Goal: Task Accomplishment & Management: Manage account settings

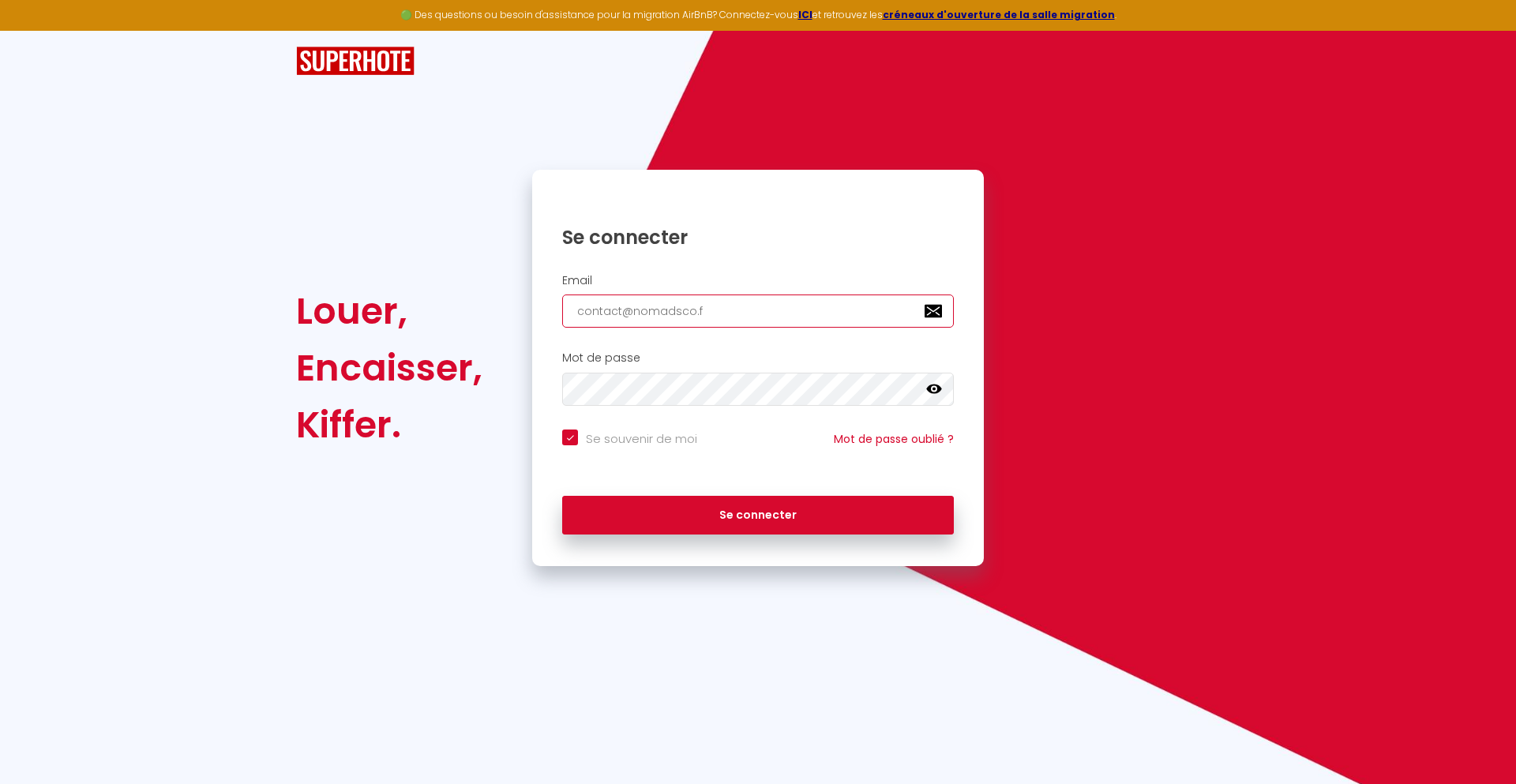
type input "[EMAIL_ADDRESS][DOMAIN_NAME]"
checkbox input "true"
type input "[EMAIL_ADDRESS][DOMAIN_NAME]"
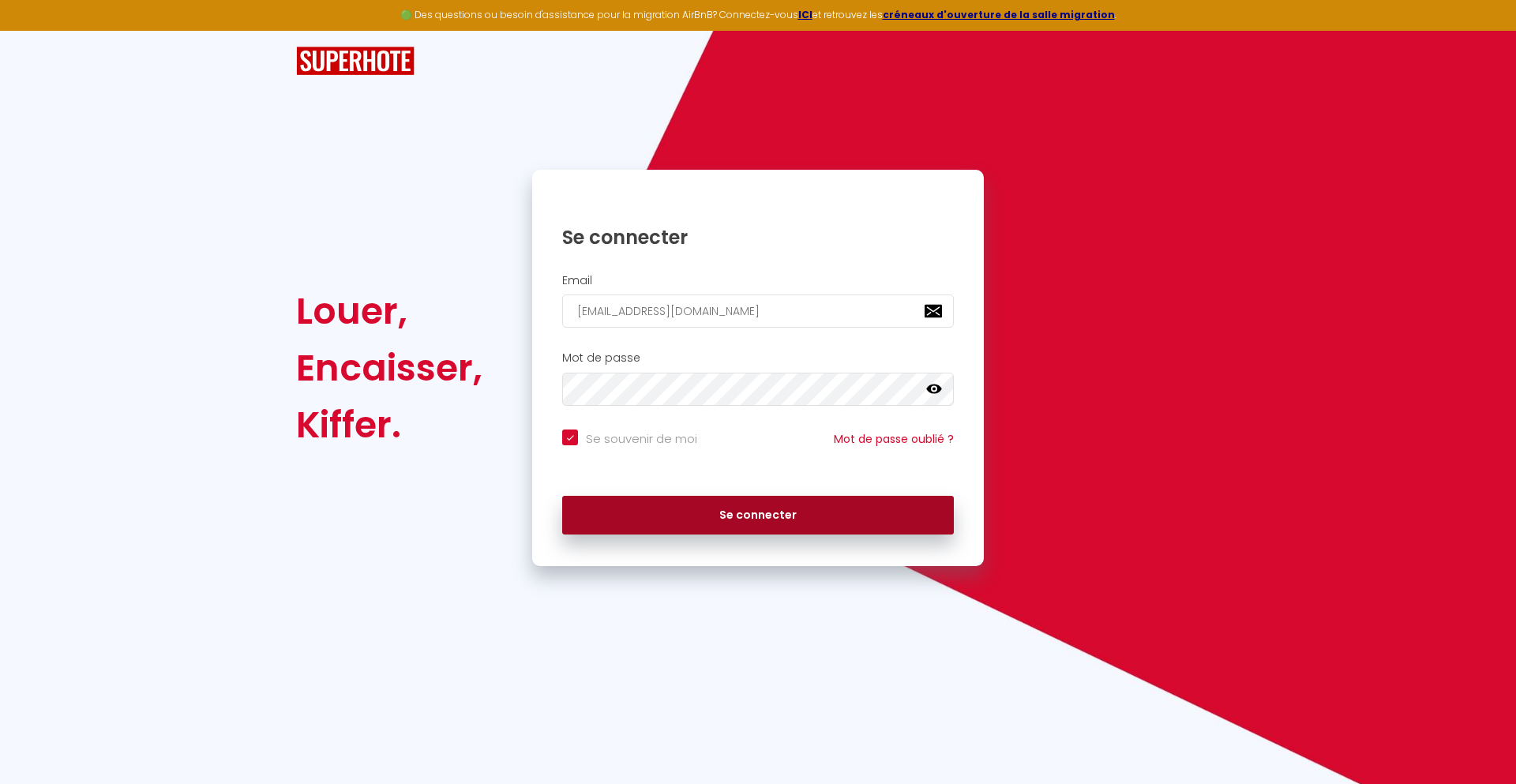
click at [758, 514] on button "Se connecter" at bounding box center [758, 515] width 392 height 40
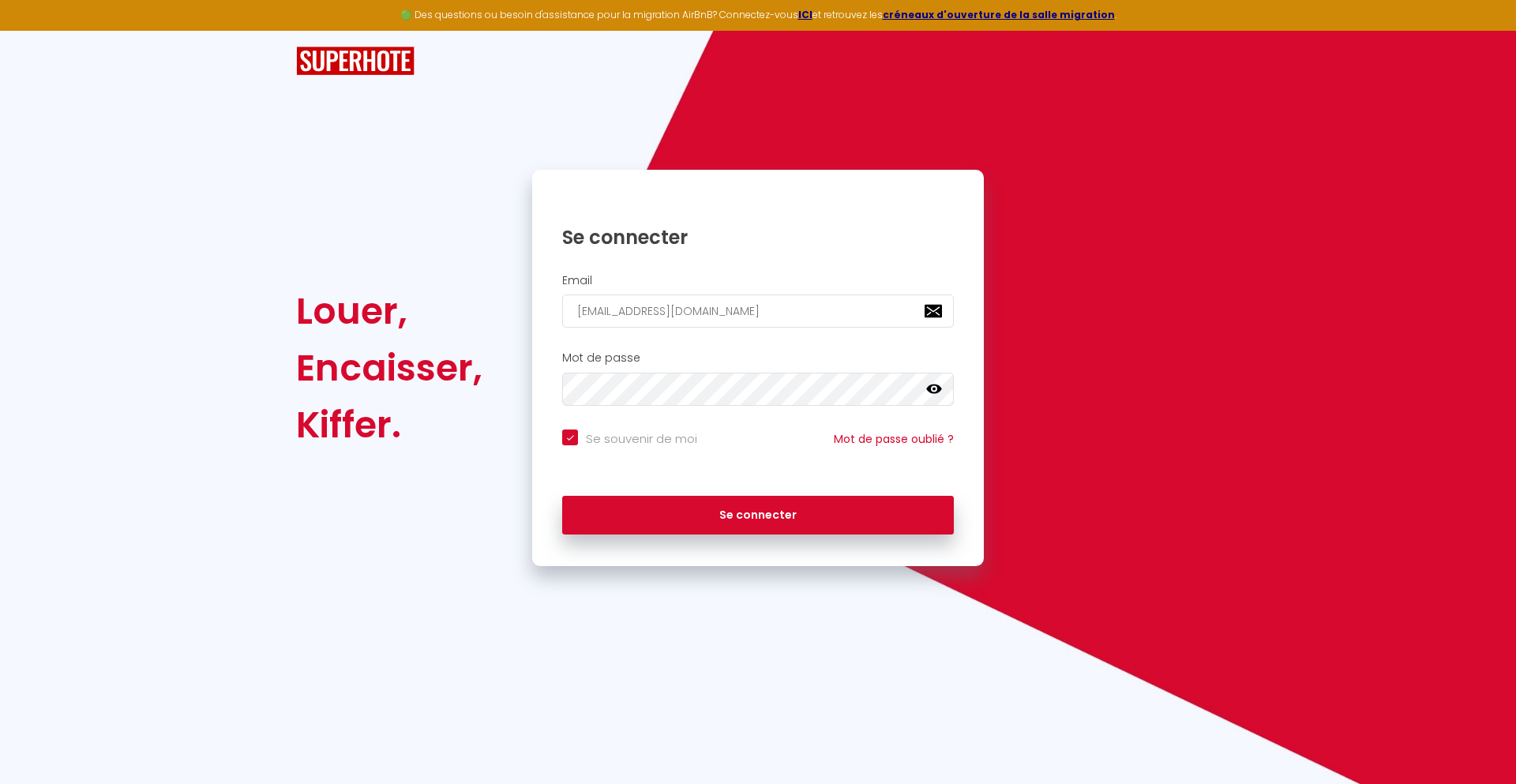
checkbox input "true"
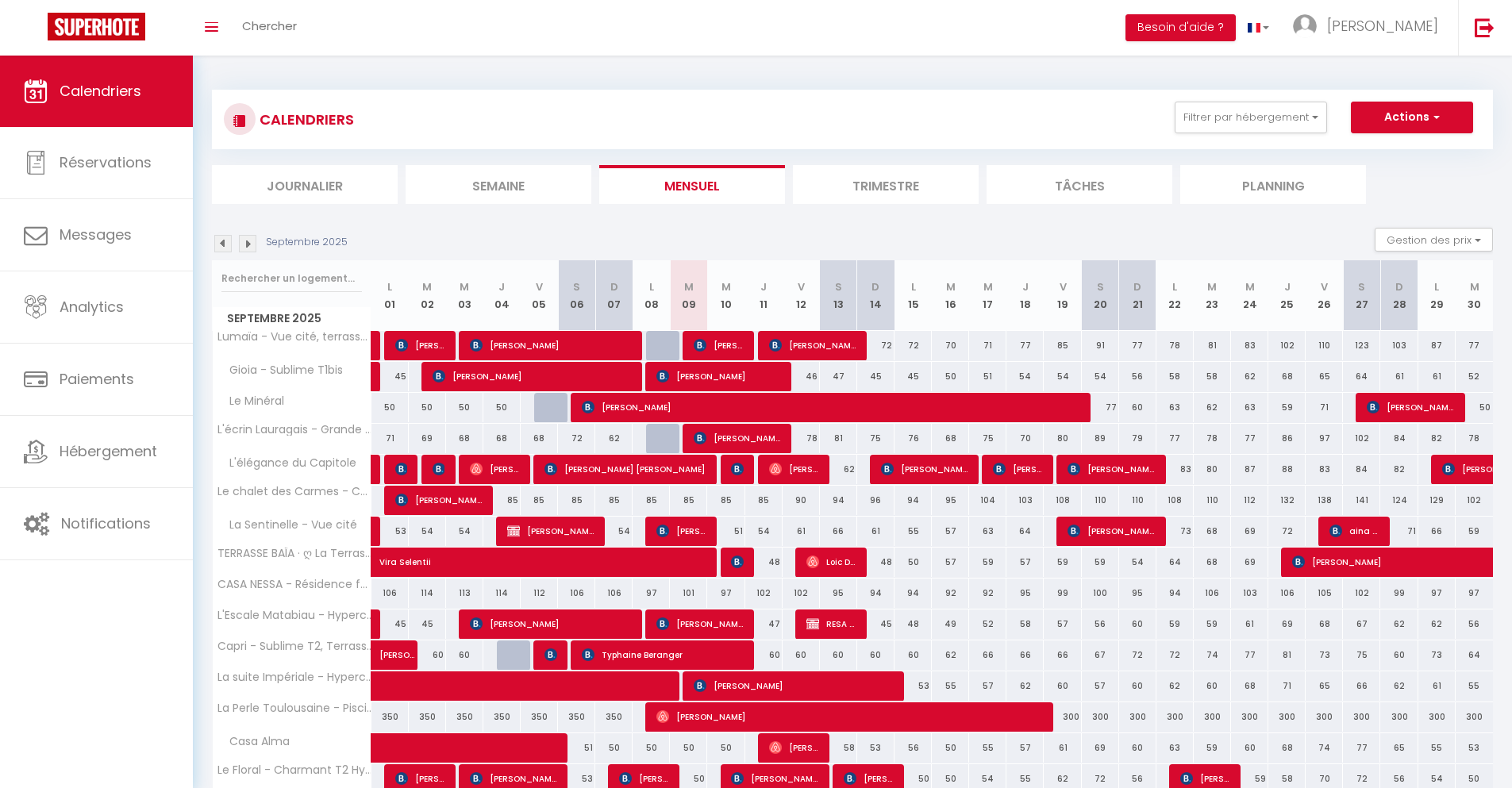
click at [305, 184] on li "Journalier" at bounding box center [304, 184] width 185 height 39
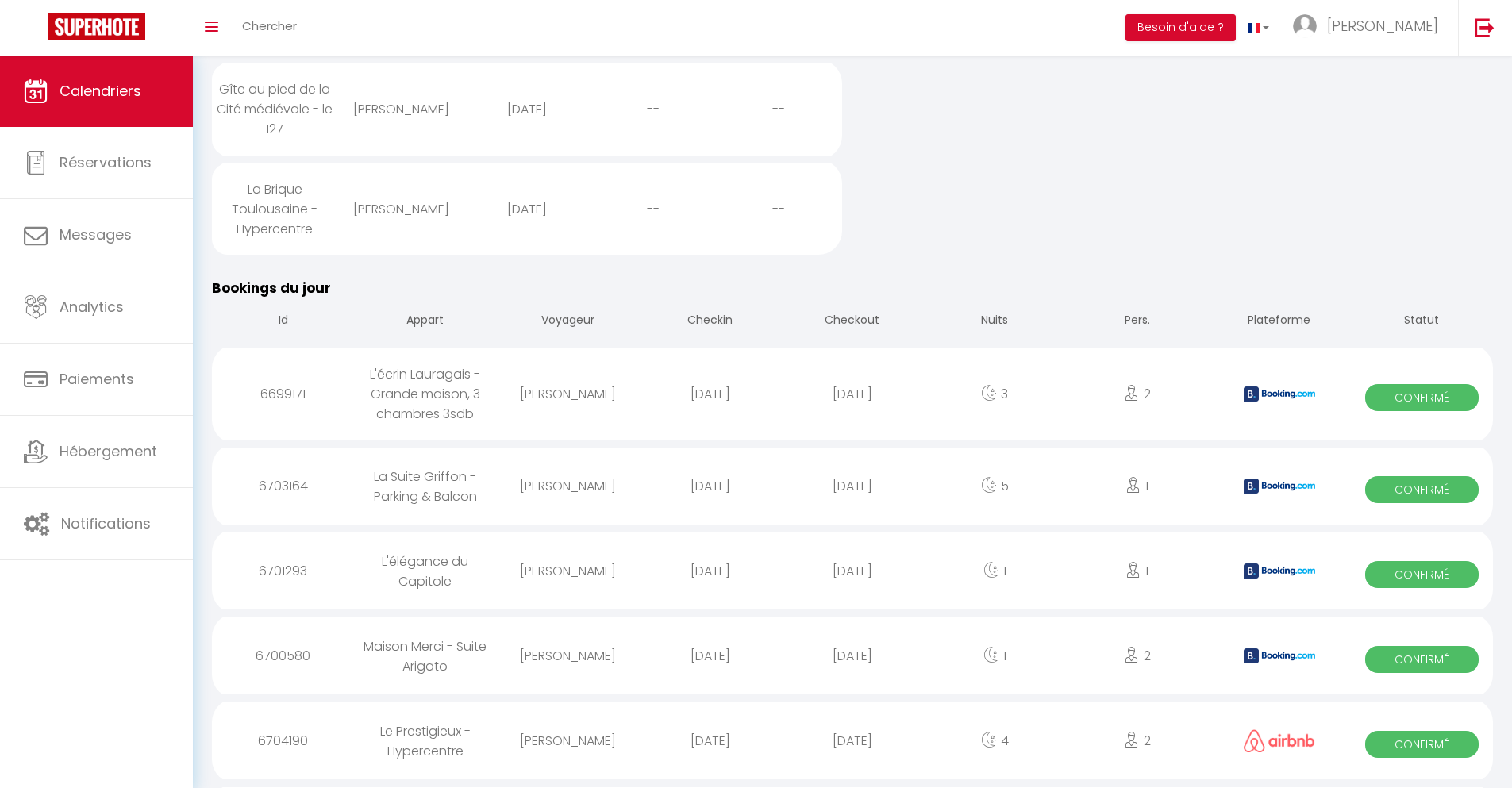
scroll to position [1433, 0]
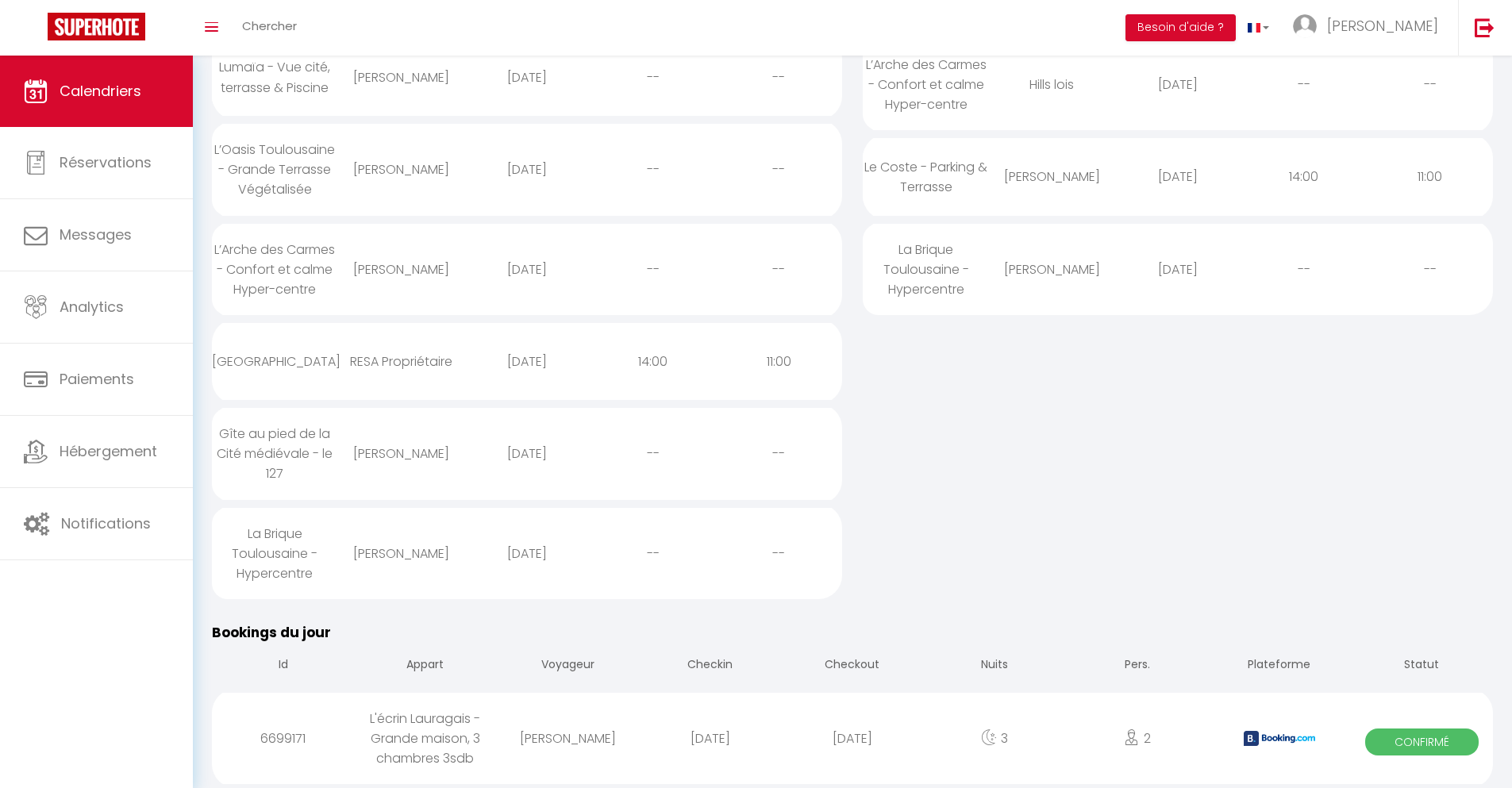
click at [853, 738] on div "[DATE]" at bounding box center [851, 739] width 142 height 51
select select "0"
select select "1"
select select
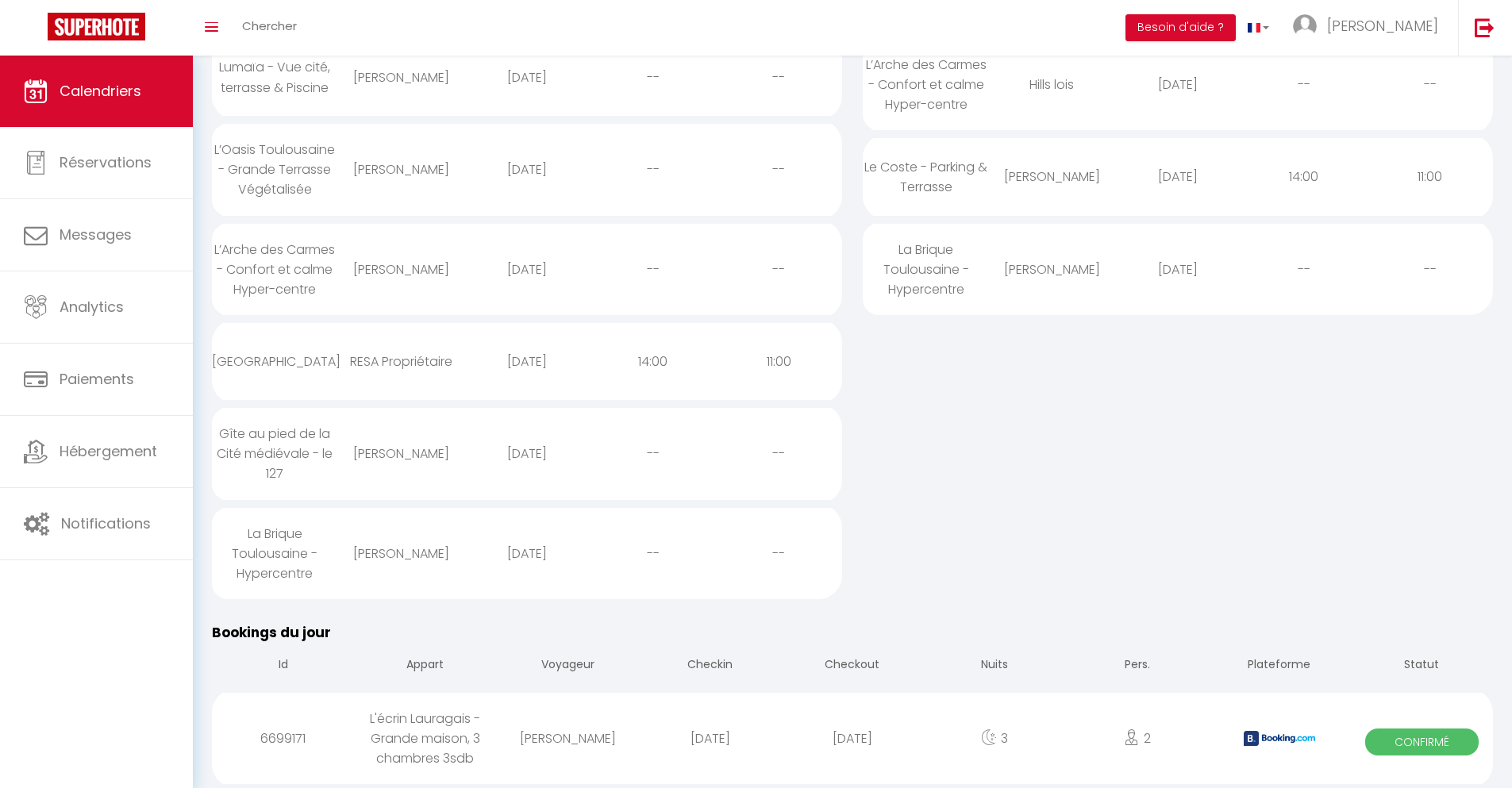
select select
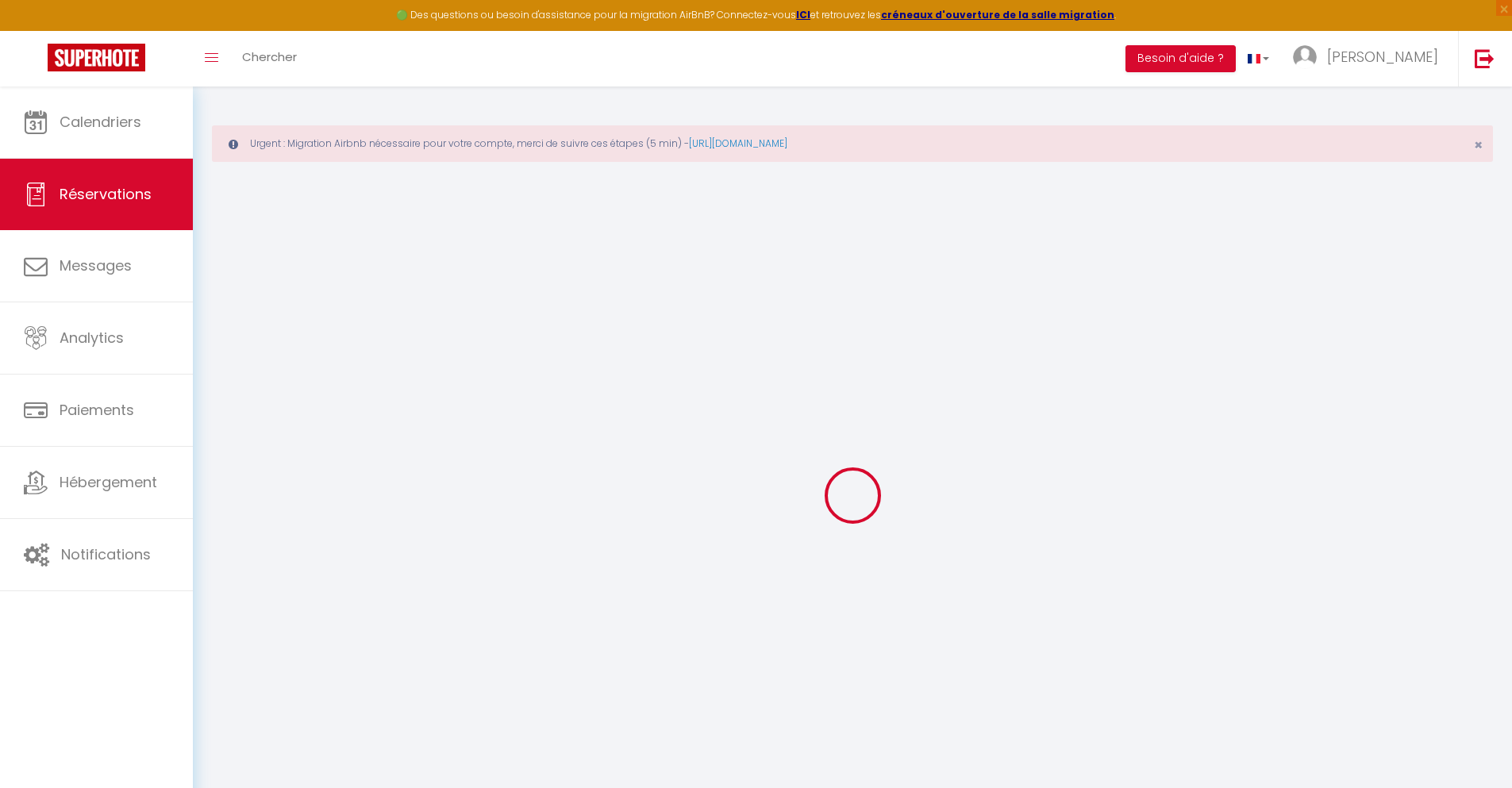
select select
checkbox input "false"
type textarea "** THIS RESERVATION HAS BEEN PRE-PAID ** BOOKING NOTE : Payment charge is EUR 3…"
type input "72"
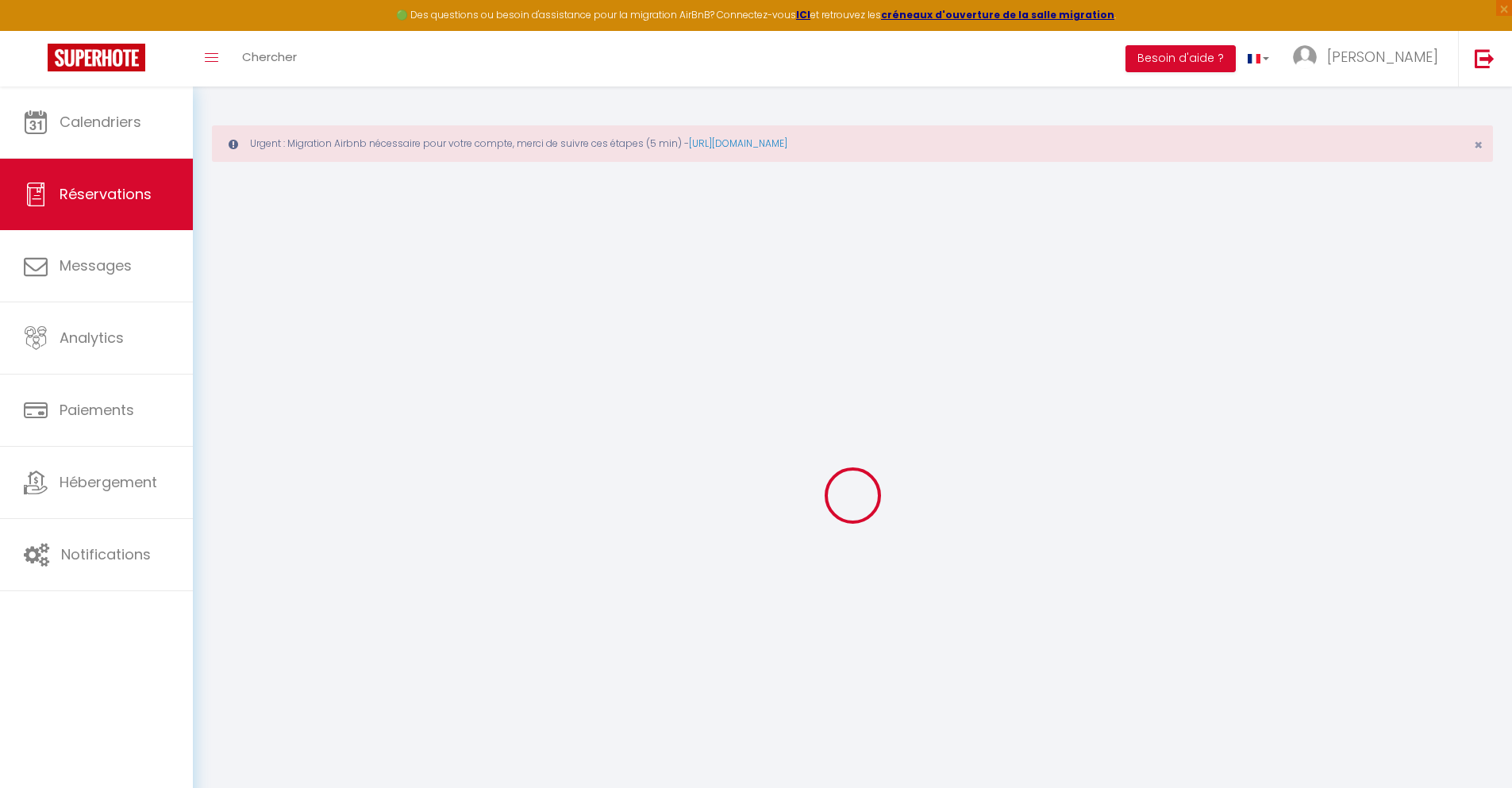
type input "7.95"
select select
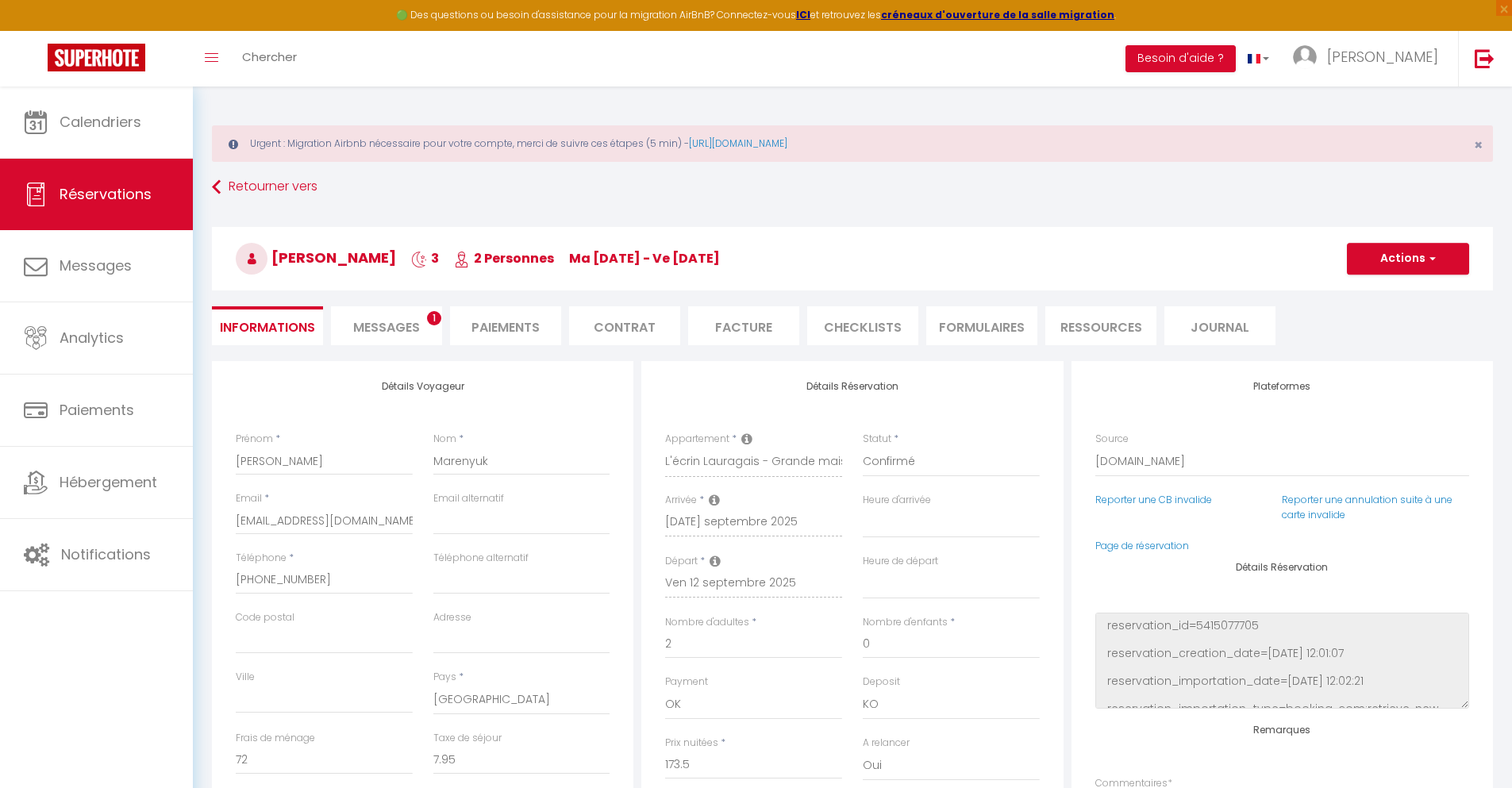
checkbox input "false"
select select
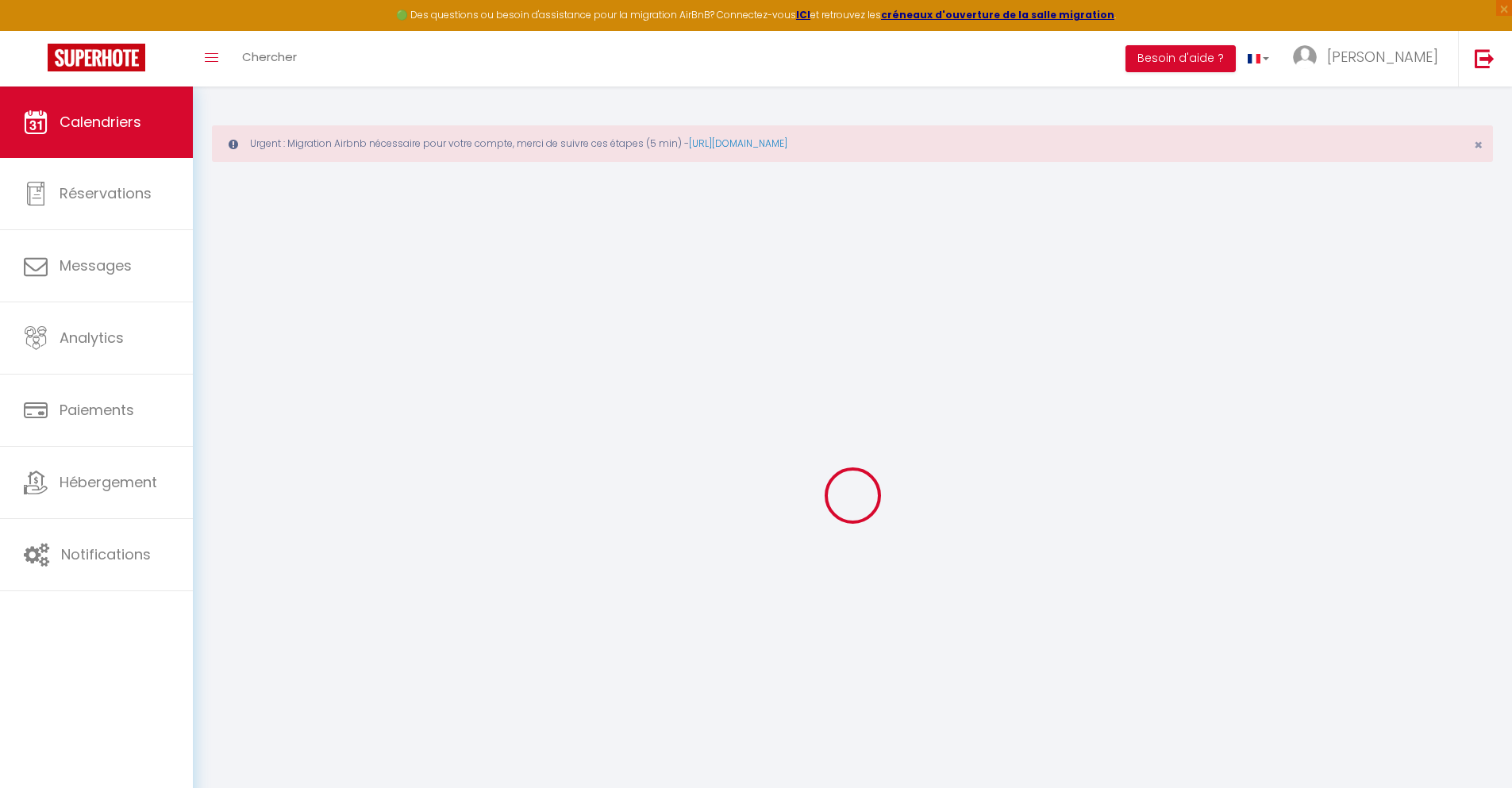
scroll to position [86, 0]
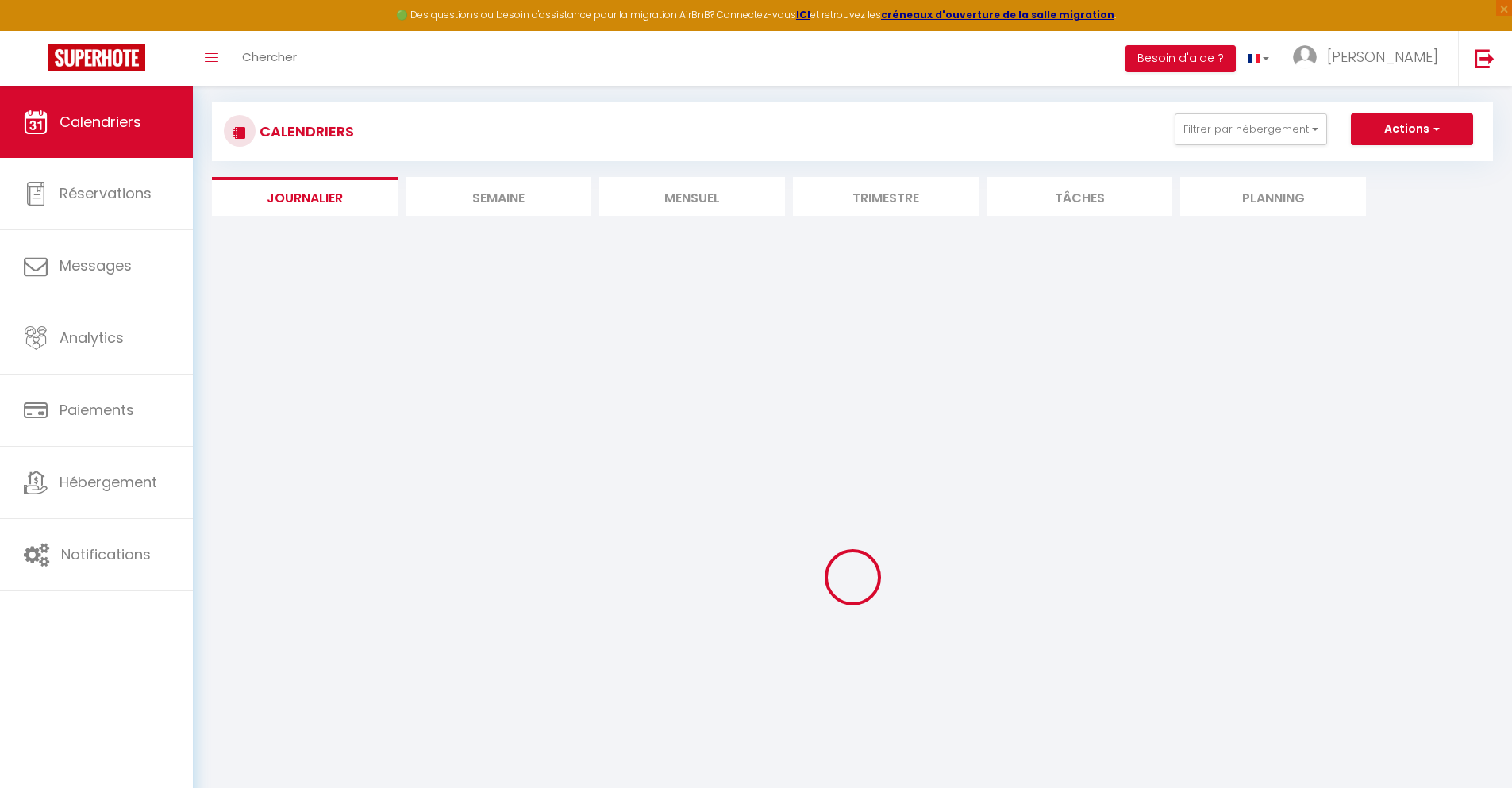
select select
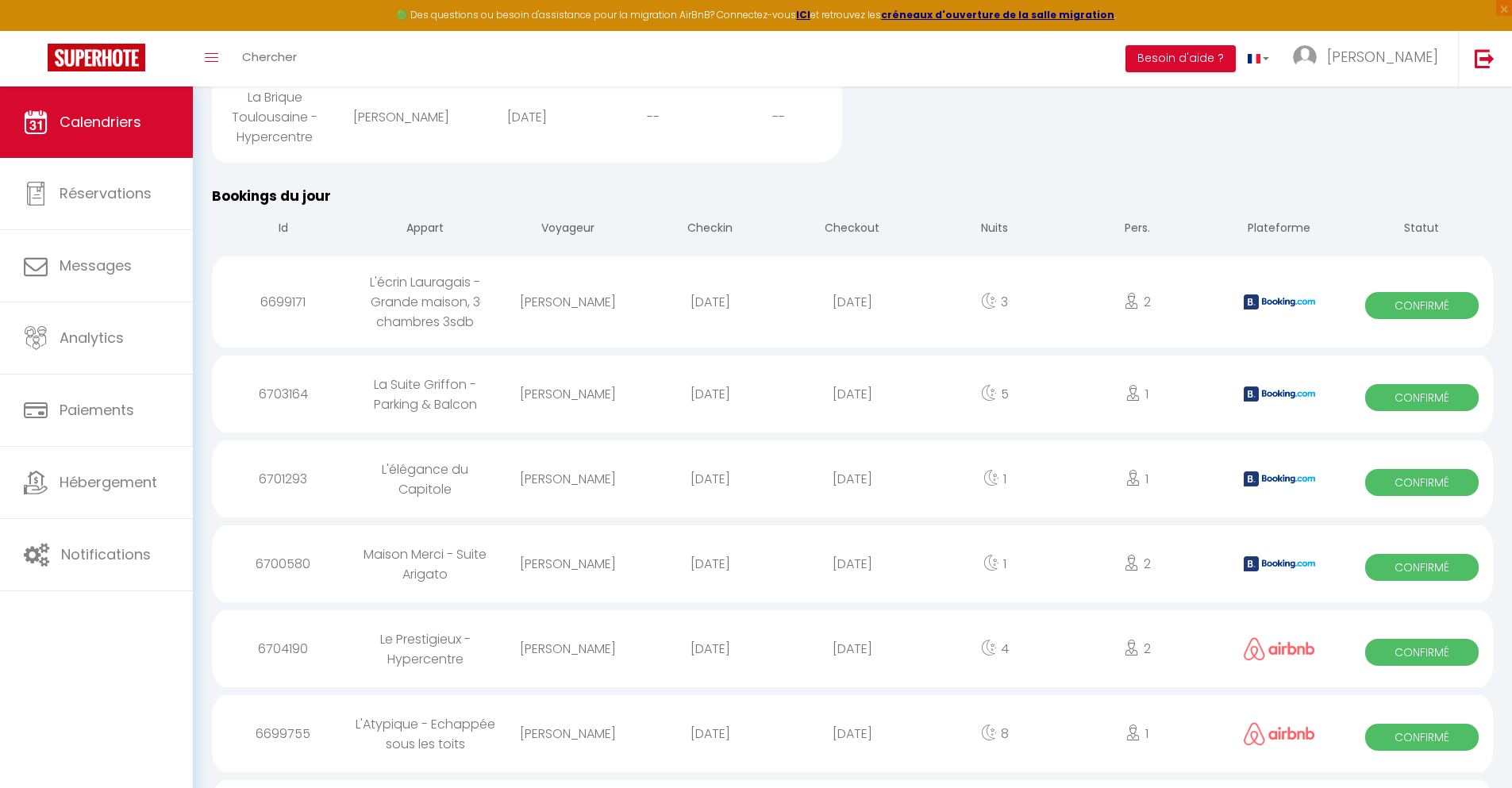
scroll to position [1616, 0]
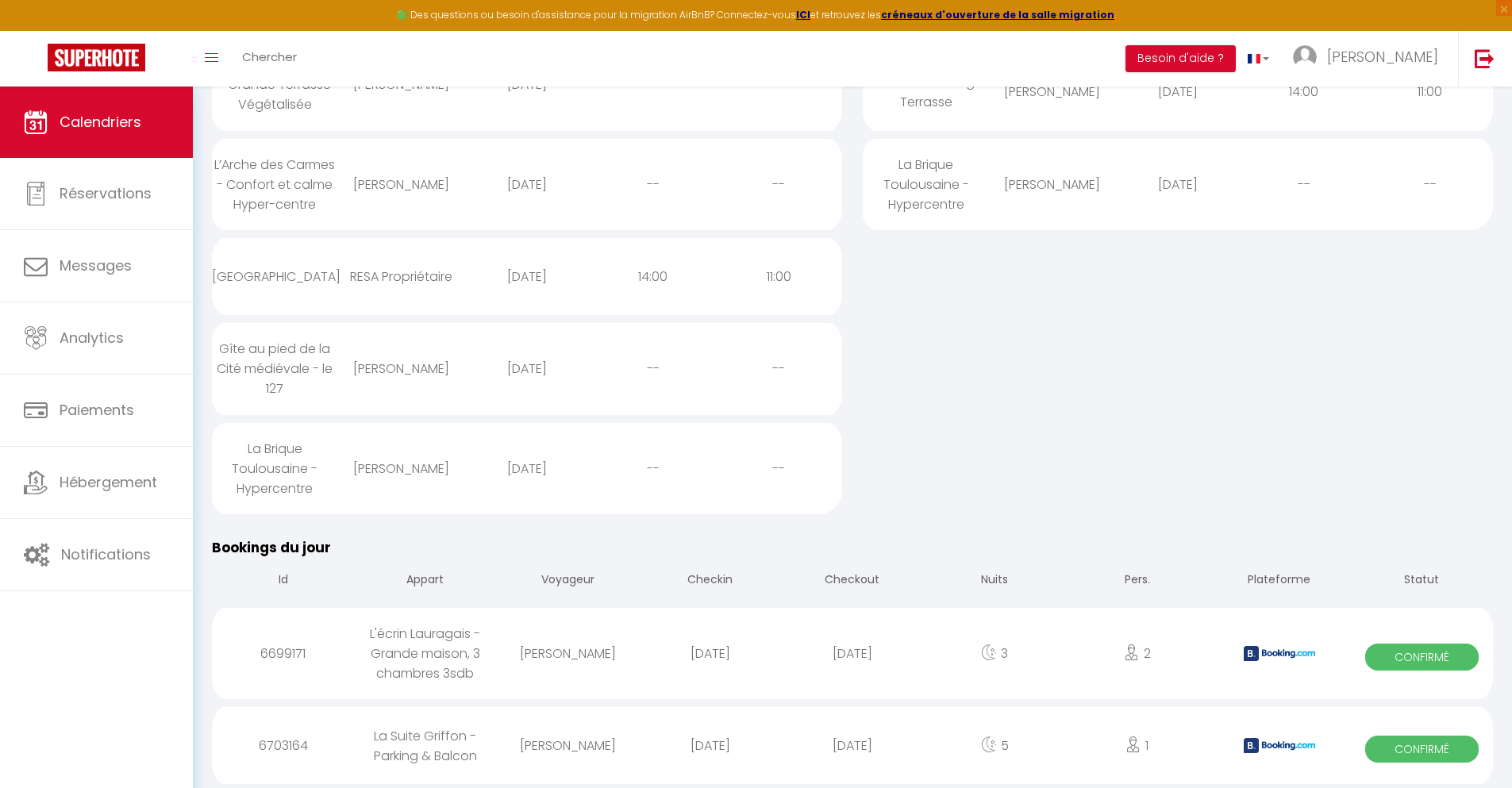
click at [853, 745] on div "[DATE]" at bounding box center [851, 745] width 142 height 51
select select "0"
select select "1"
select select
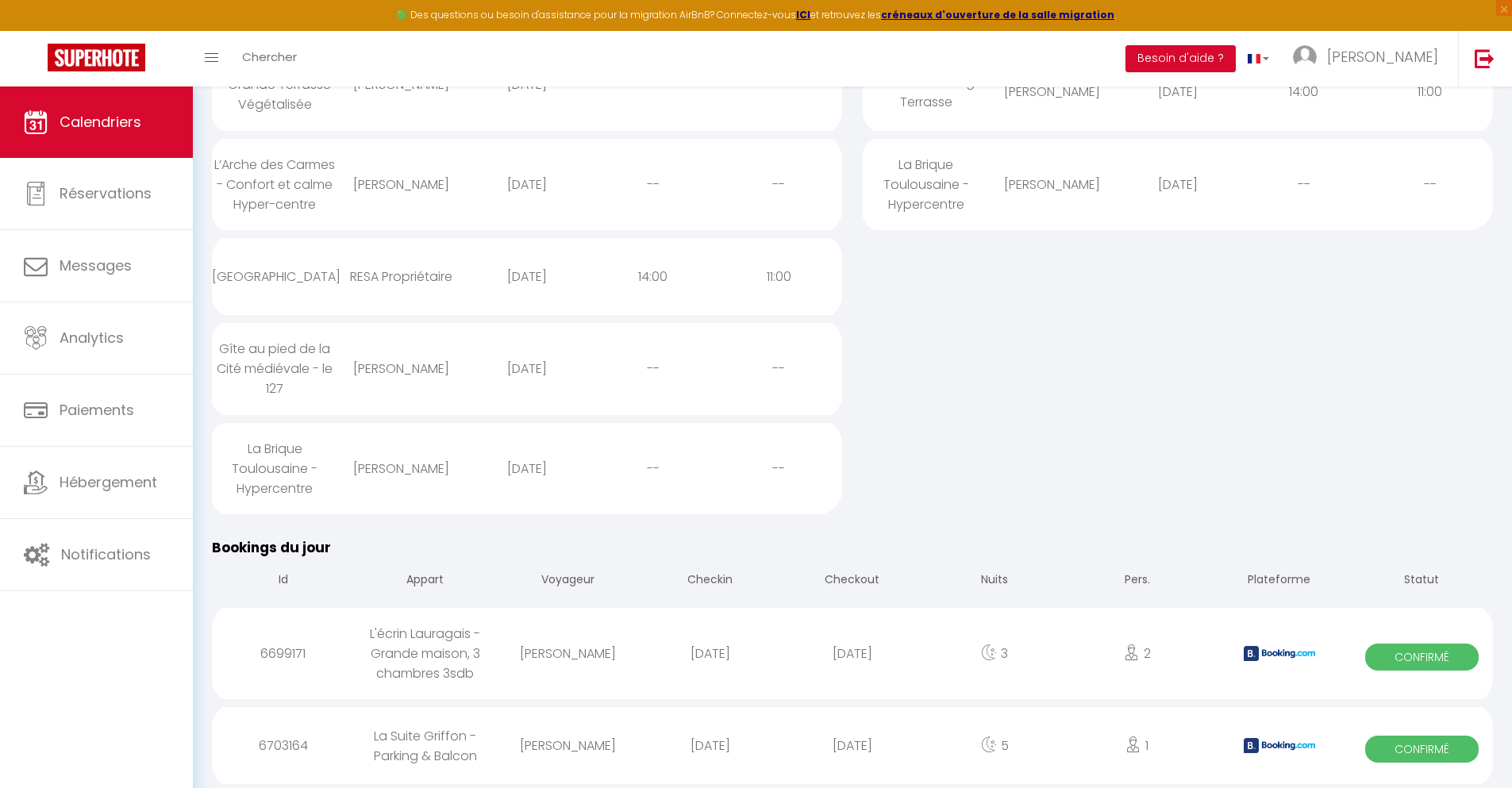
select select
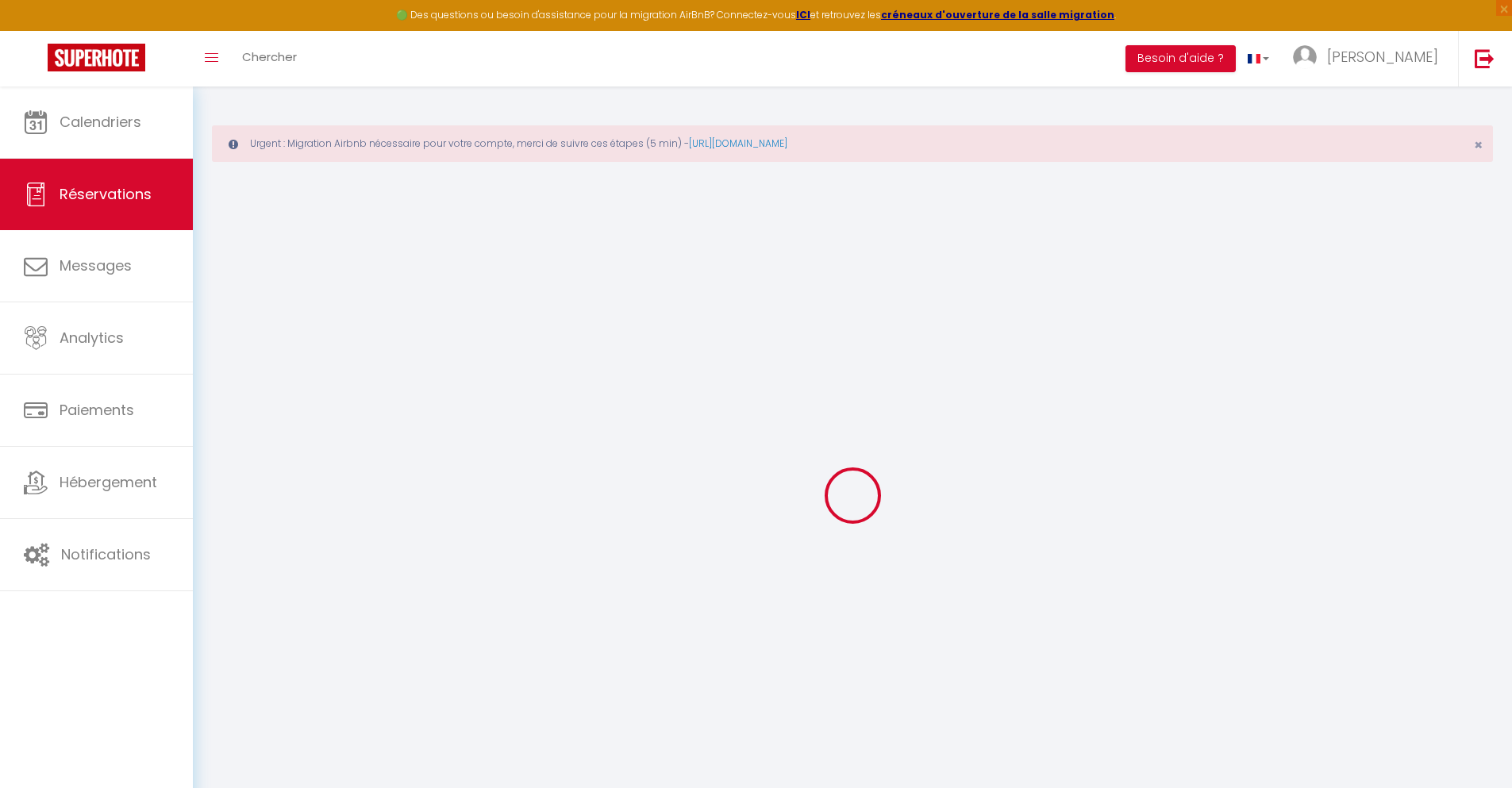
type input "léa"
type input "NAIGOM"
type input "[EMAIL_ADDRESS][DOMAIN_NAME]"
type input "[PHONE_NUMBER]"
select select "FR"
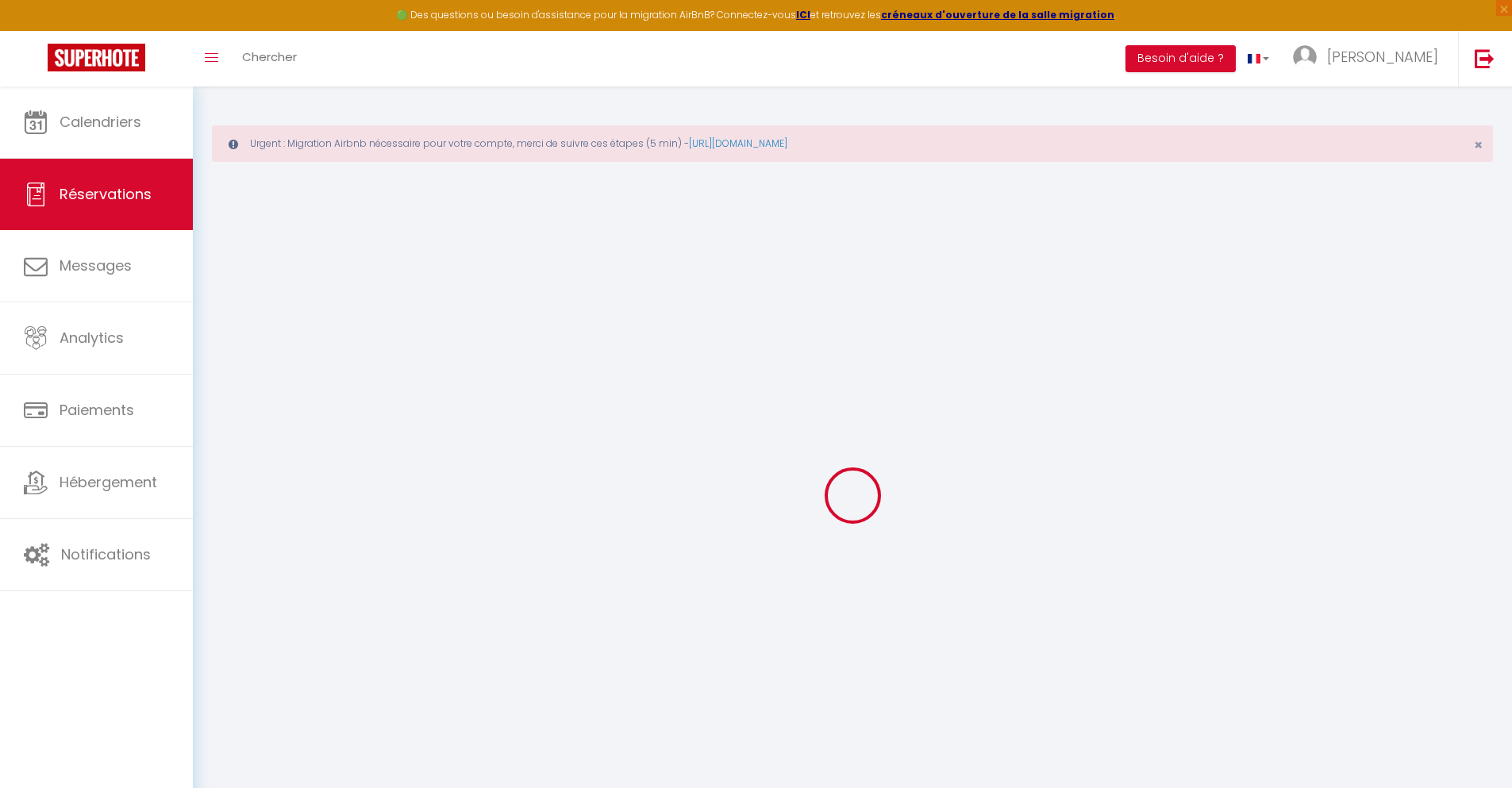
type input "43.06"
type input "3.74"
select select "35812"
select select "1"
select select
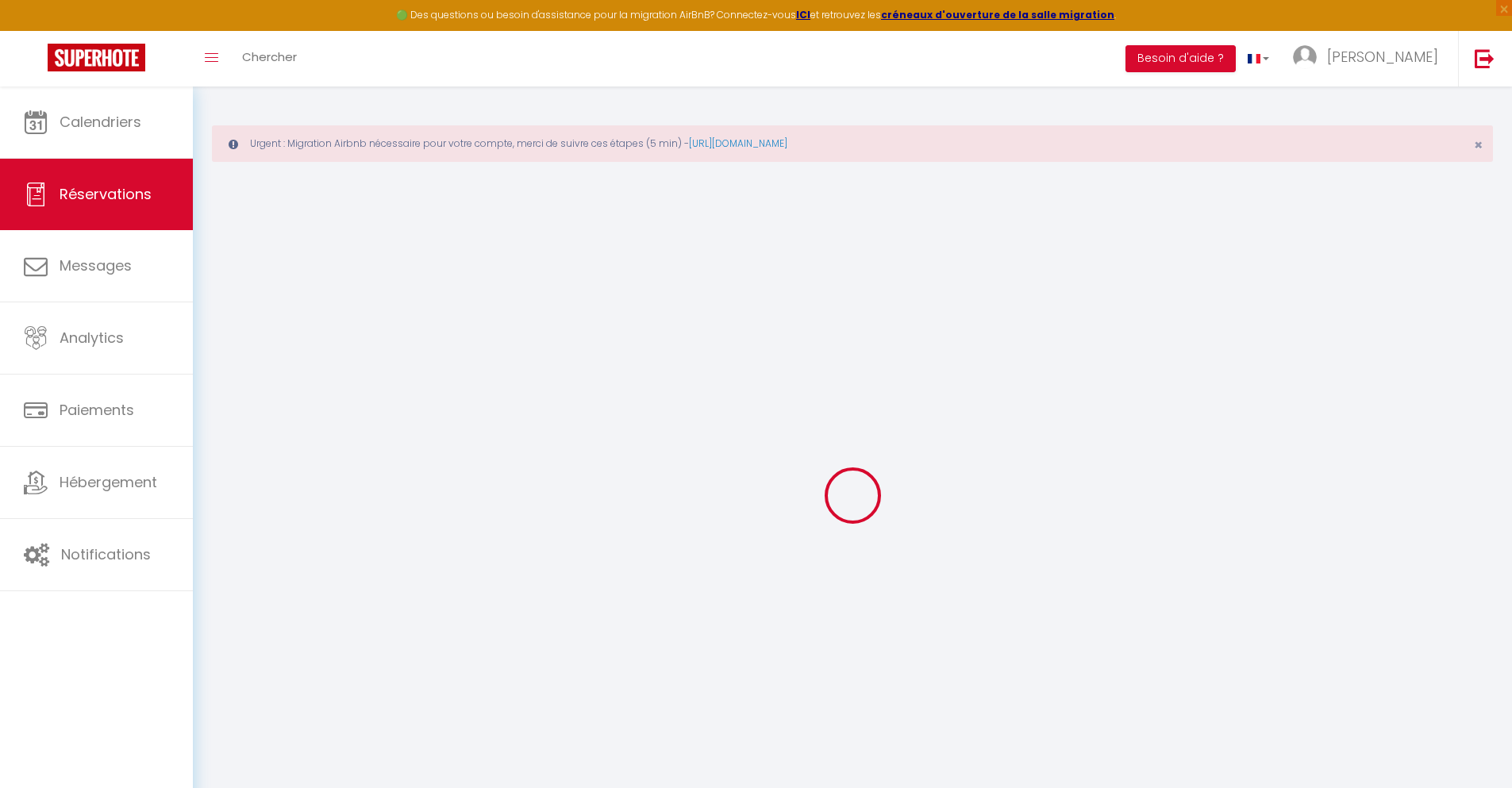
select select
type input "1"
select select "12"
select select
type input "213.3"
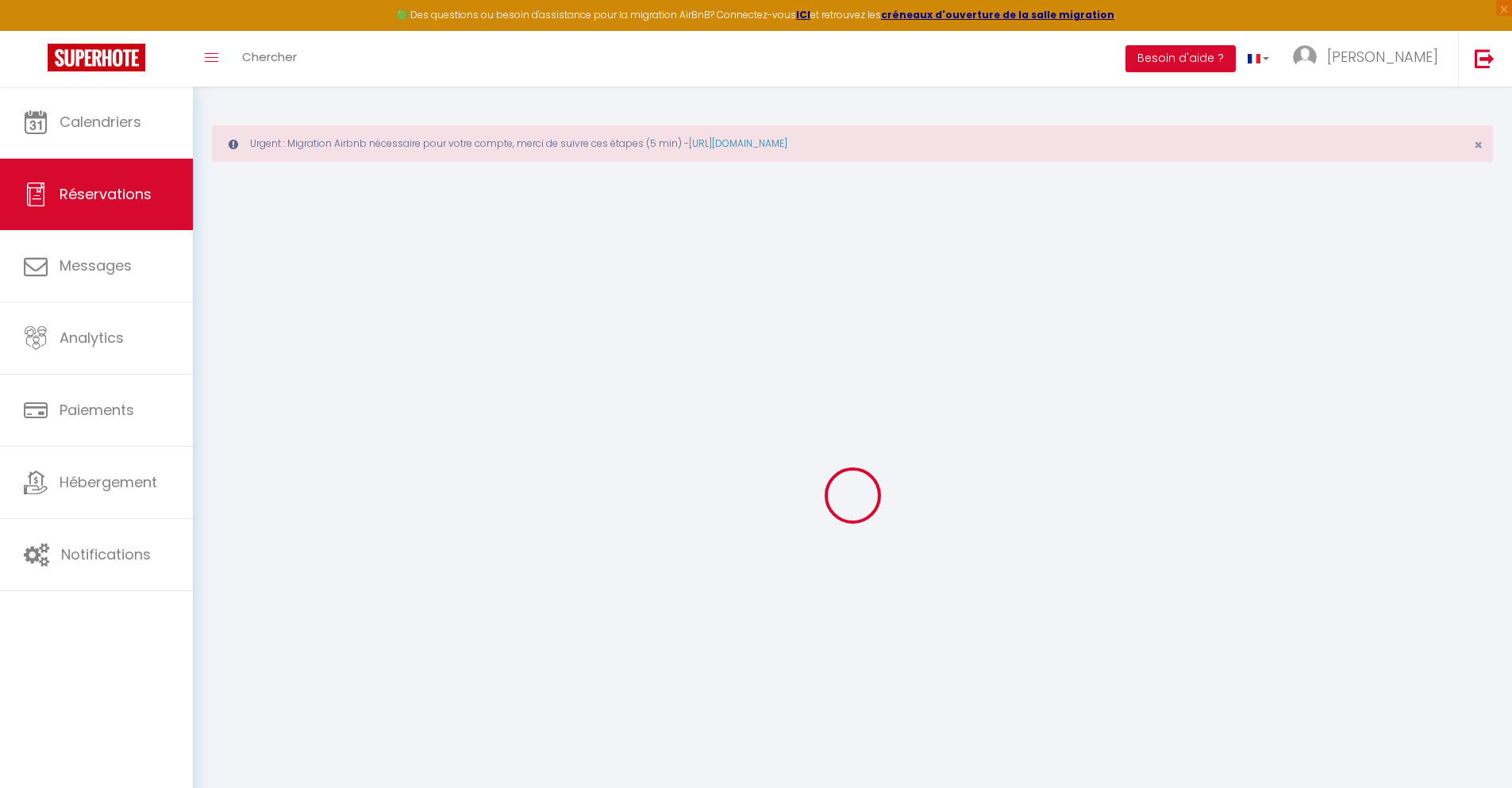
checkbox input "false"
type input "0"
select select "2"
type input "0"
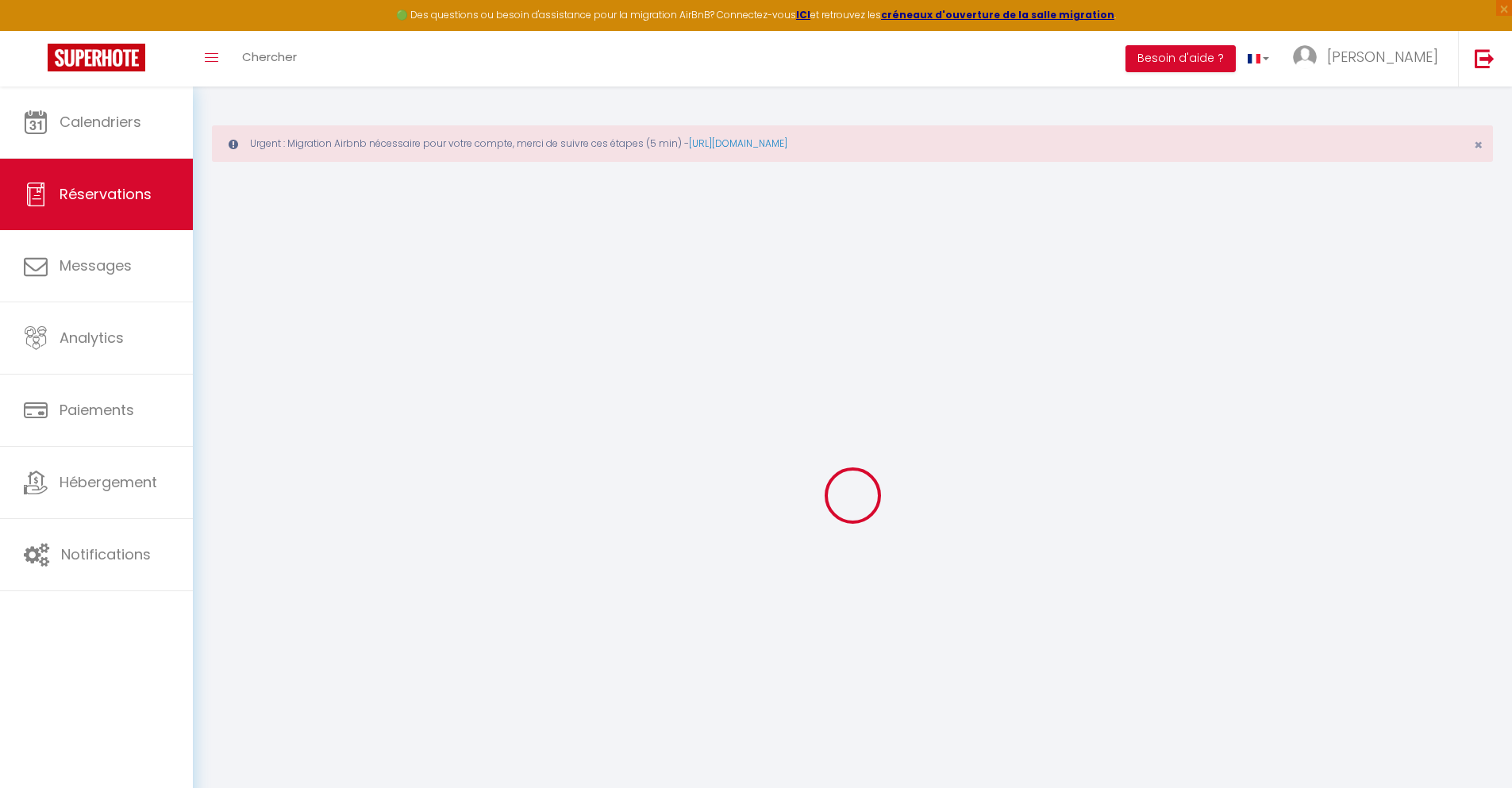
type input "0"
select select
select select "14"
checkbox input "false"
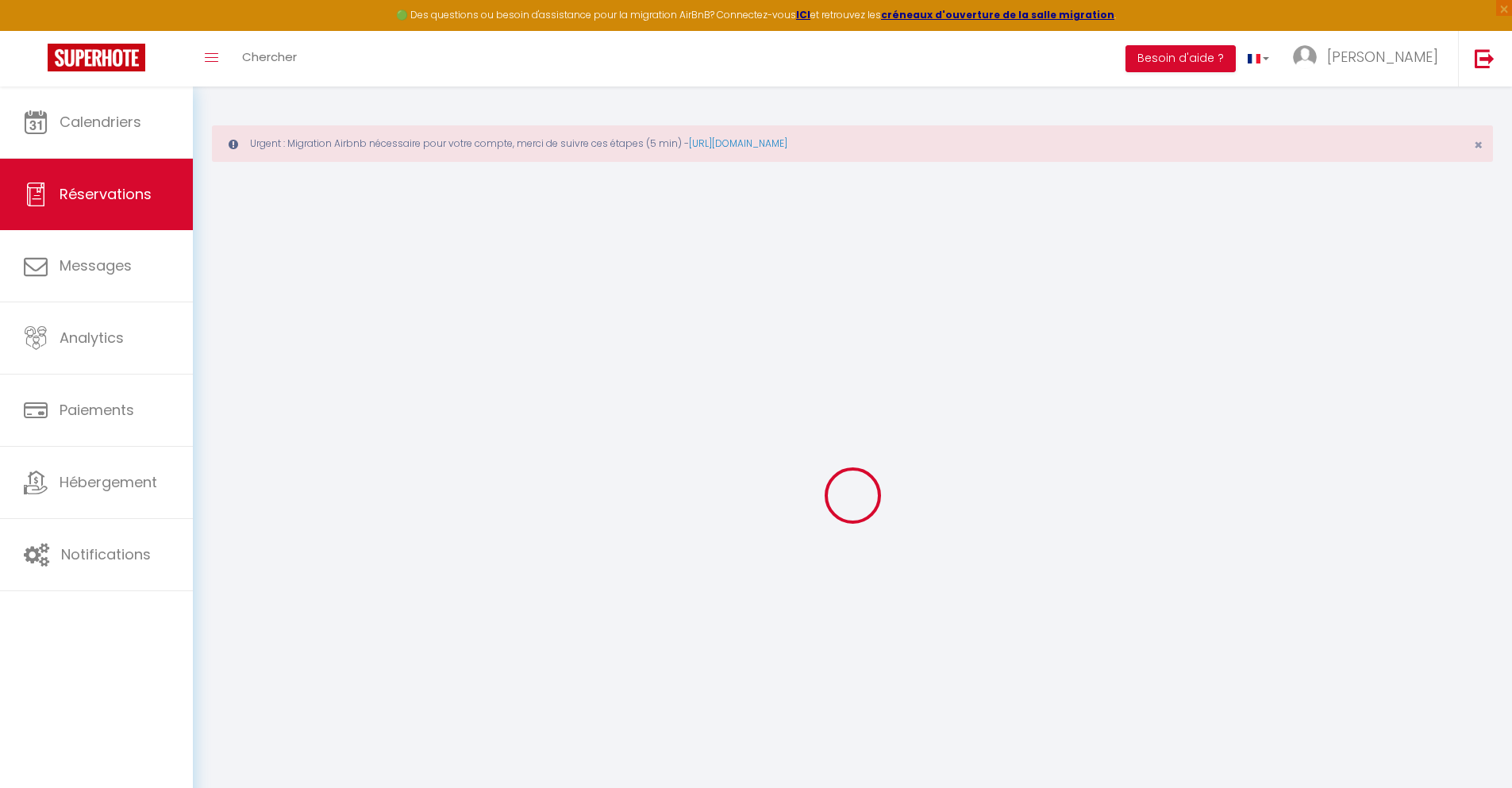
select select
checkbox input "false"
select select
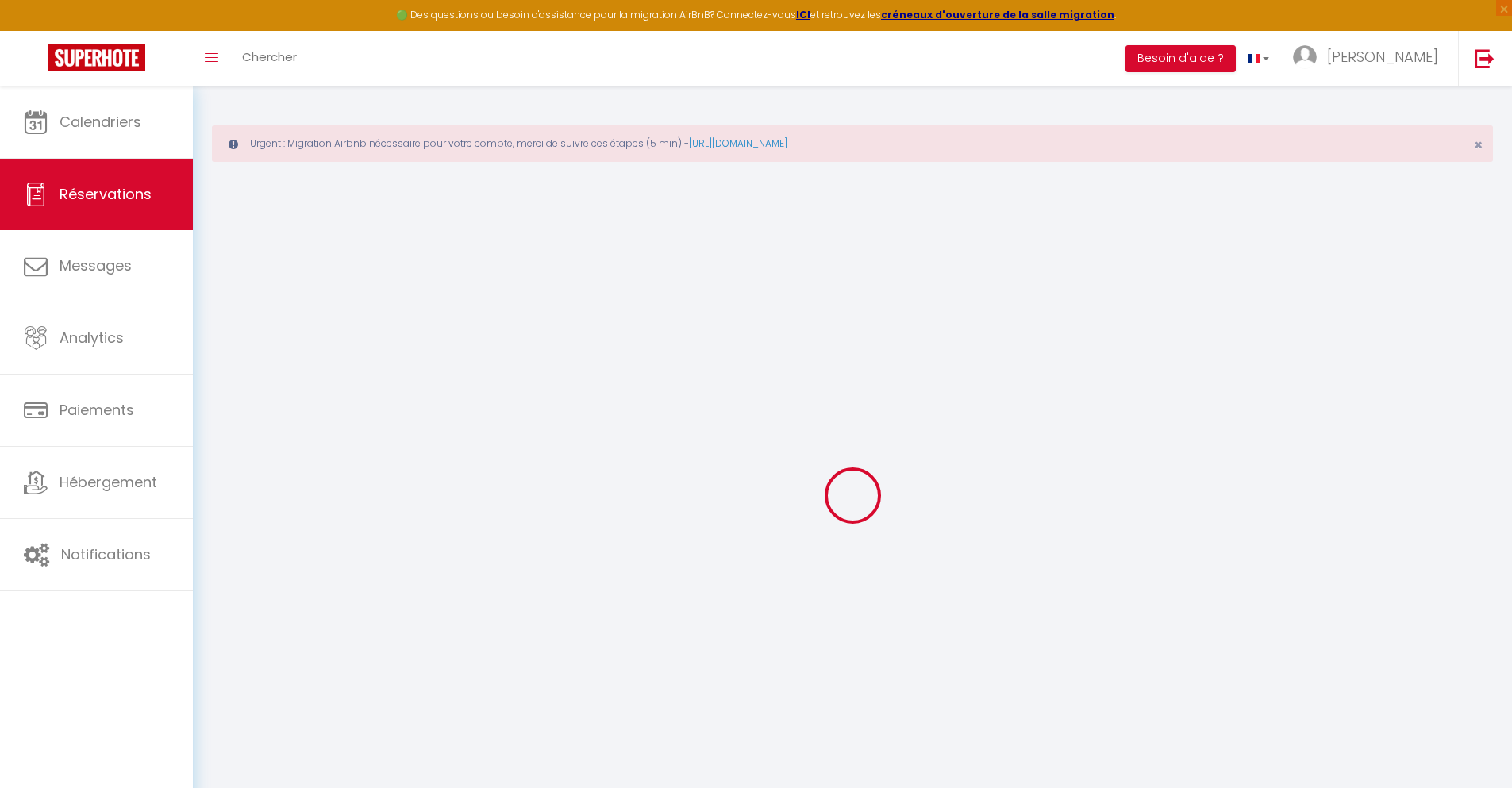
checkbox input "false"
type textarea "** THIS RESERVATION HAS BEEN PRE-PAID ** Reservation has a cancellation grace p…"
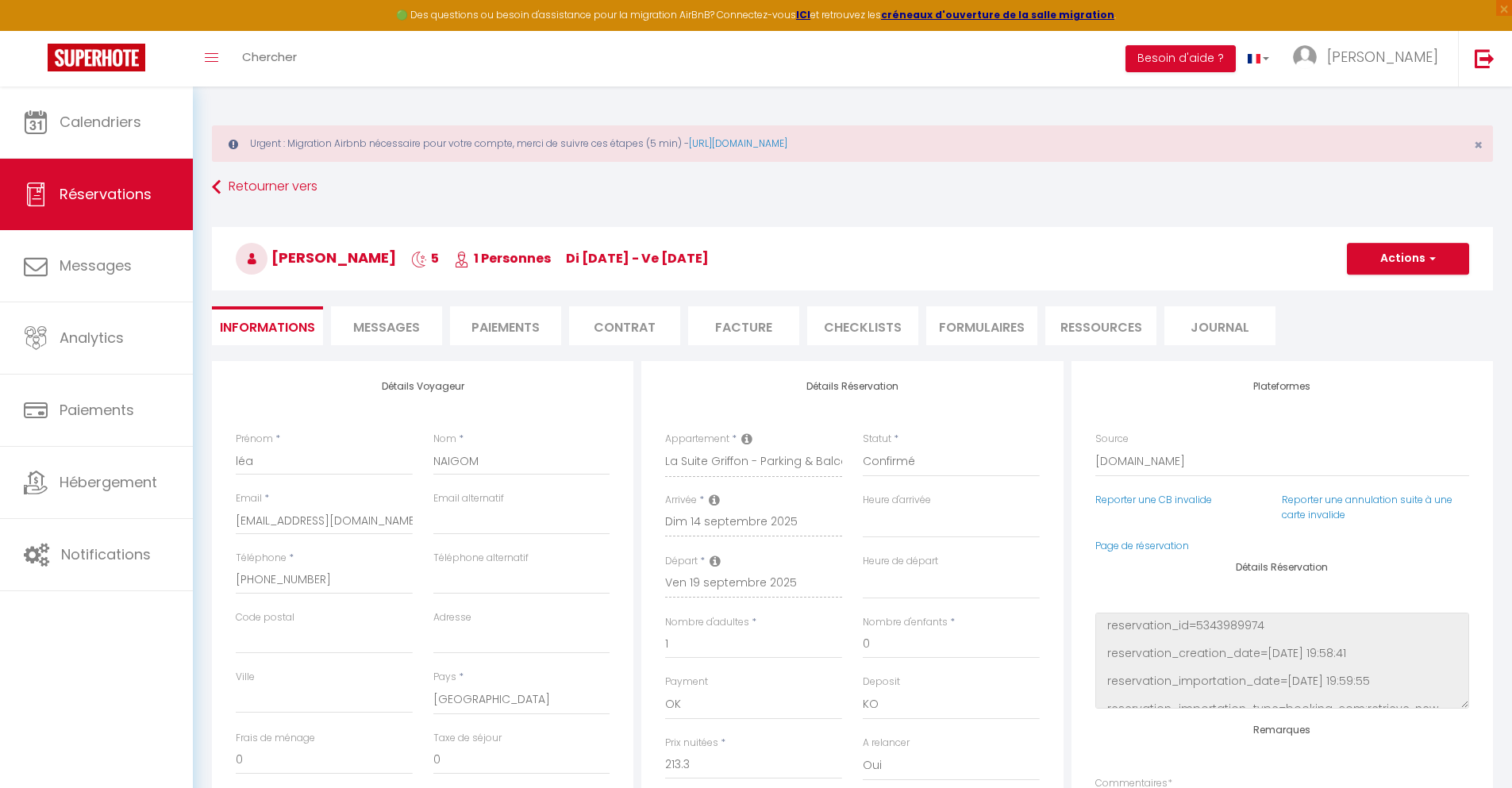
type input "40"
type input "13.96"
select select
checkbox input "false"
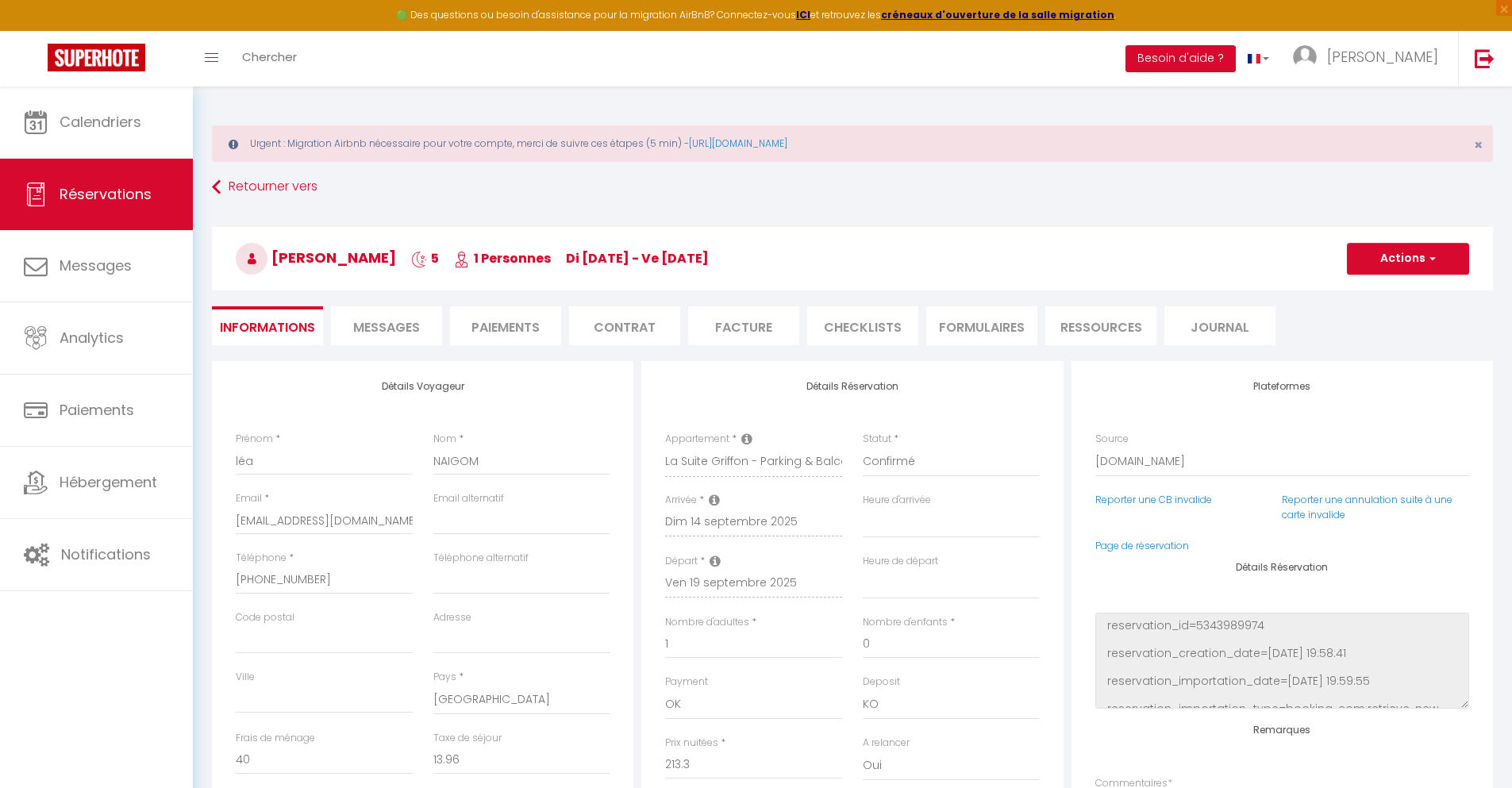
select select
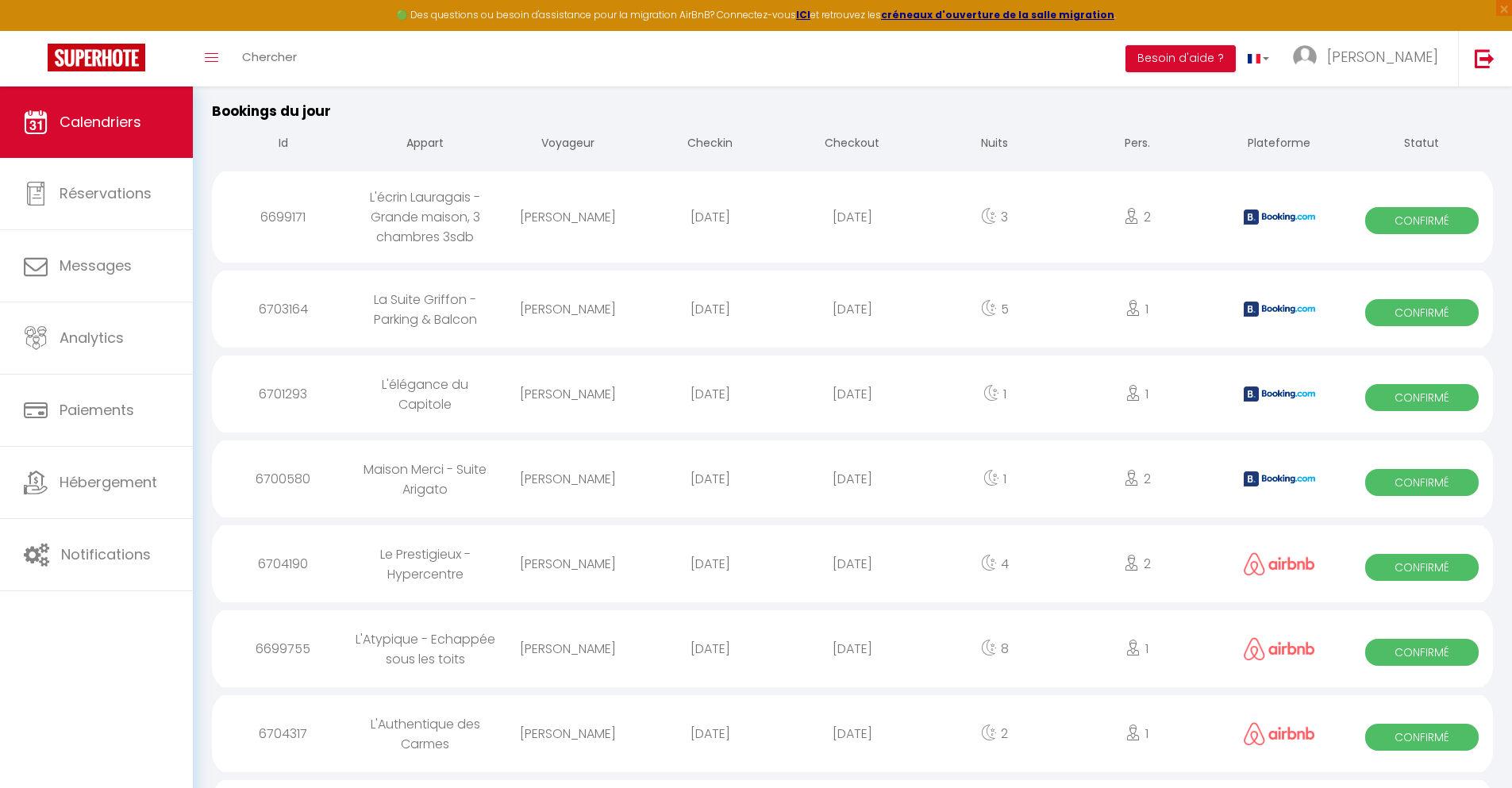
scroll to position [1701, 0]
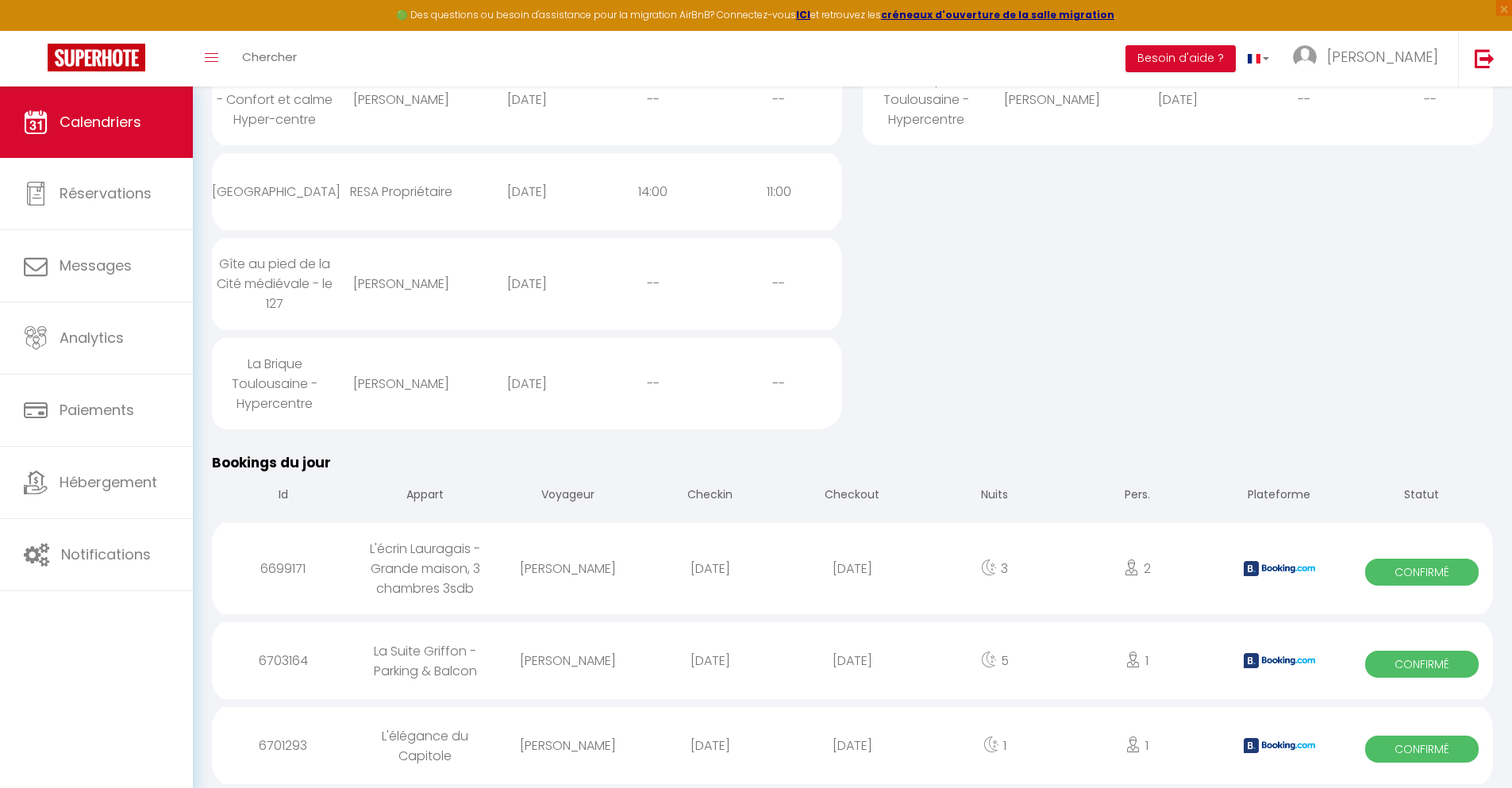
click at [853, 745] on div "[DATE]" at bounding box center [851, 745] width 142 height 51
select select "0"
select select "1"
select select
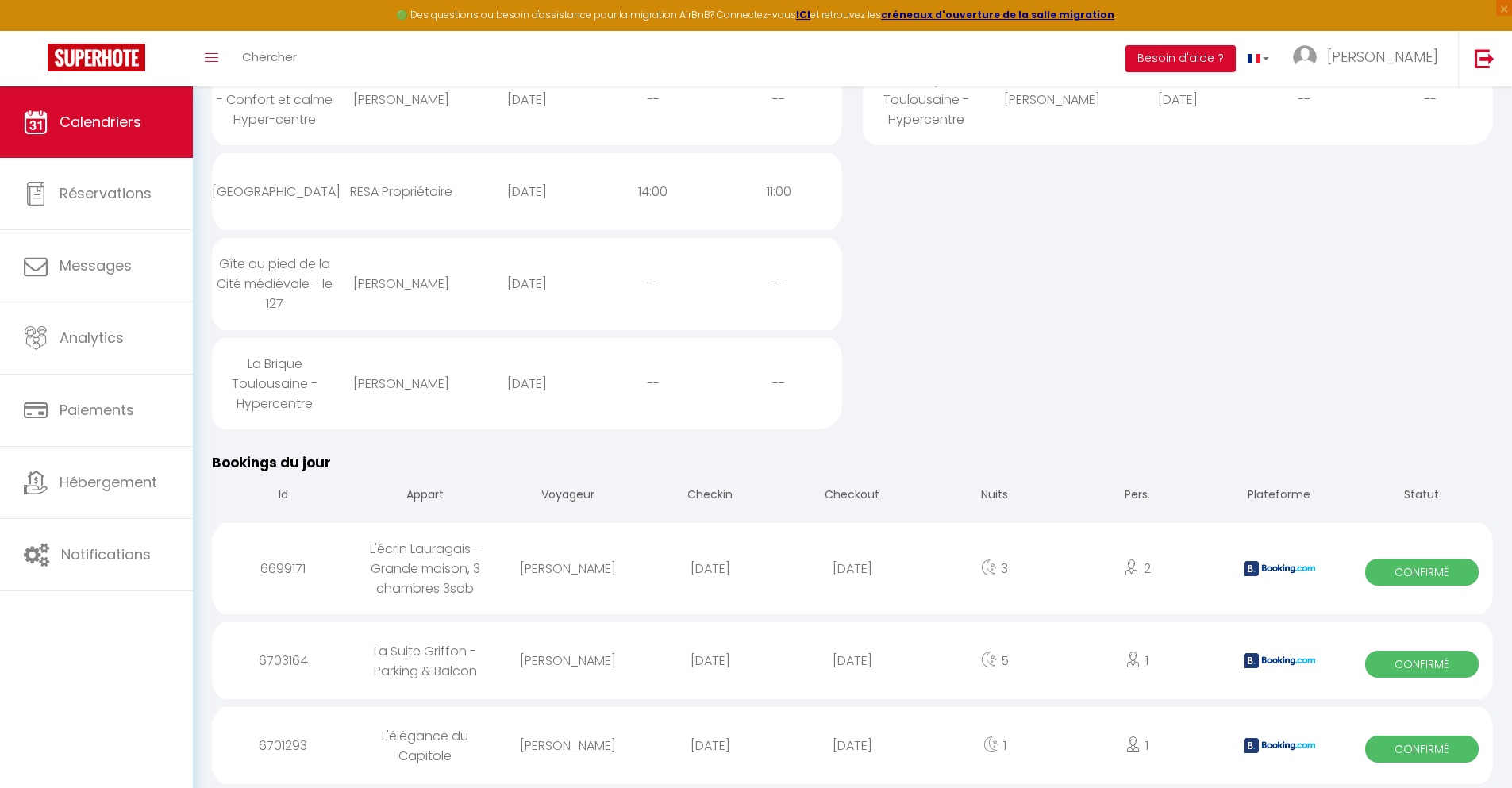
select select
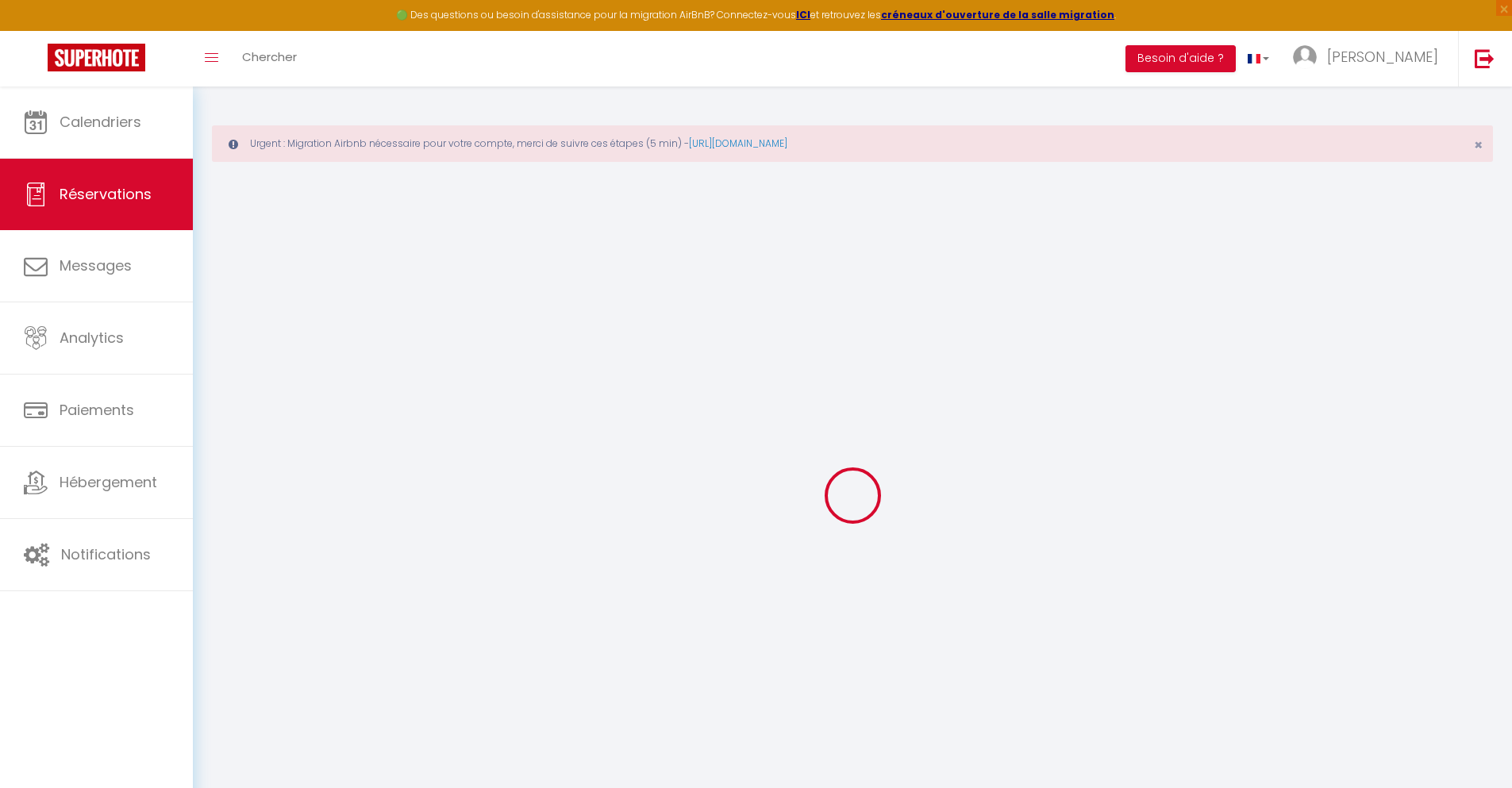
select select
checkbox input "false"
type textarea "** THIS RESERVATION HAS BEEN PRE-PAID ** Approximate time of arrival: between 1…"
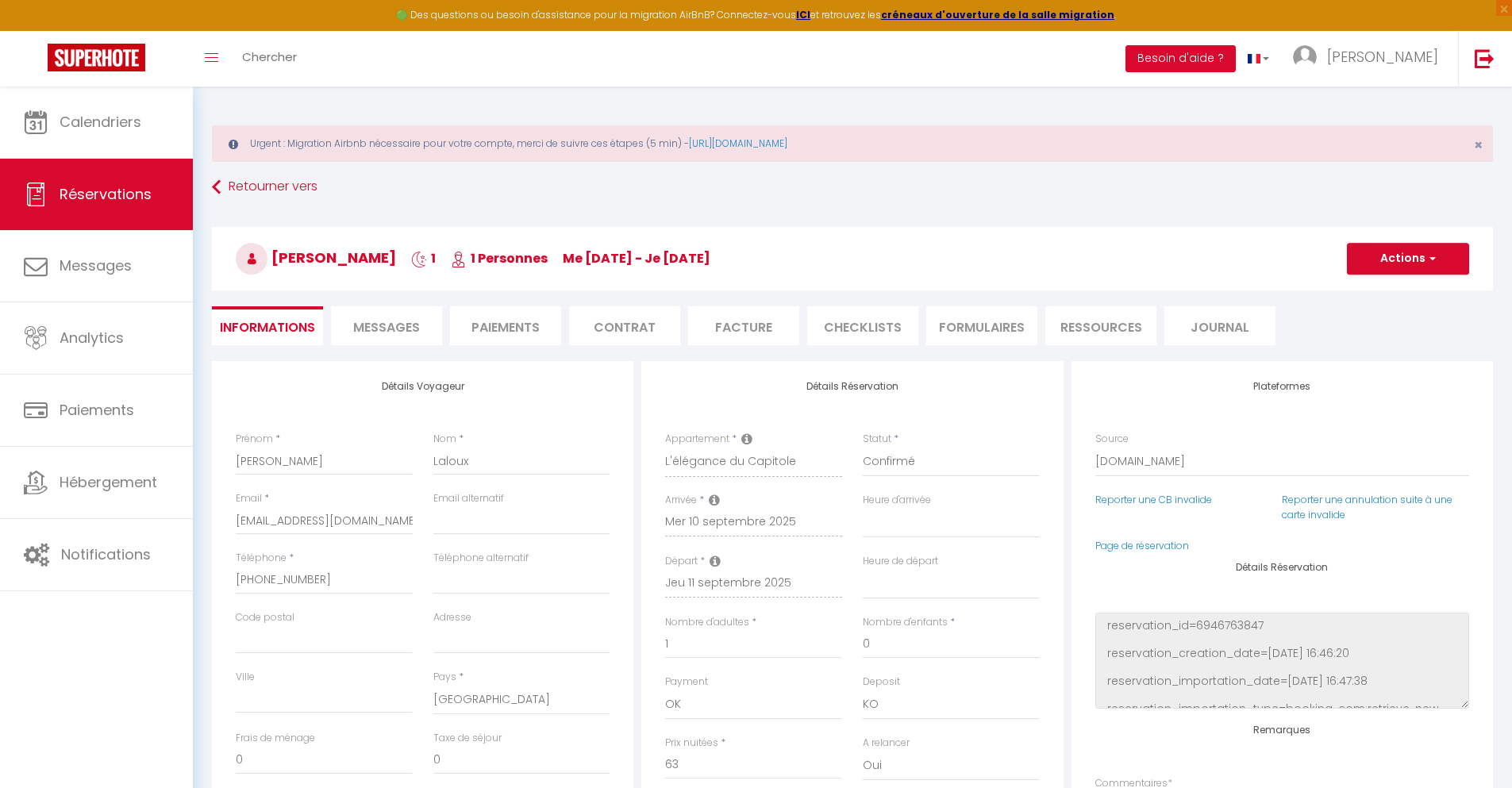
type input "40"
type input "4.12"
select select
checkbox input "false"
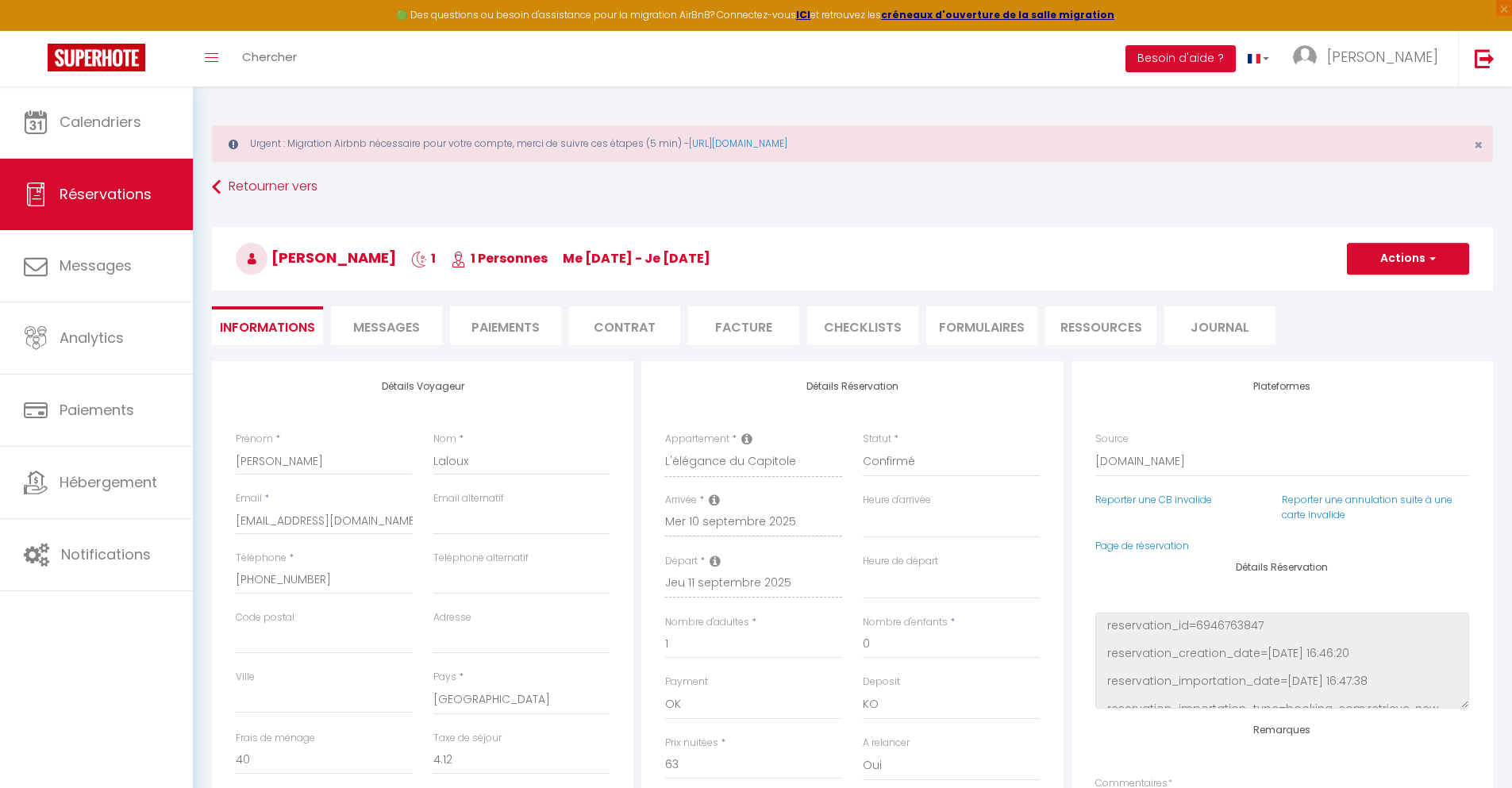
select select
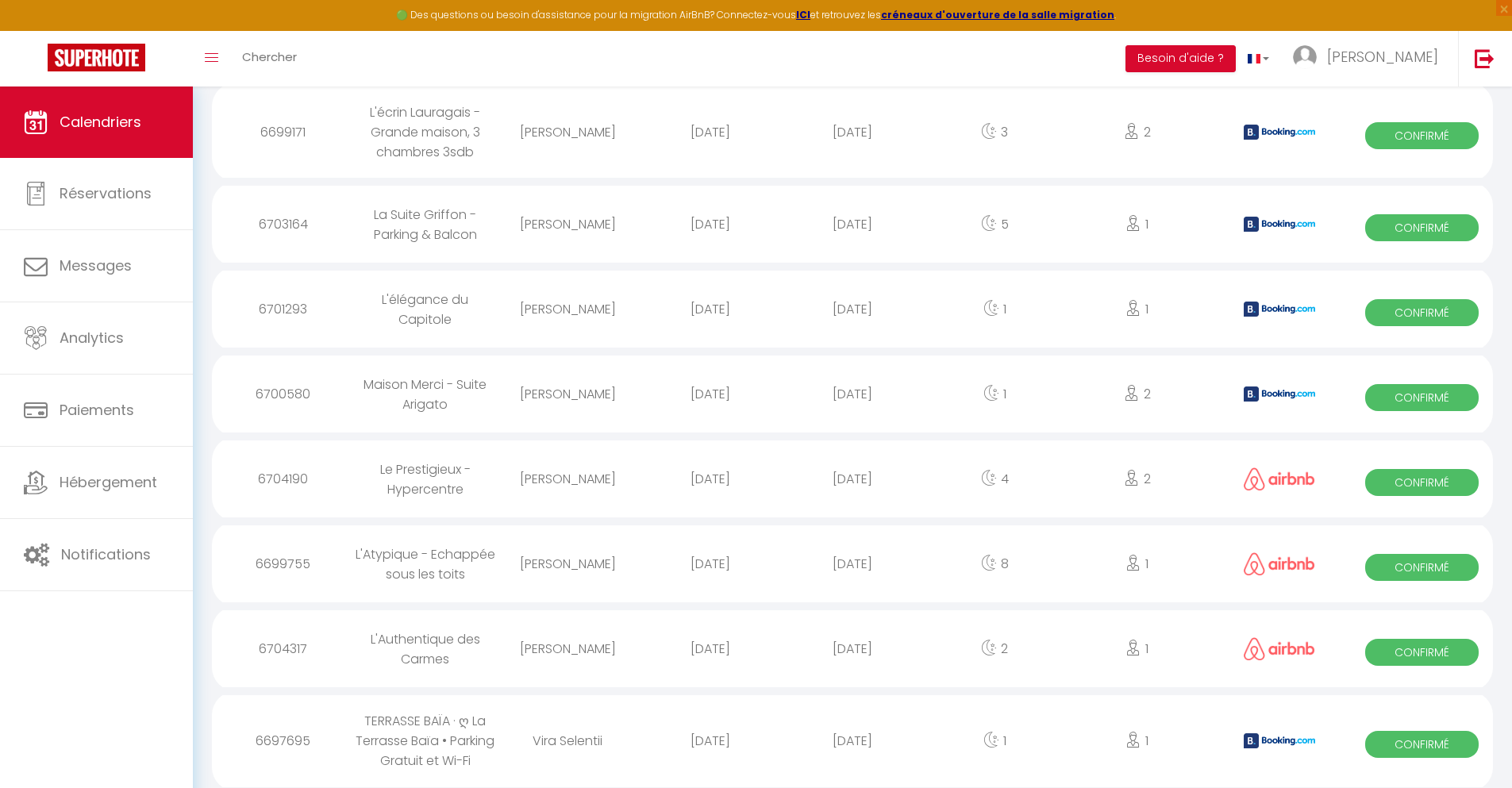
scroll to position [1786, 0]
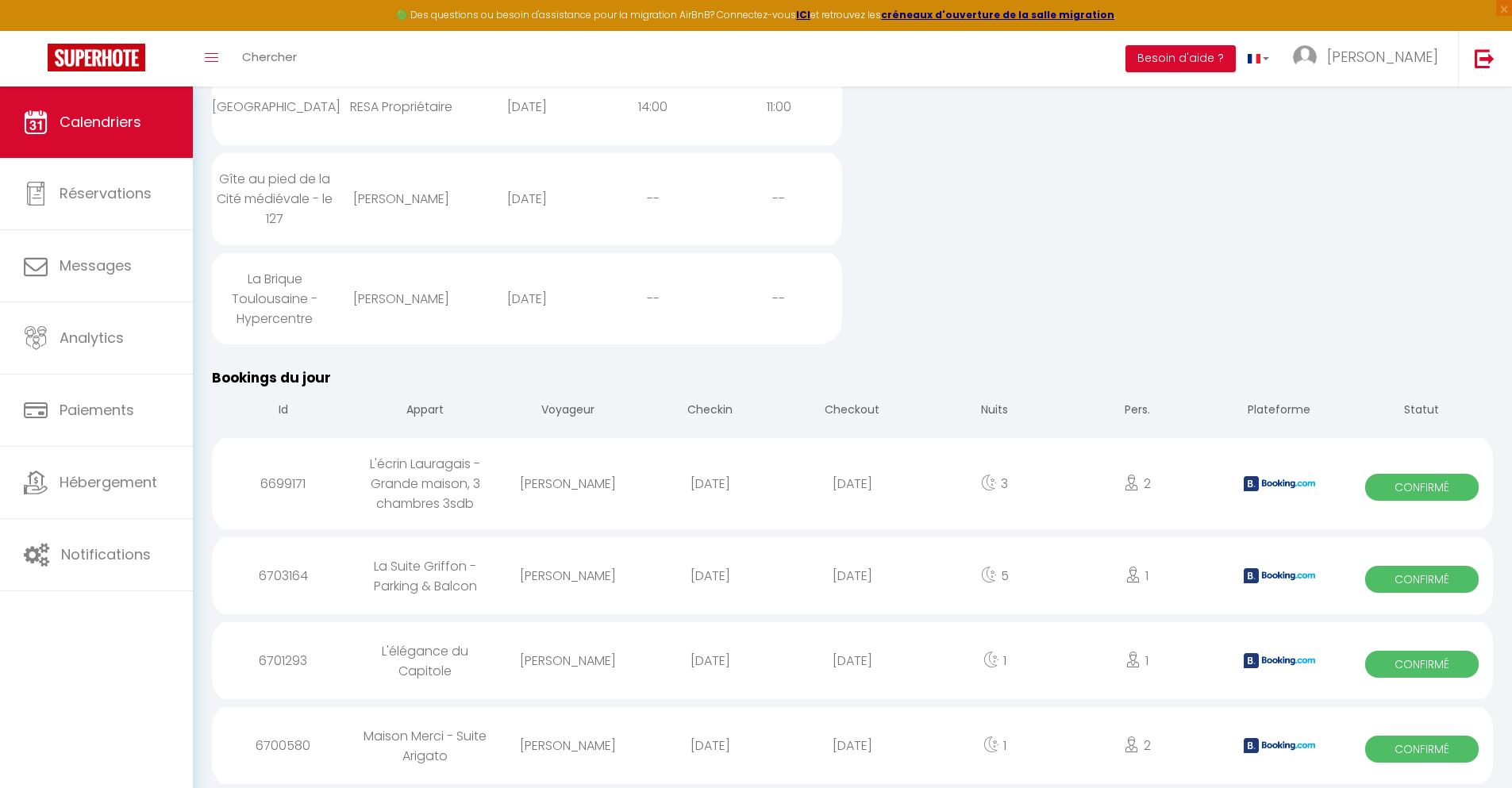
click at [853, 745] on div "[DATE]" at bounding box center [851, 745] width 142 height 51
select select "0"
select select "1"
select select
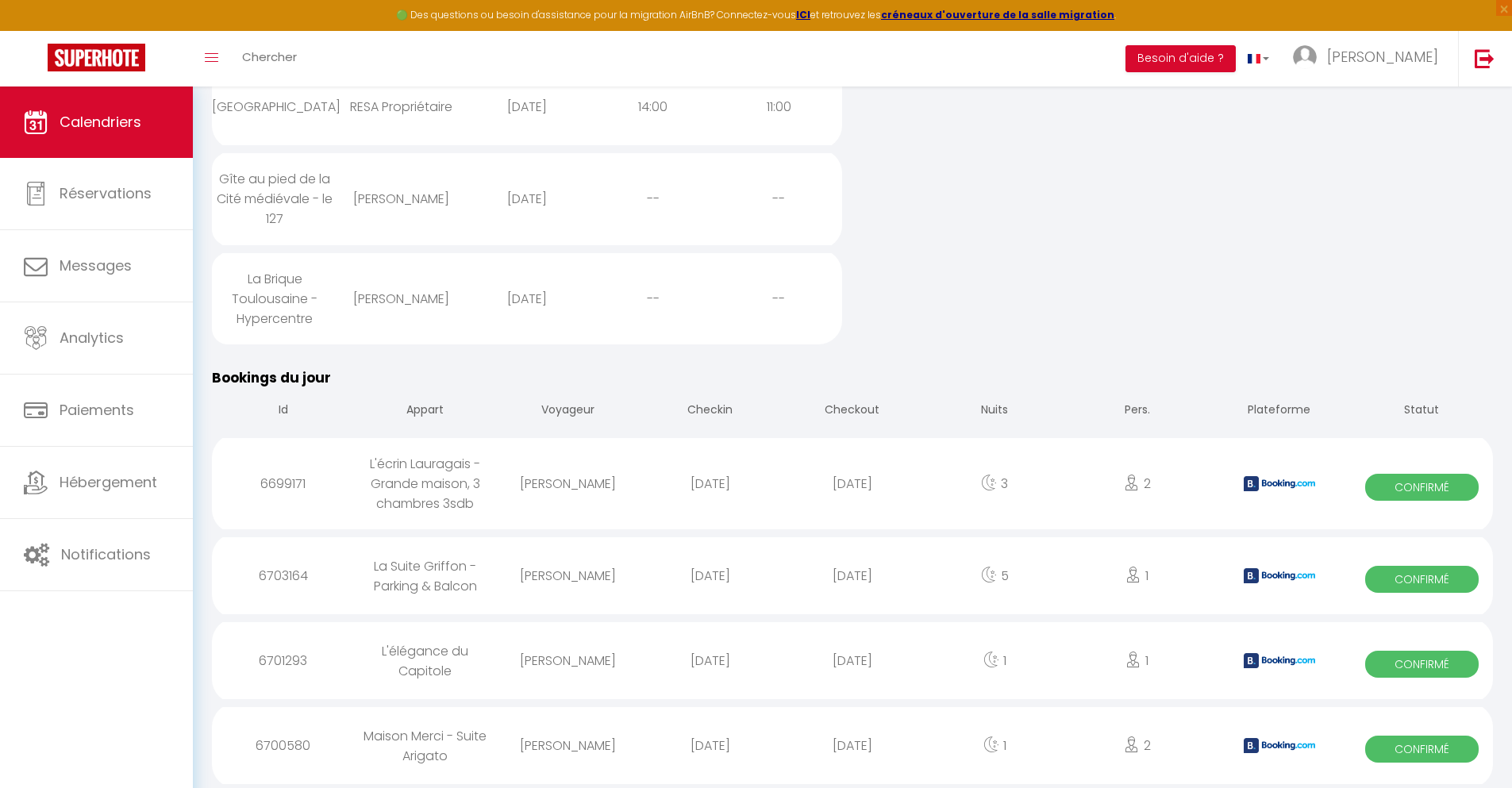
select select
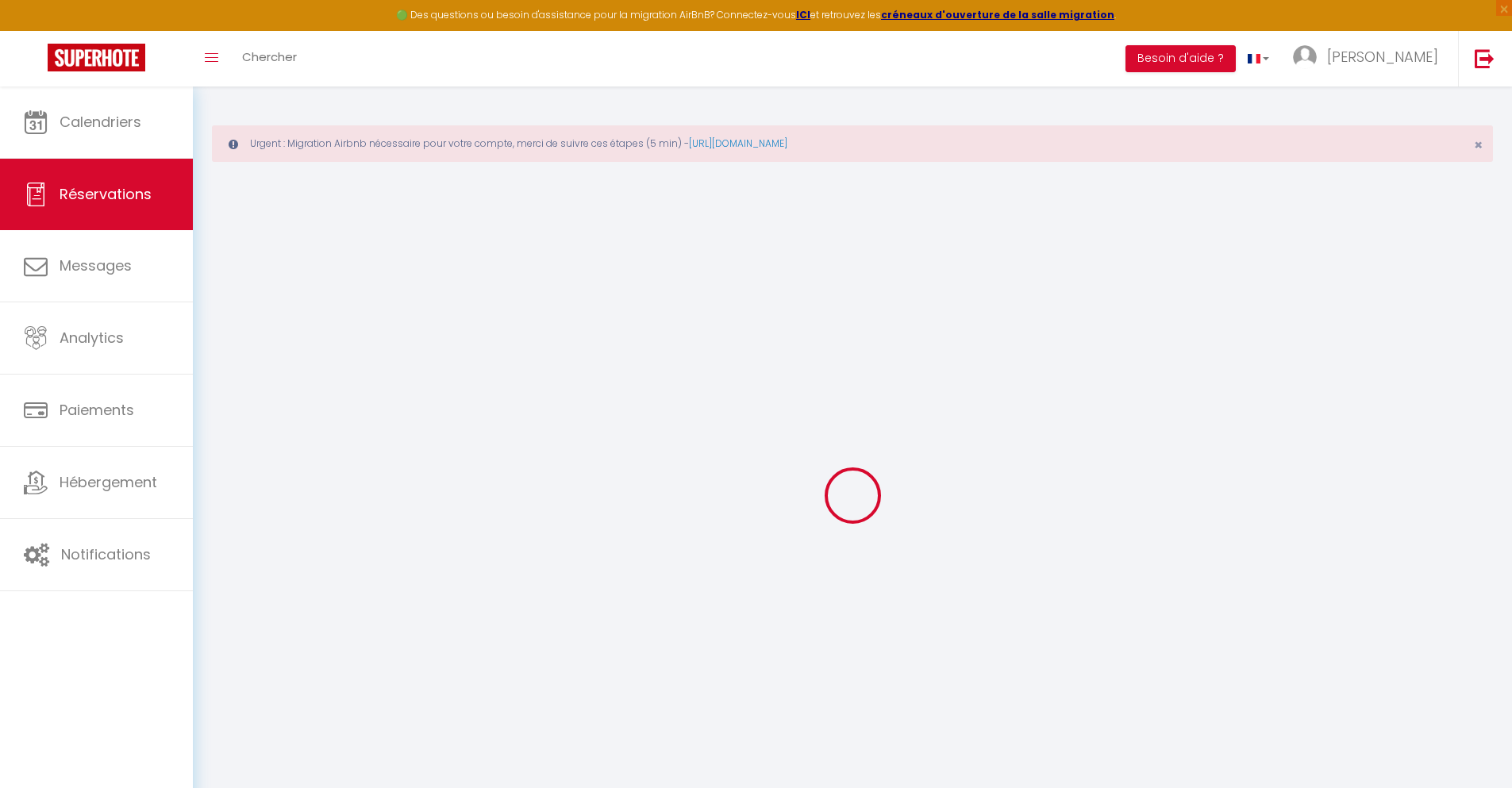
select select
checkbox input "false"
select select
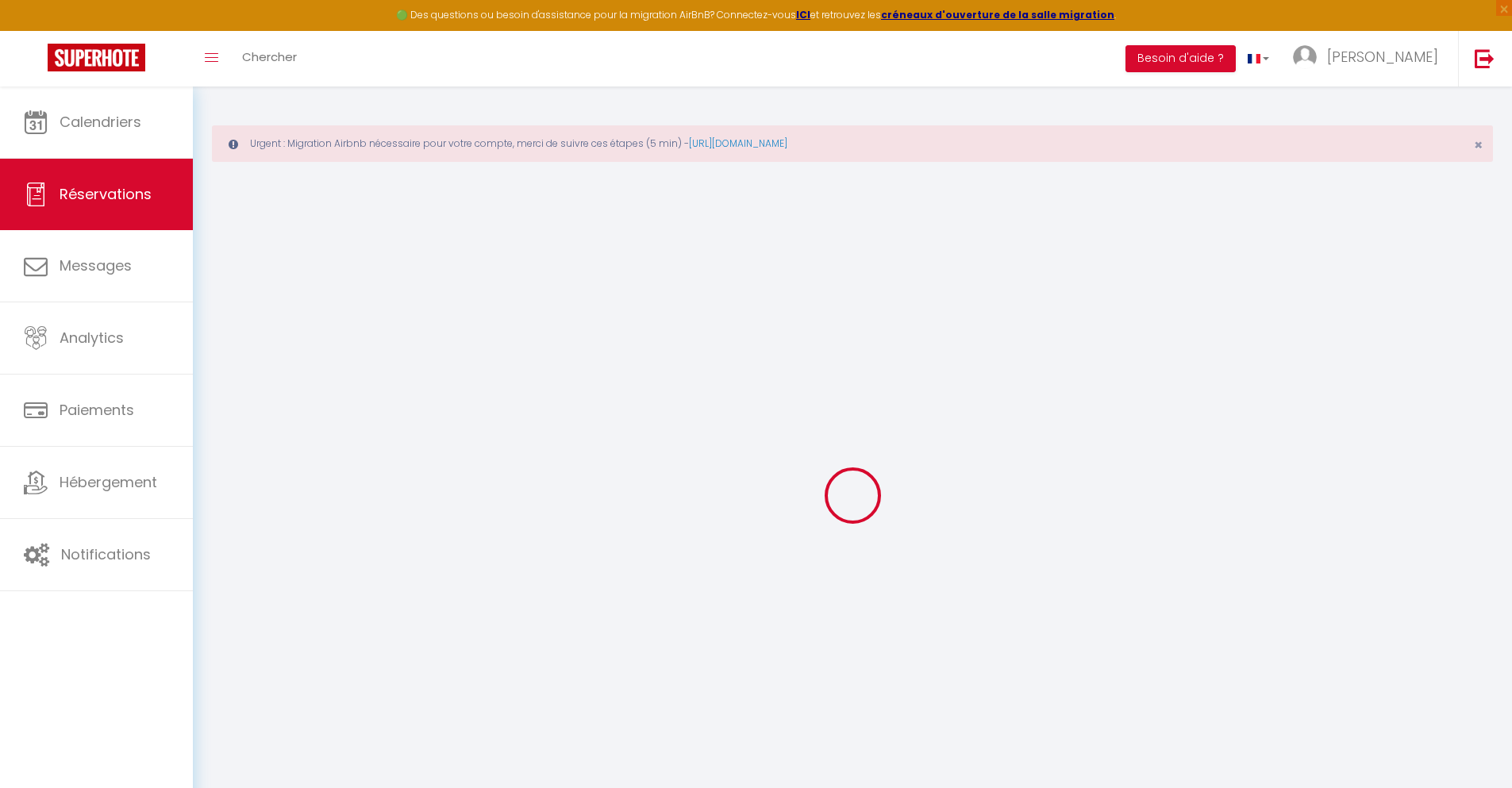
checkbox input "false"
type textarea "** THIS RESERVATION HAS BEEN PRE-PAID ** BOOKING NOTE : Payment charge is EUR 0…"
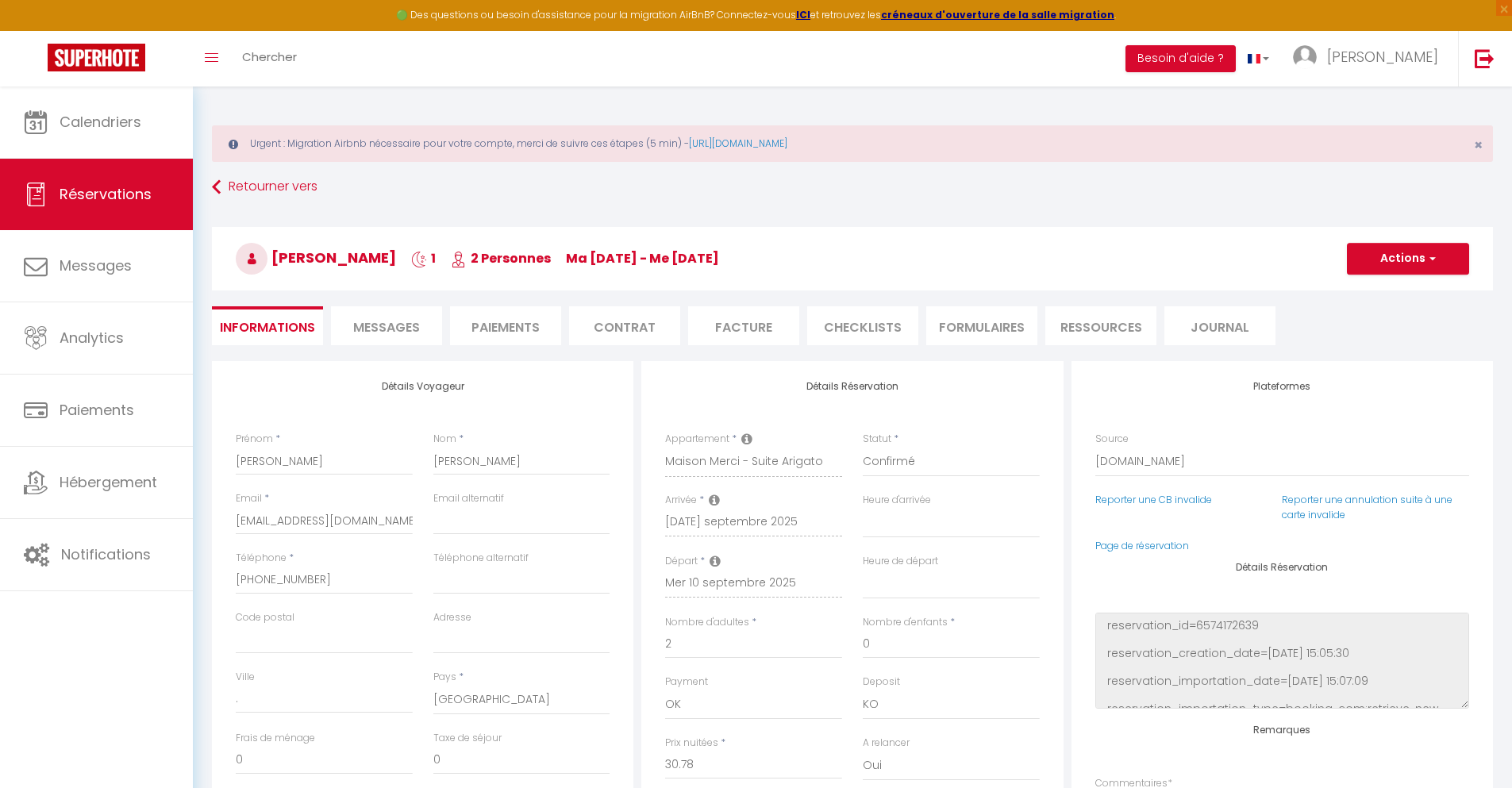
type input "30"
type input "2.01"
select select
checkbox input "false"
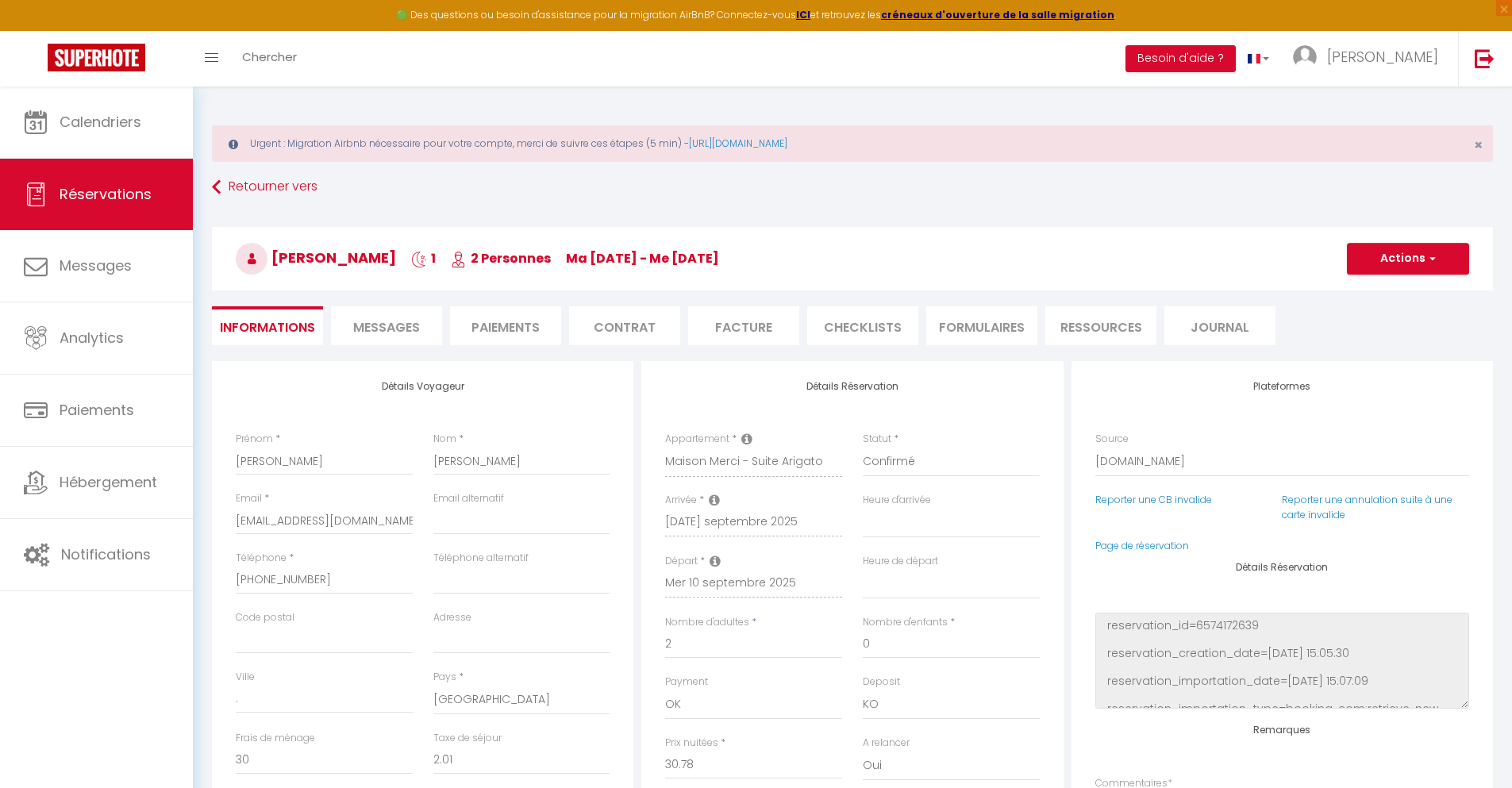
select select
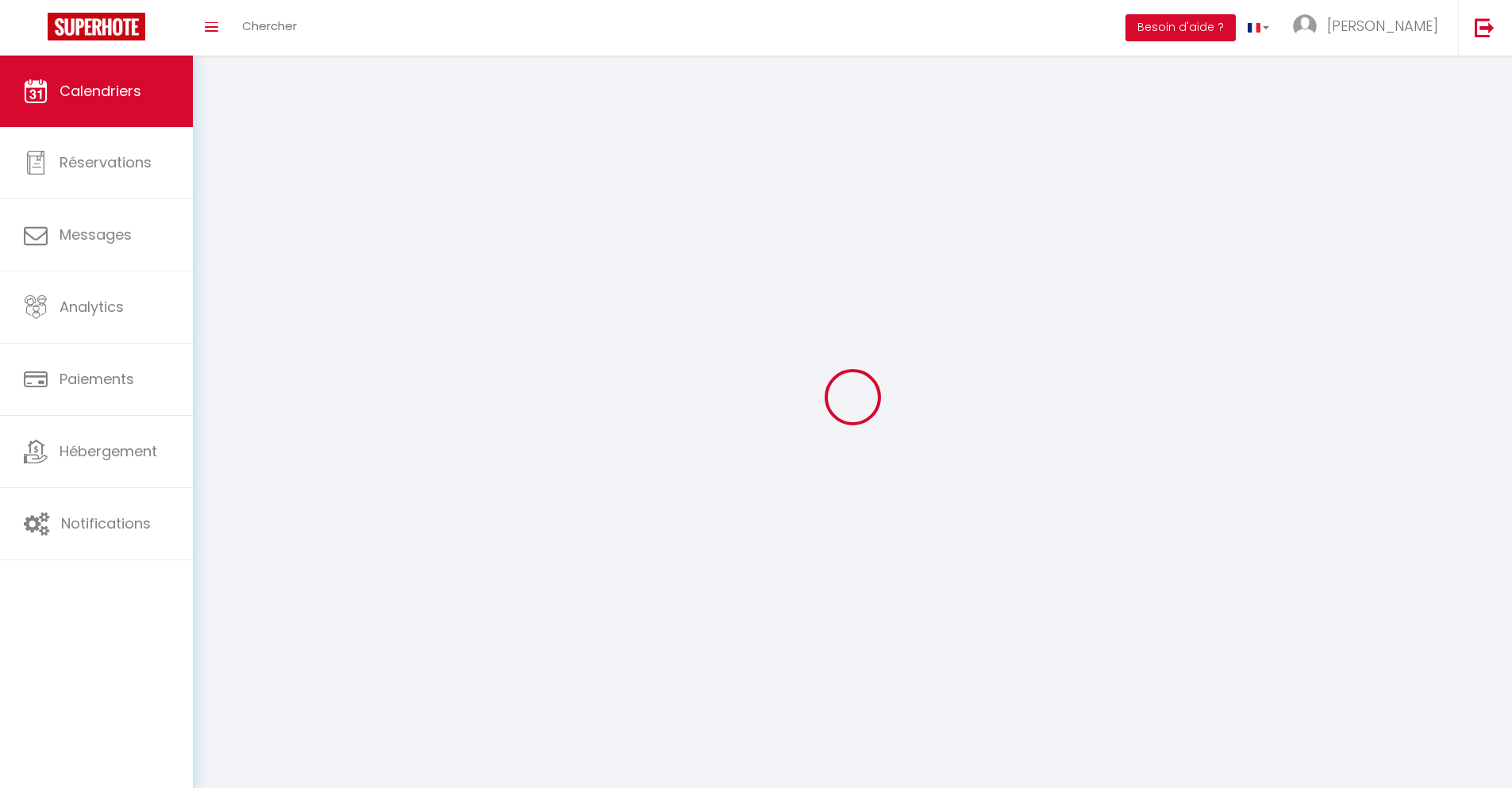
scroll to position [86, 0]
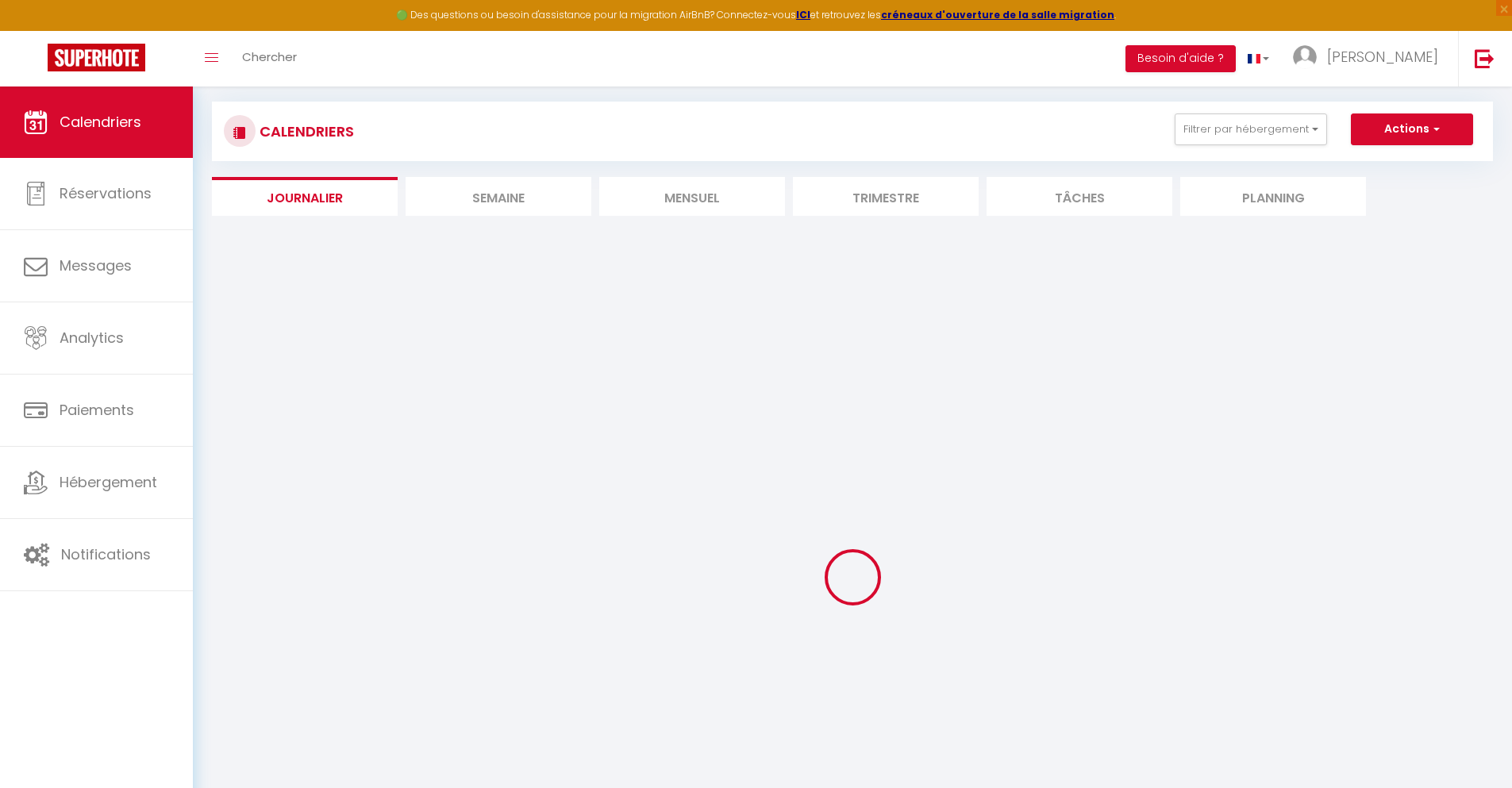
select select
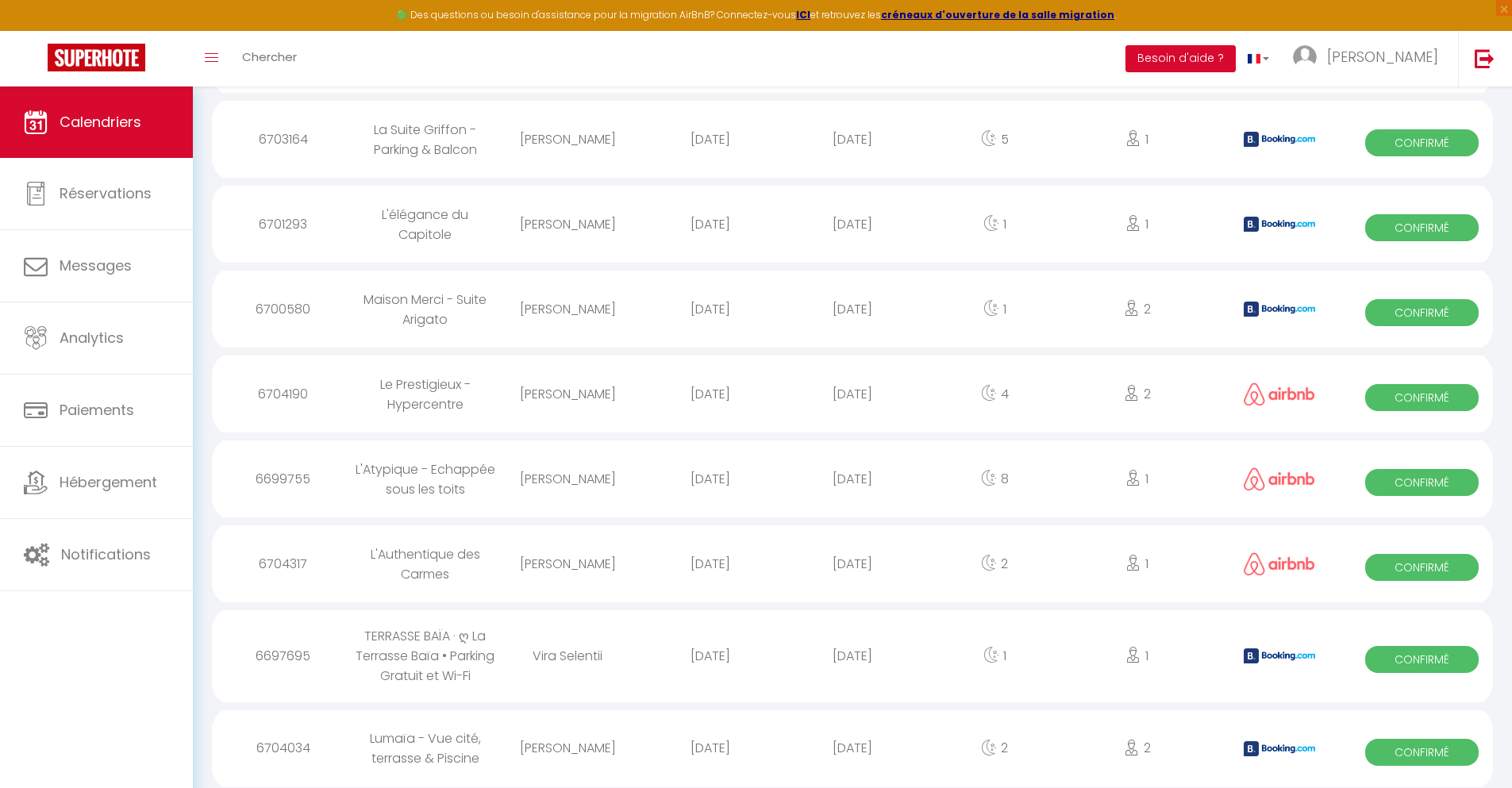
scroll to position [1871, 0]
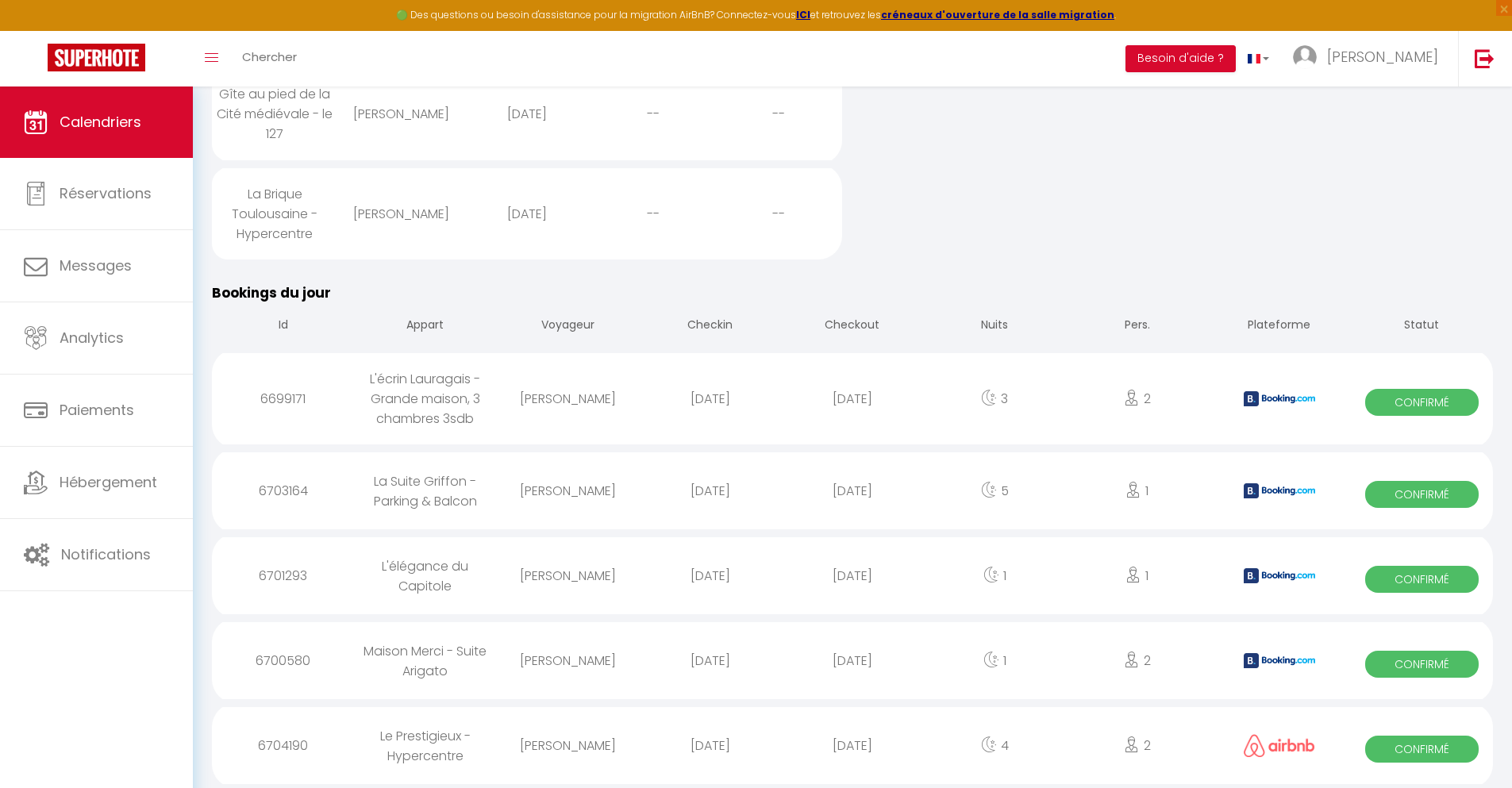
click at [853, 745] on div "[DATE]" at bounding box center [851, 745] width 142 height 51
select select "0"
select select "1"
select select
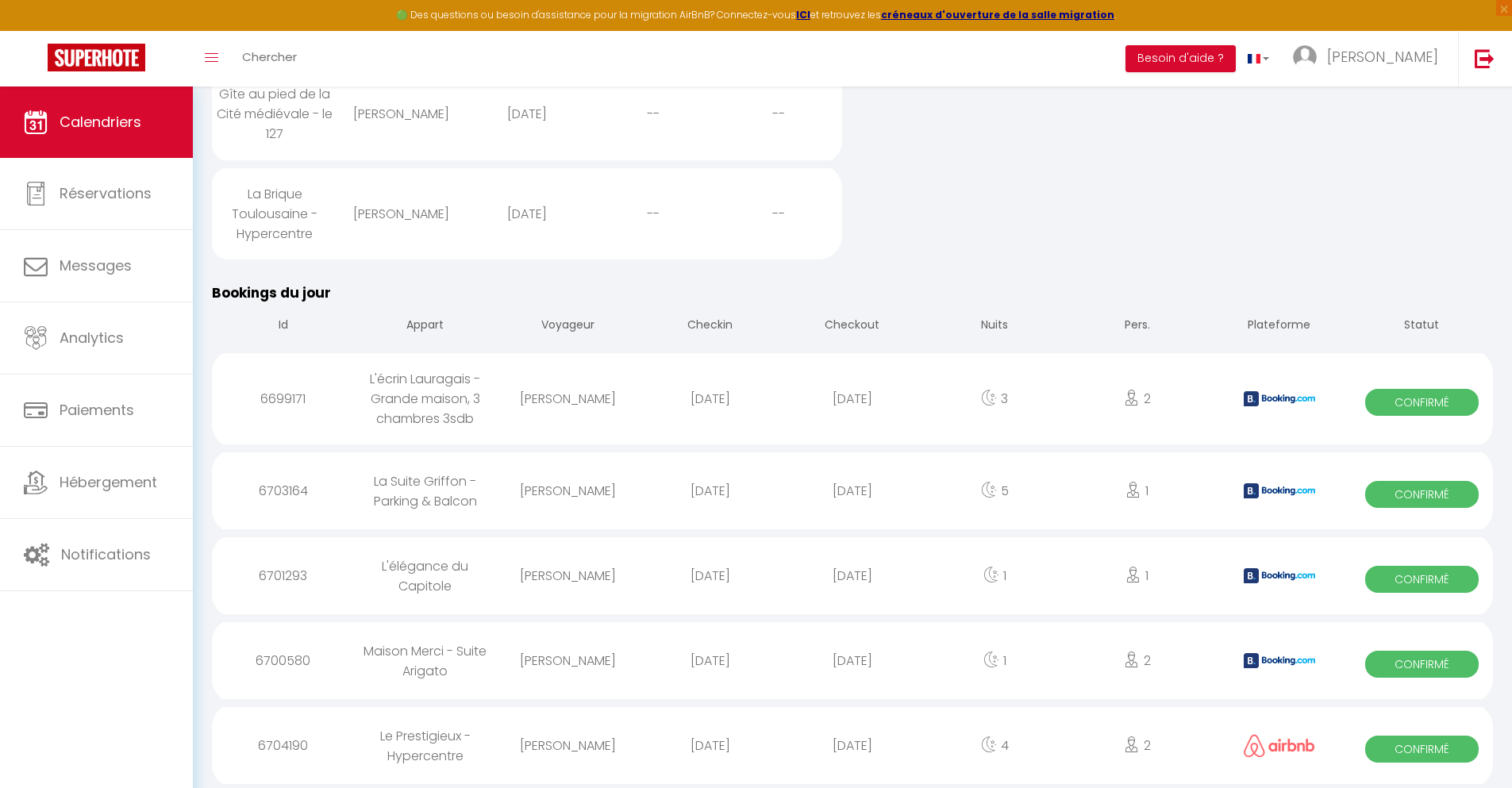
select select
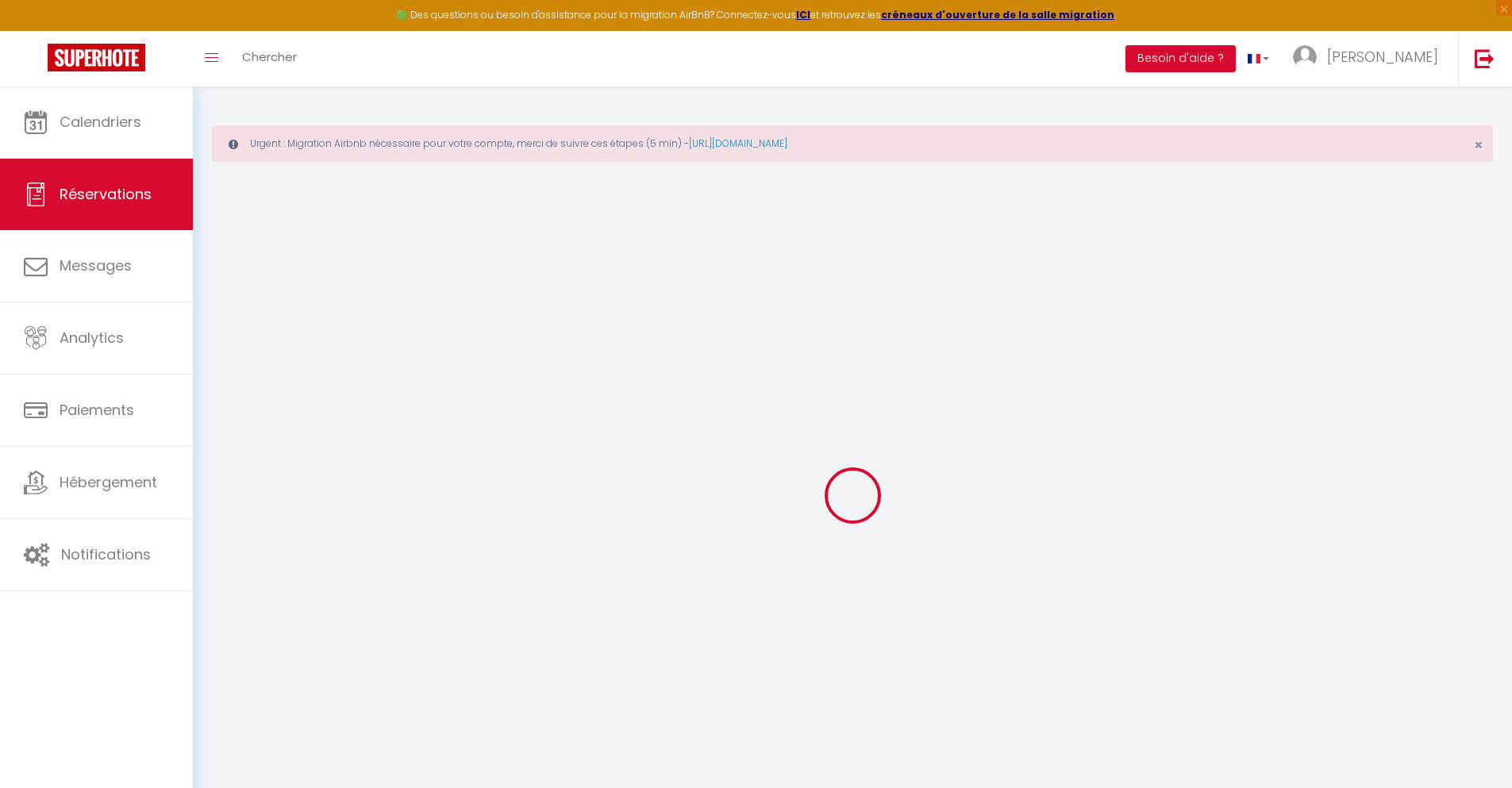
select select
checkbox input "false"
select select
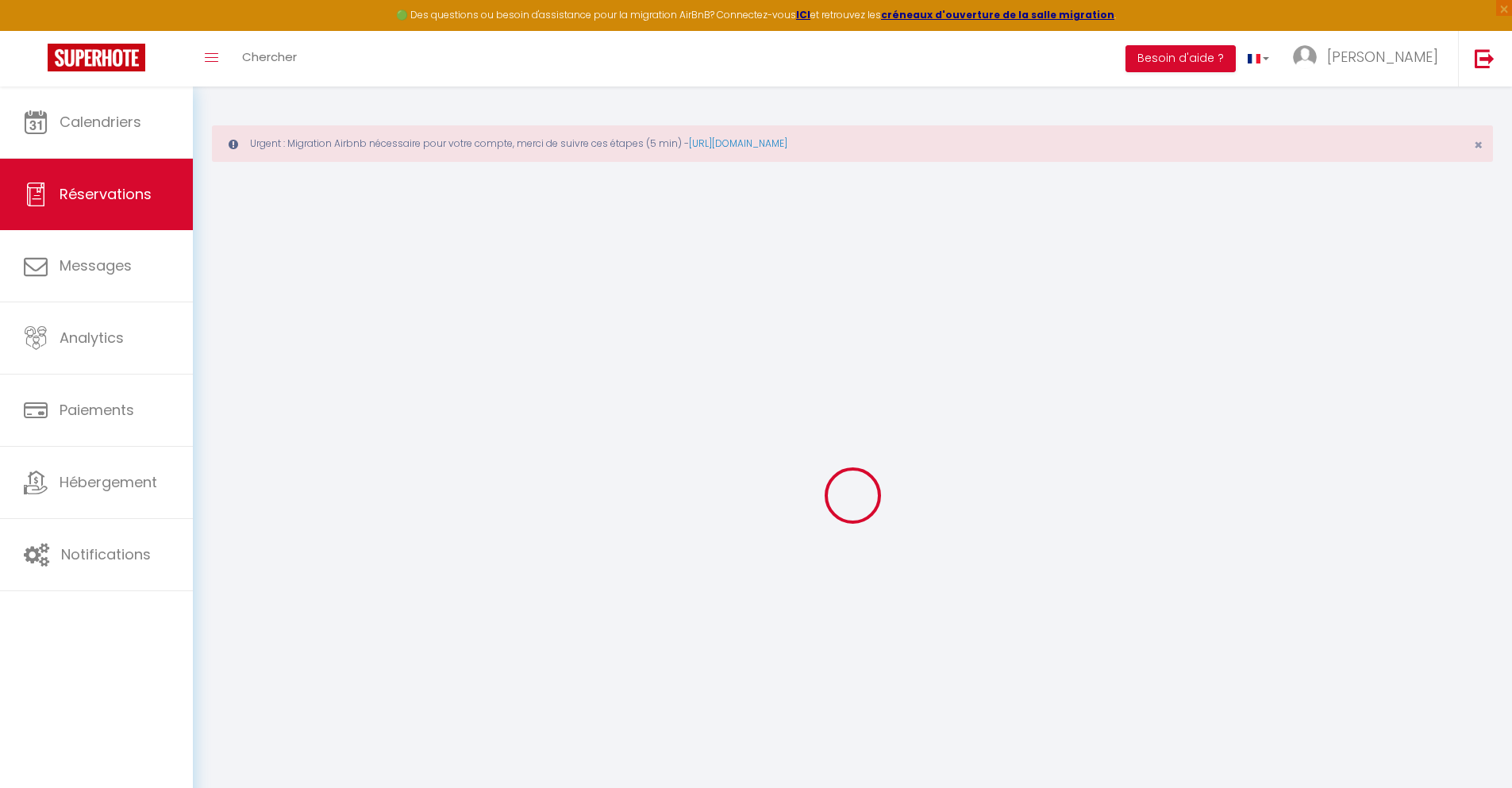
select select
checkbox input "false"
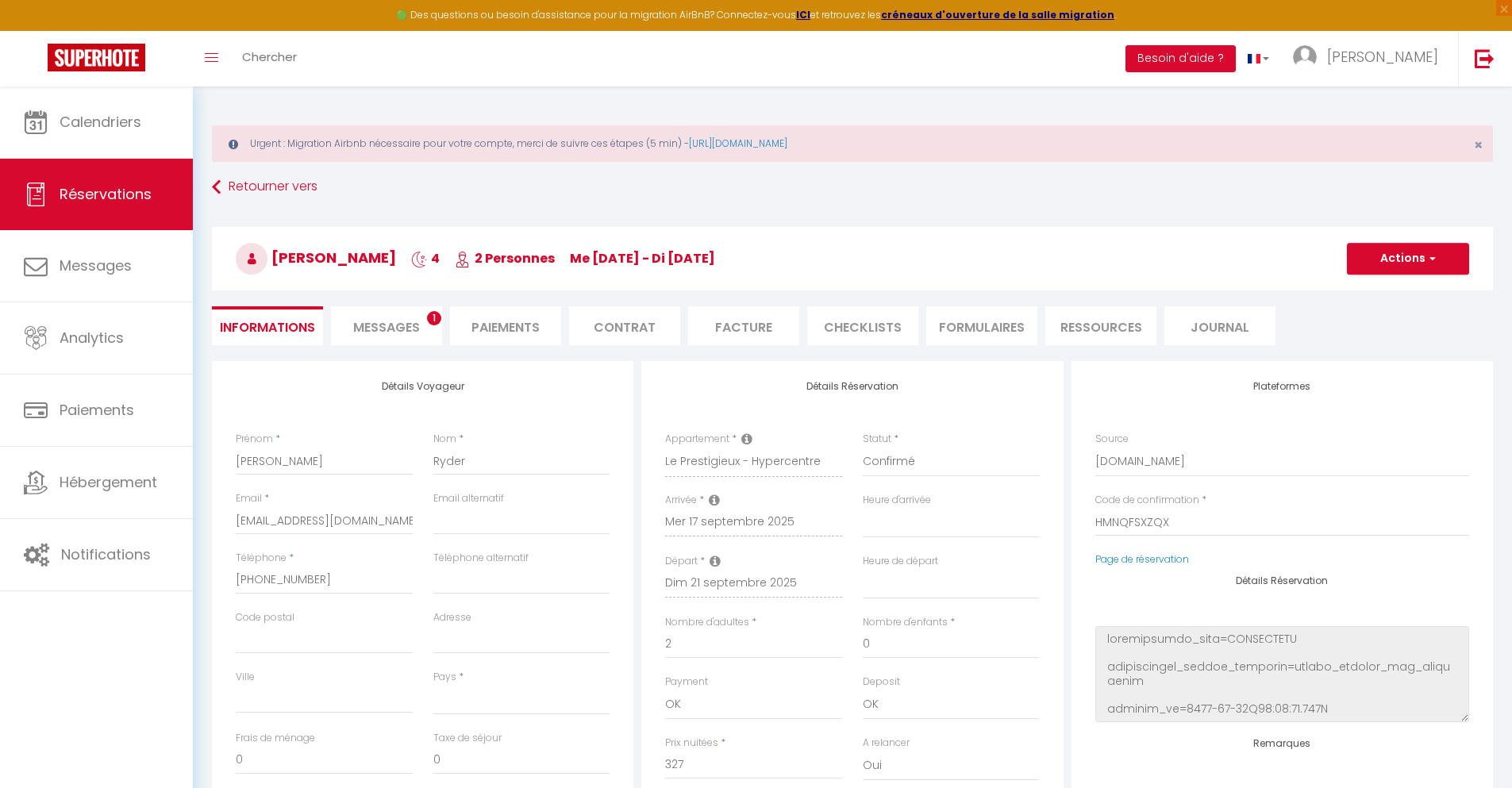
select select
type input "40"
type input "21.19"
select select
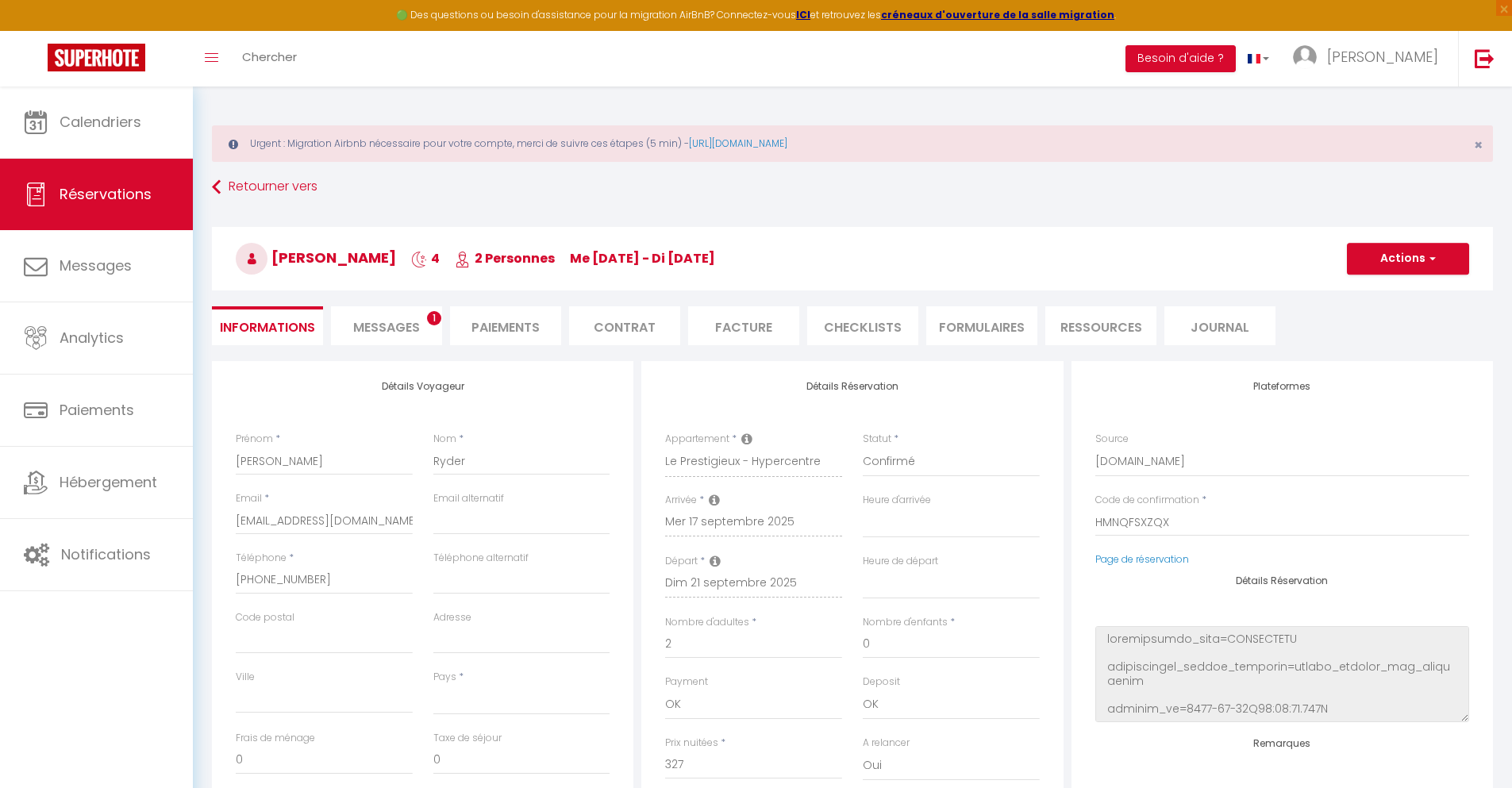
checkbox input "false"
select select
checkbox input "false"
select select
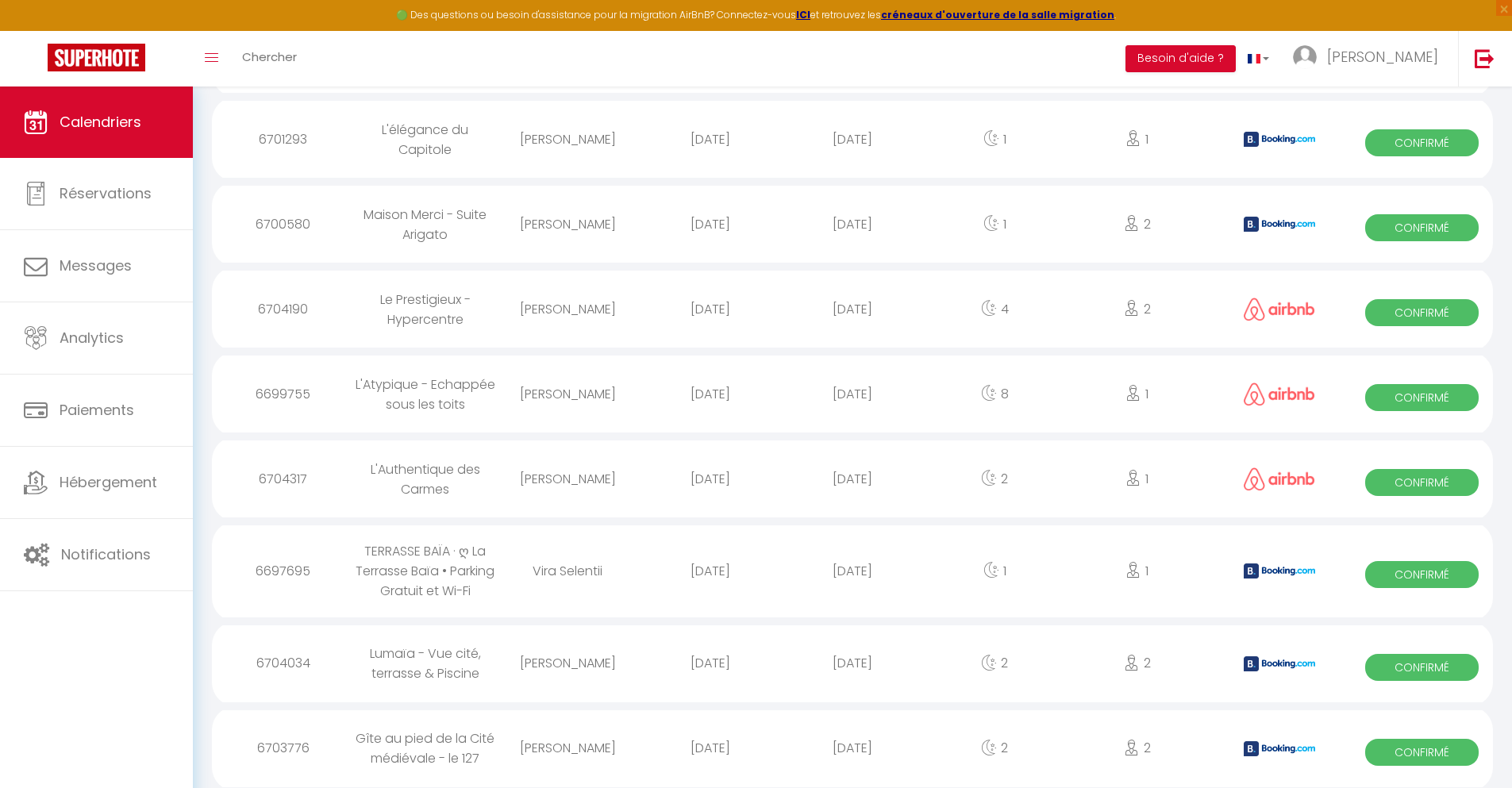
scroll to position [1956, 0]
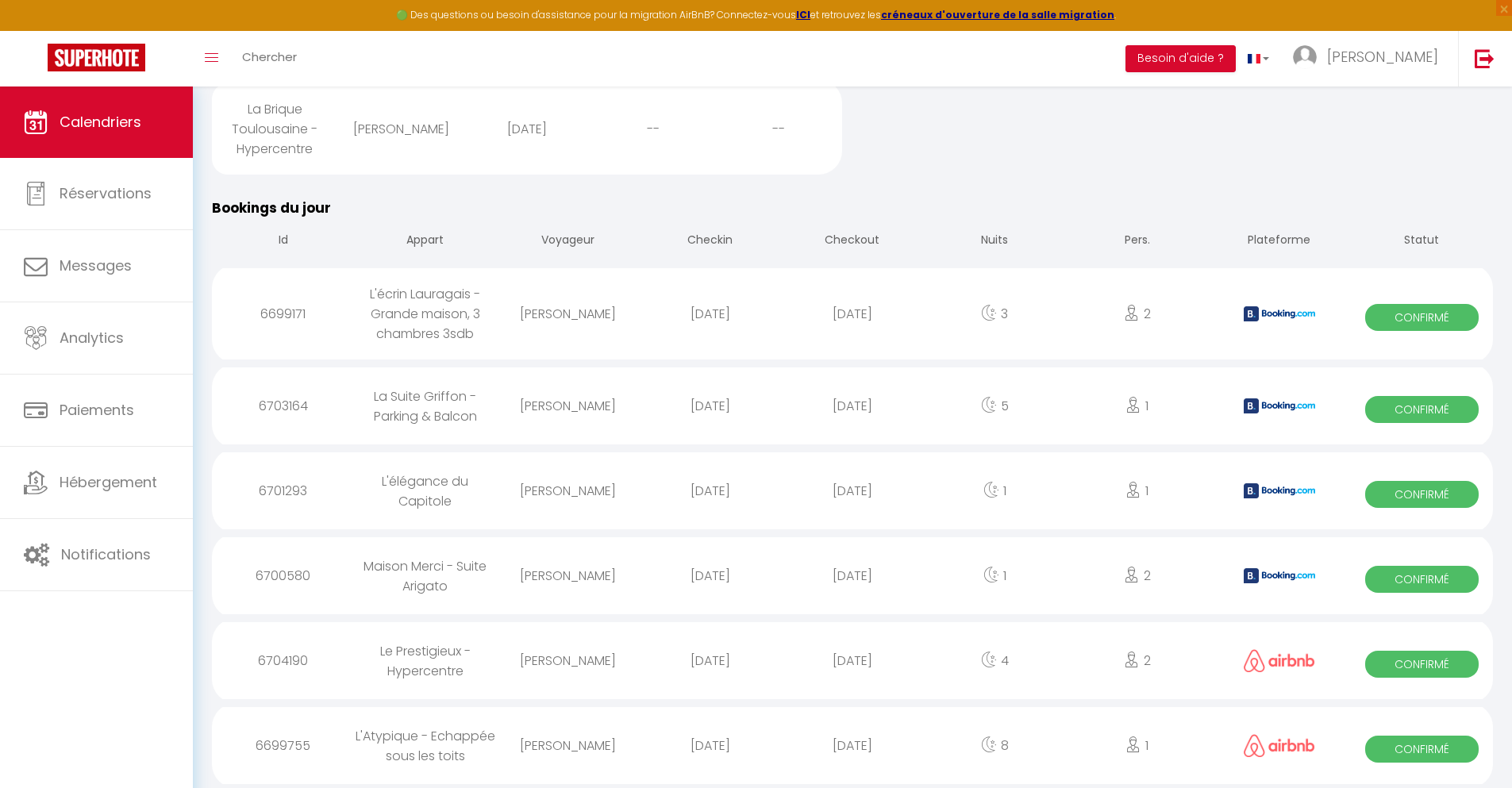
click at [853, 745] on div "[DATE]" at bounding box center [851, 745] width 142 height 51
select select "0"
select select "1"
select select
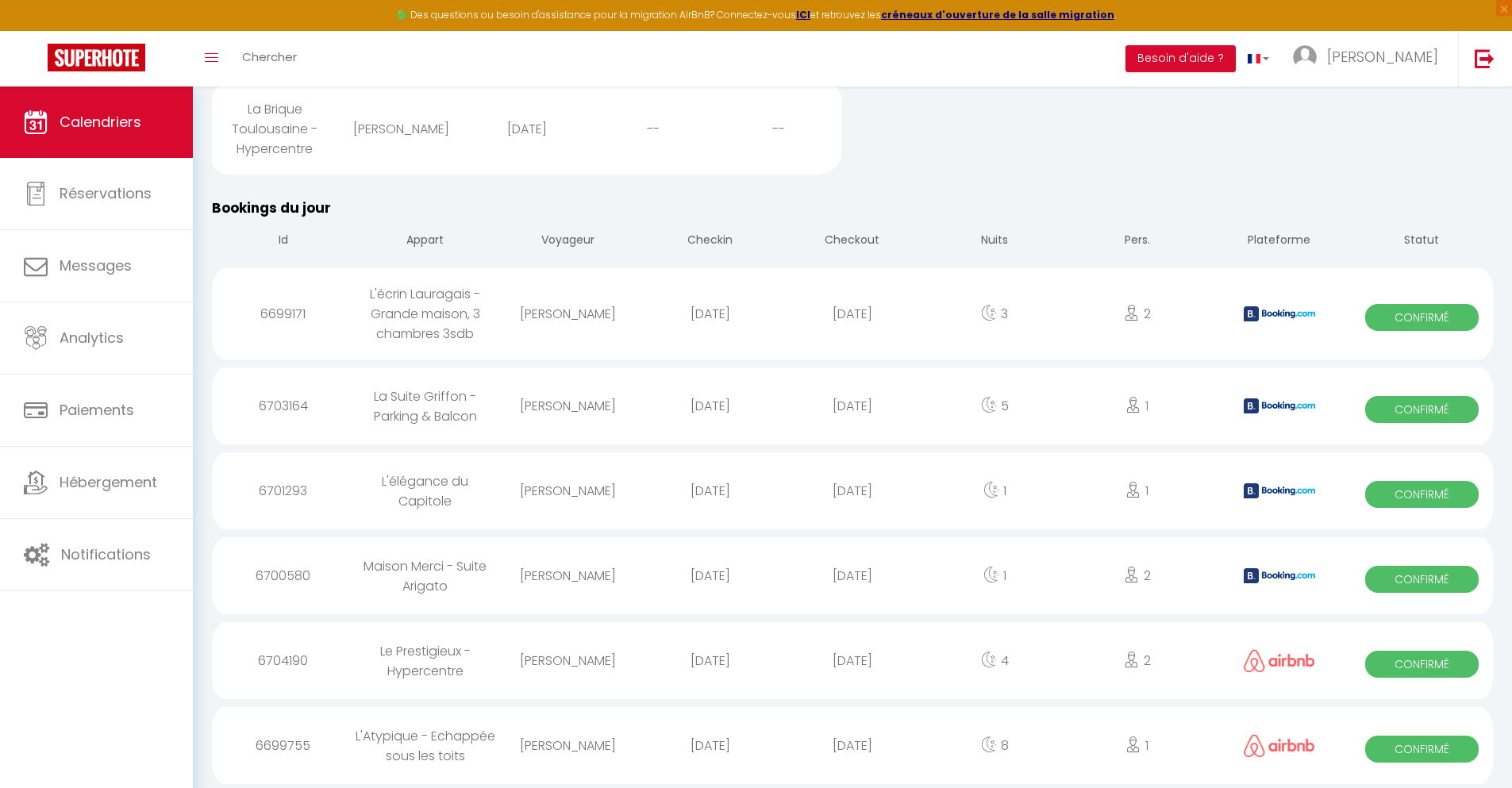
select select
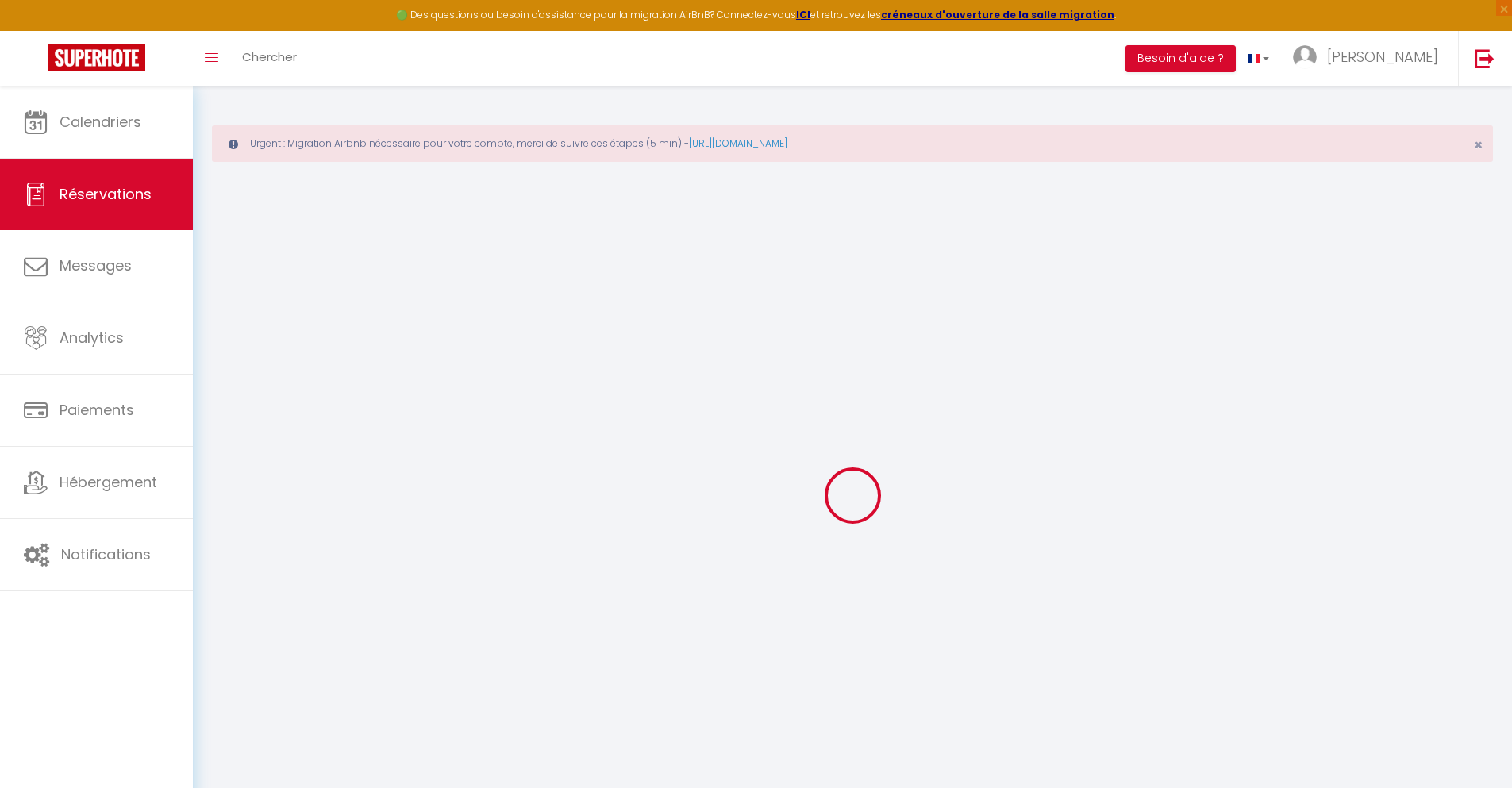
select select
checkbox input "false"
select select
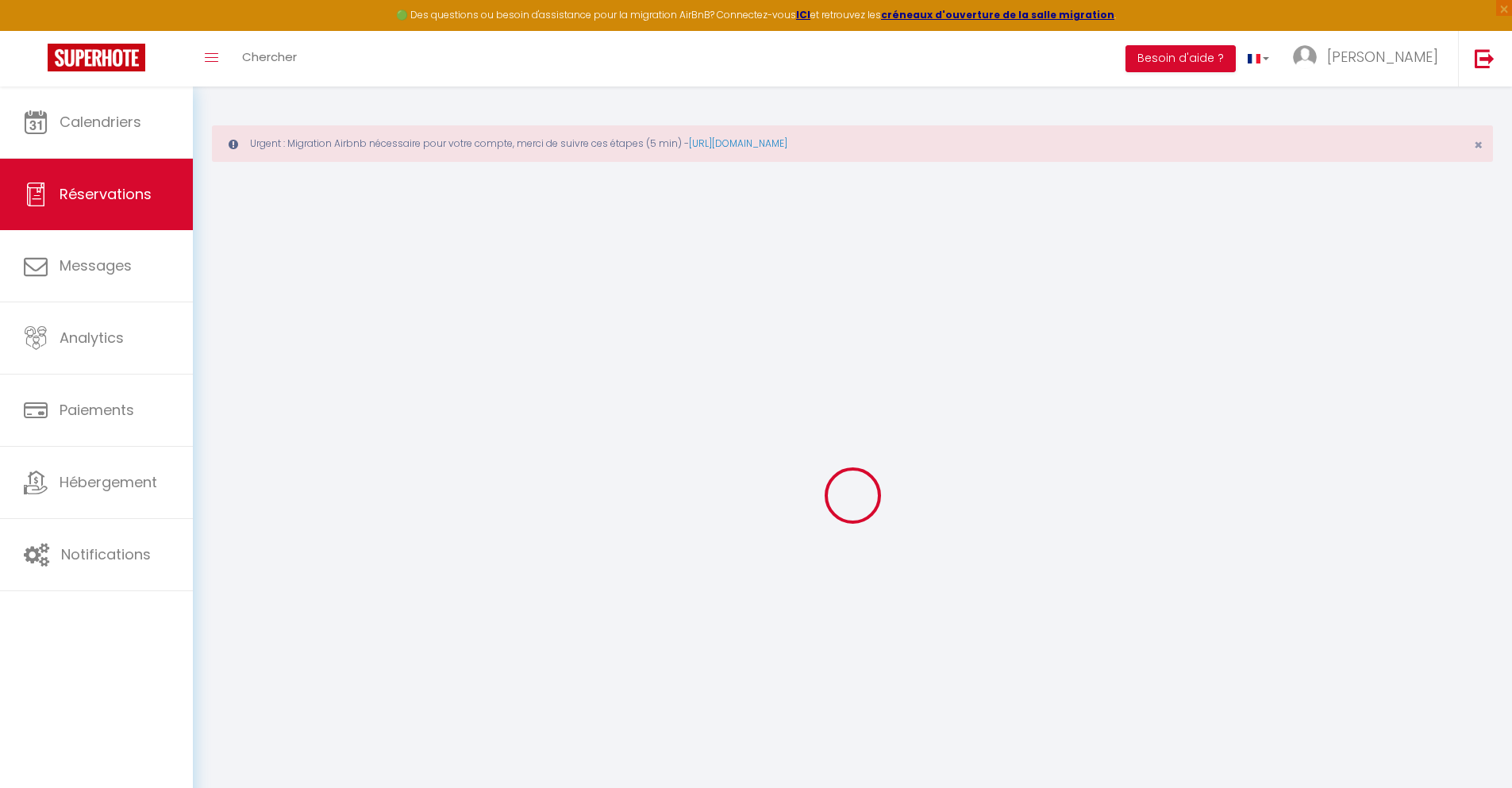
select select
checkbox input "false"
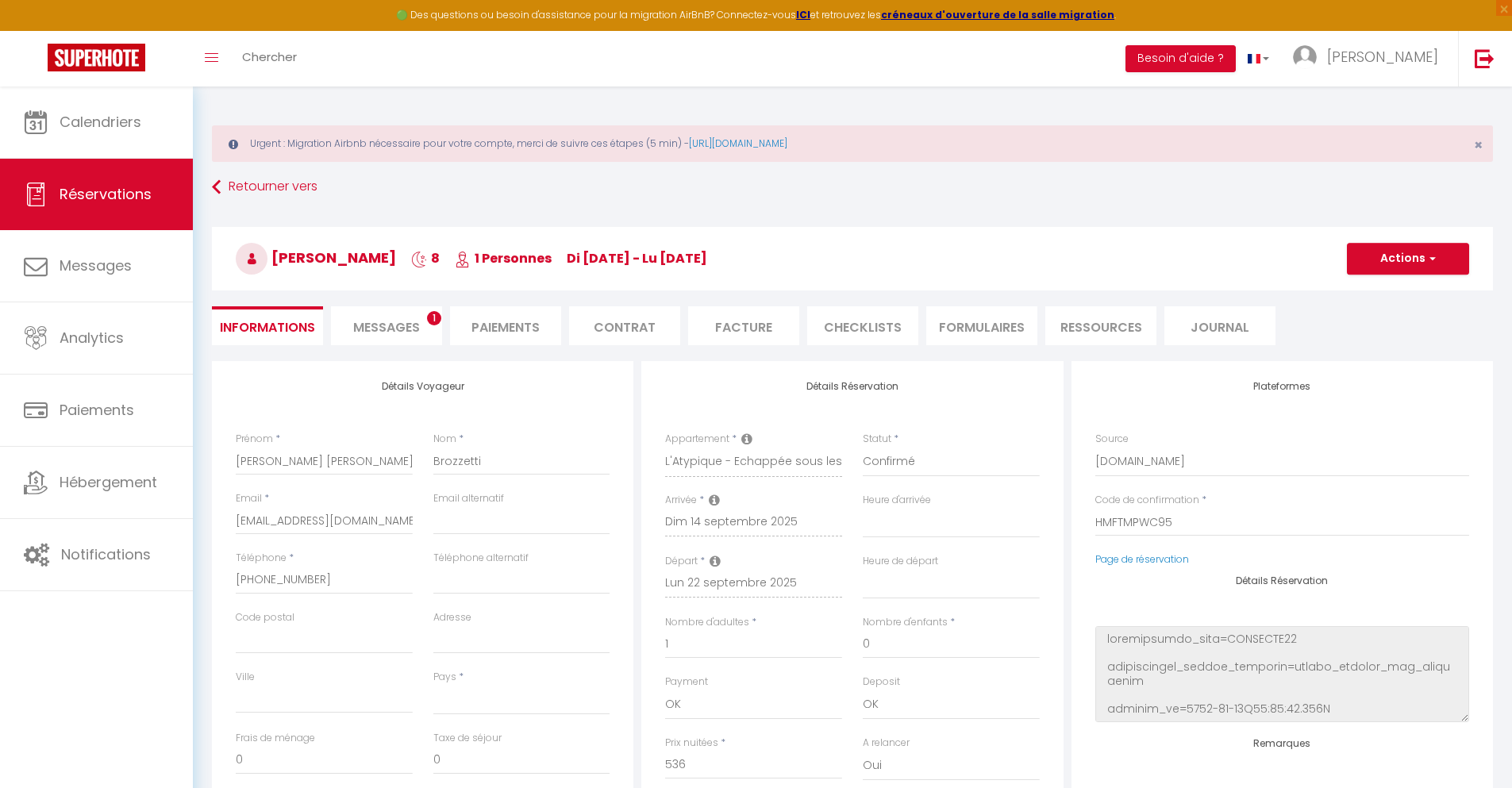
select select
type input "40"
type input "31.26"
select select
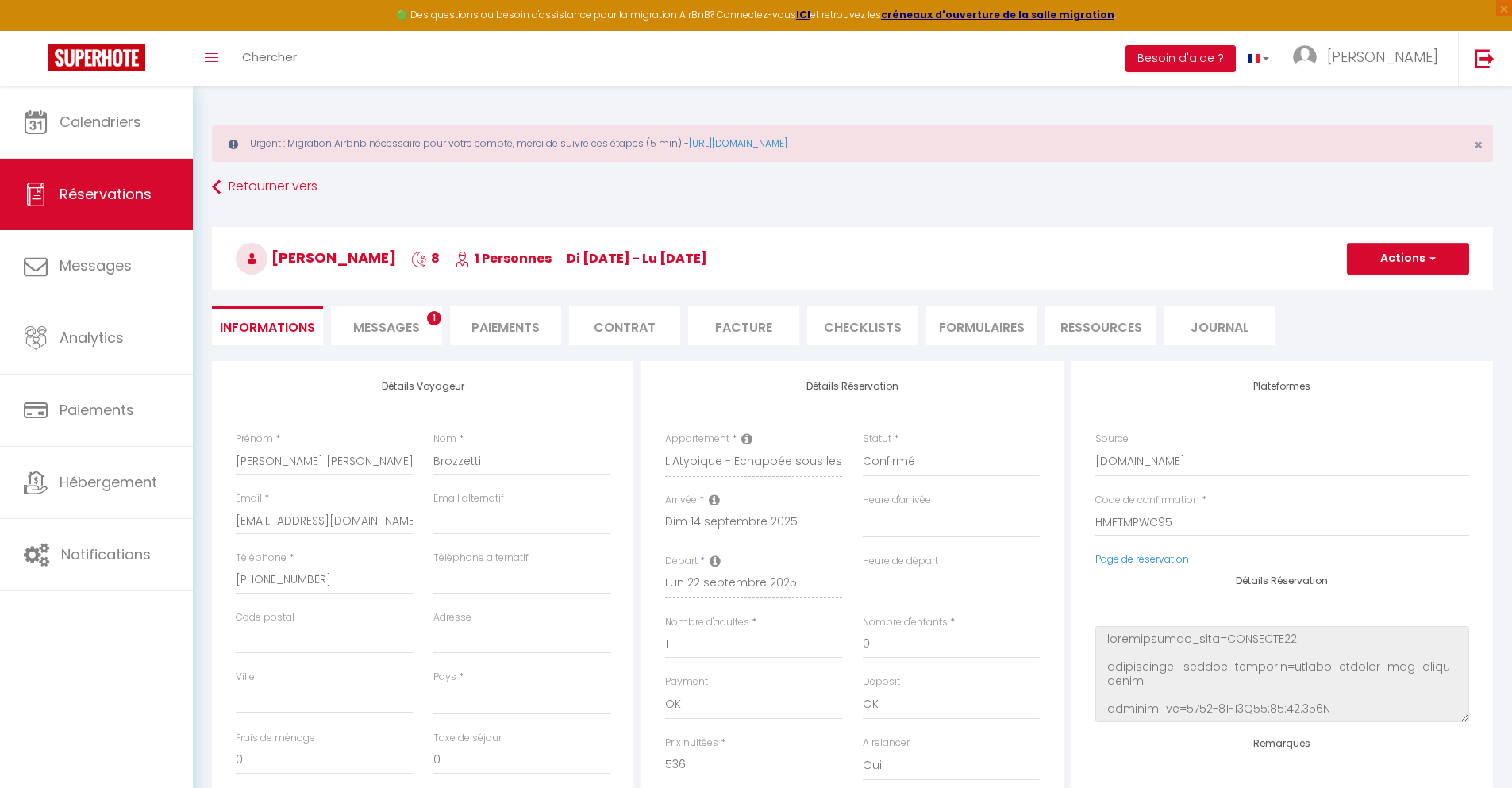
checkbox input "false"
select select
checkbox input "false"
select select
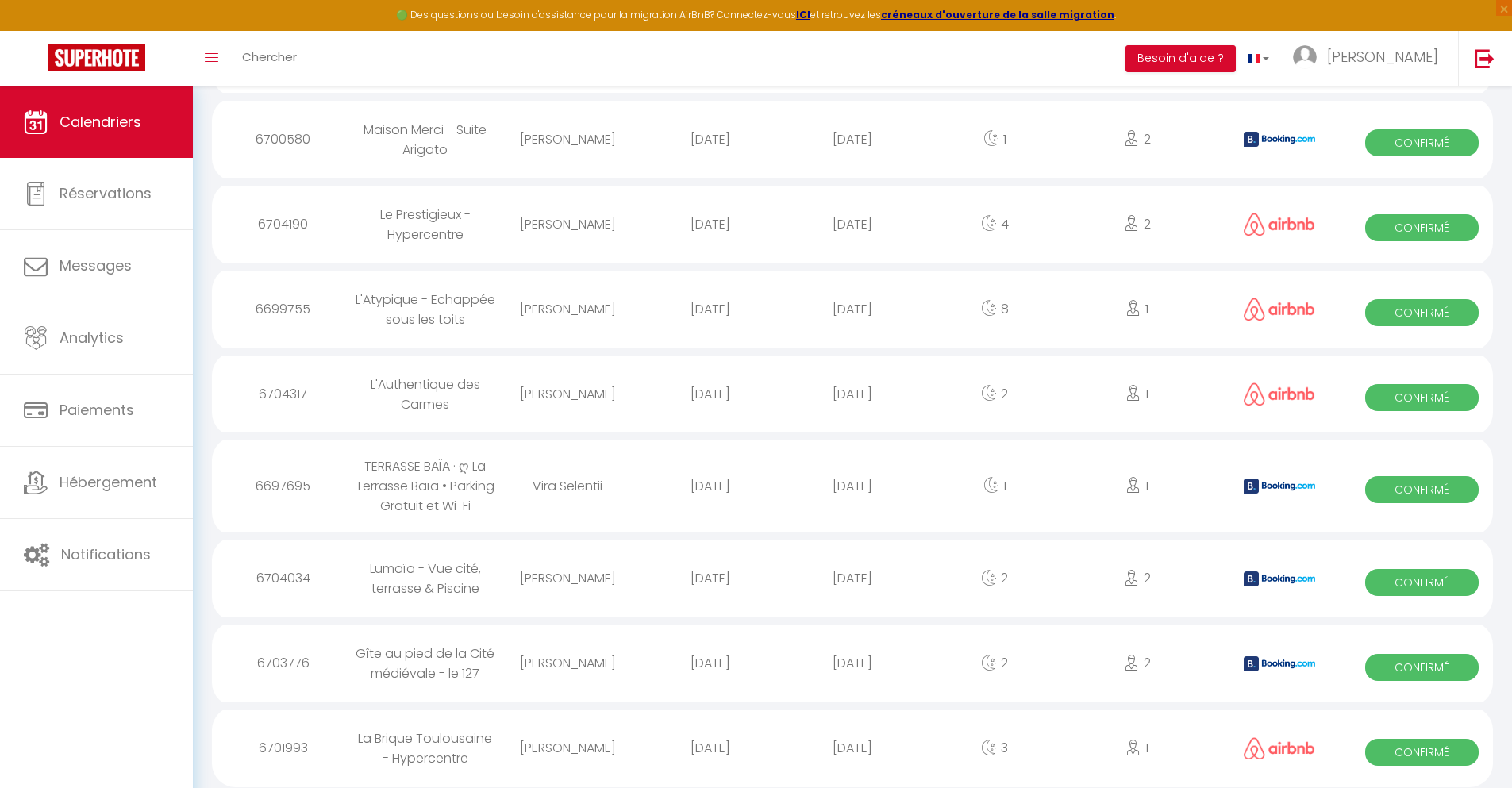
scroll to position [2041, 0]
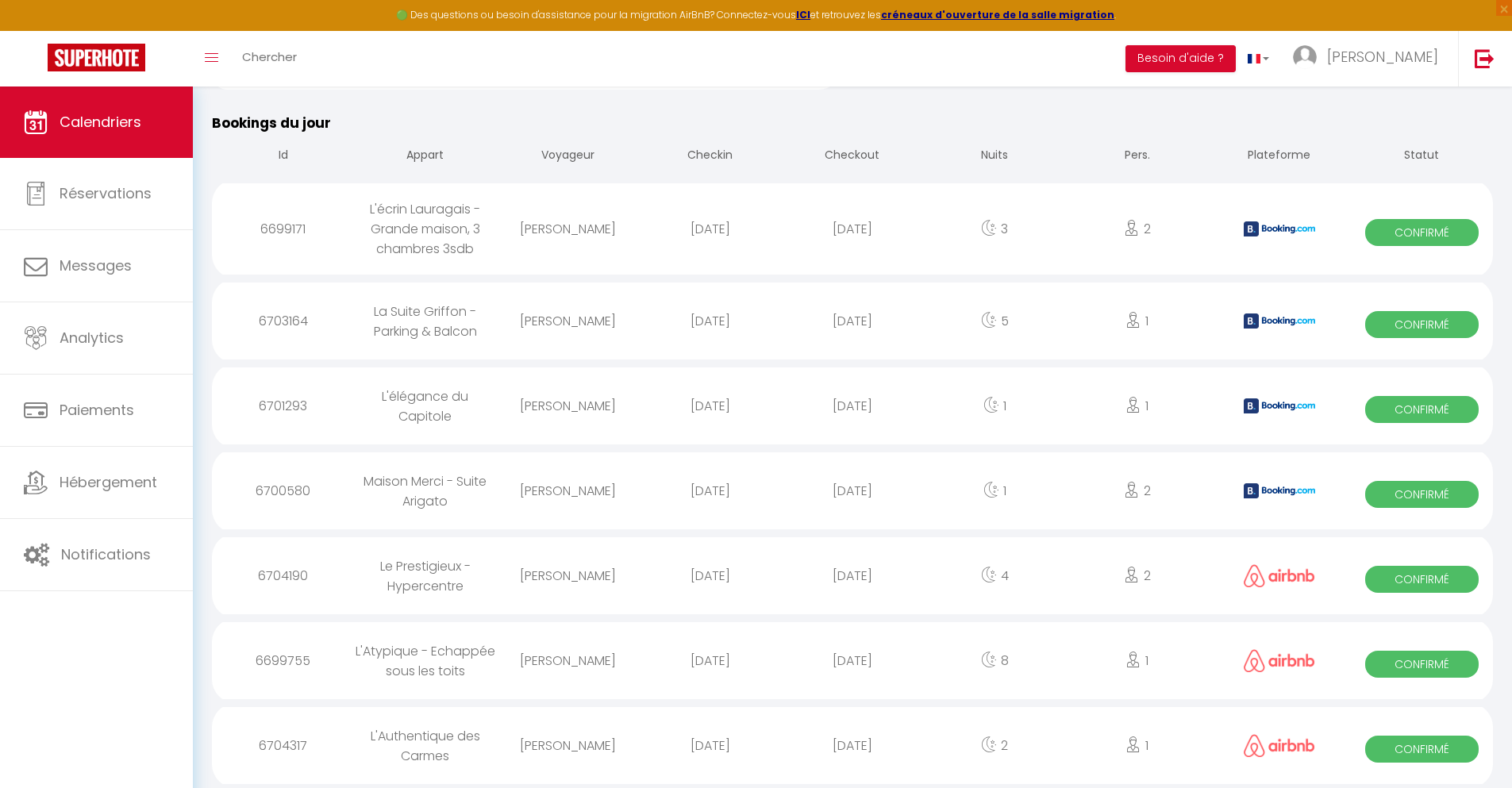
click at [853, 745] on div "[DATE]" at bounding box center [851, 745] width 142 height 51
select select "0"
select select "1"
select select
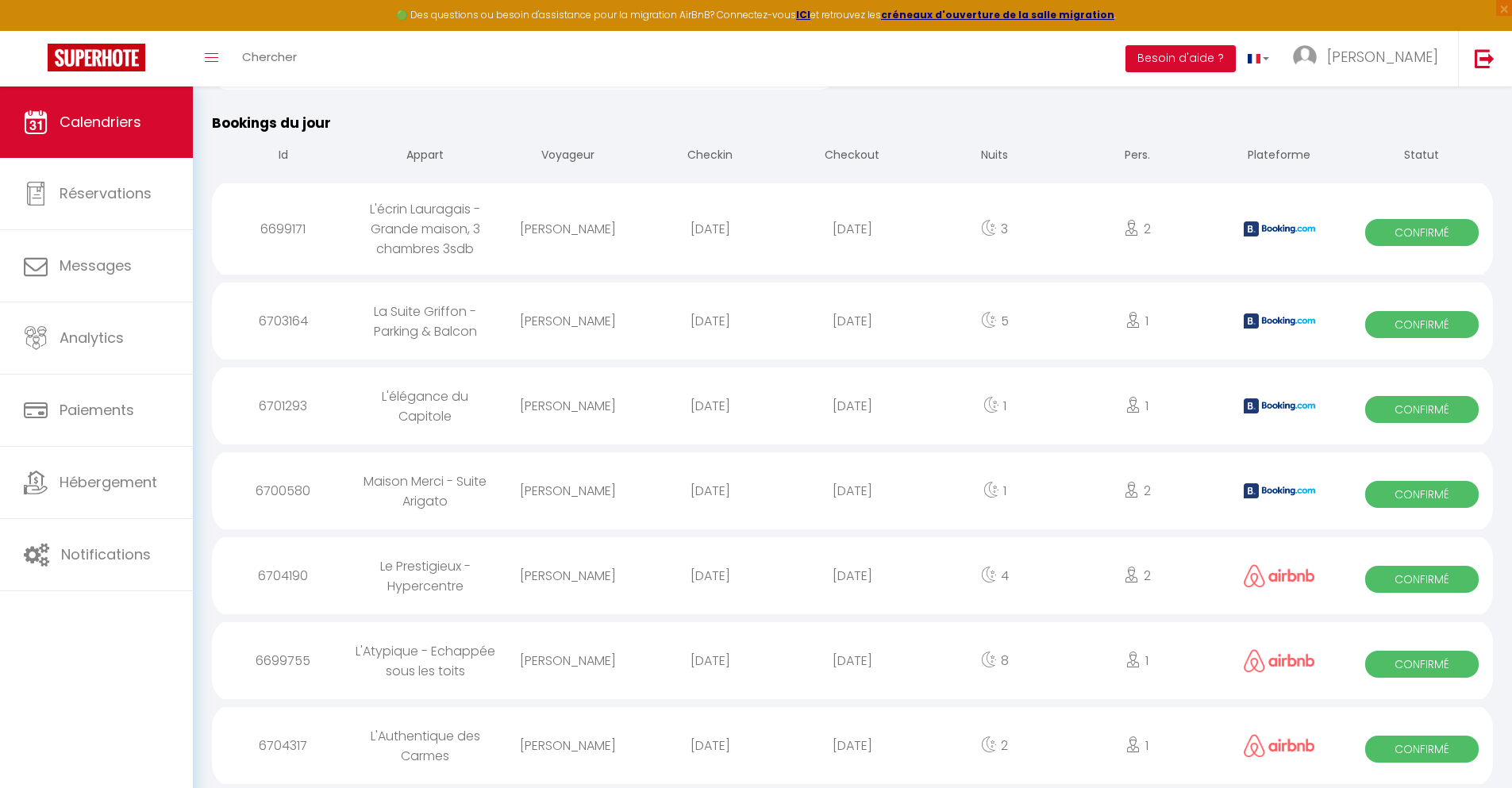
select select
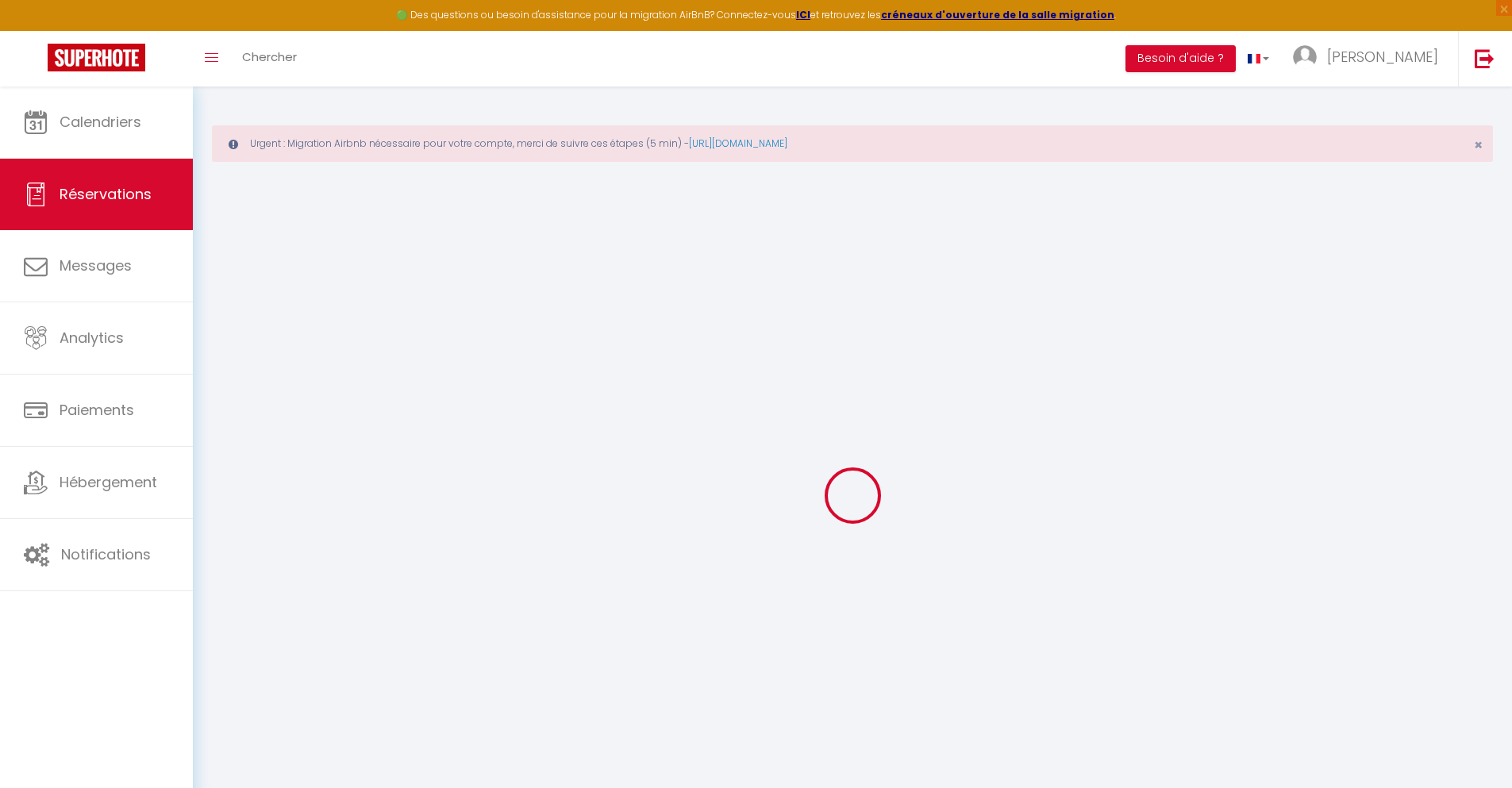
type input "[PERSON_NAME]"
type input "Ribaute"
type input "[EMAIL_ADDRESS][DOMAIN_NAME]"
type input "[PHONE_NUMBER]"
select select
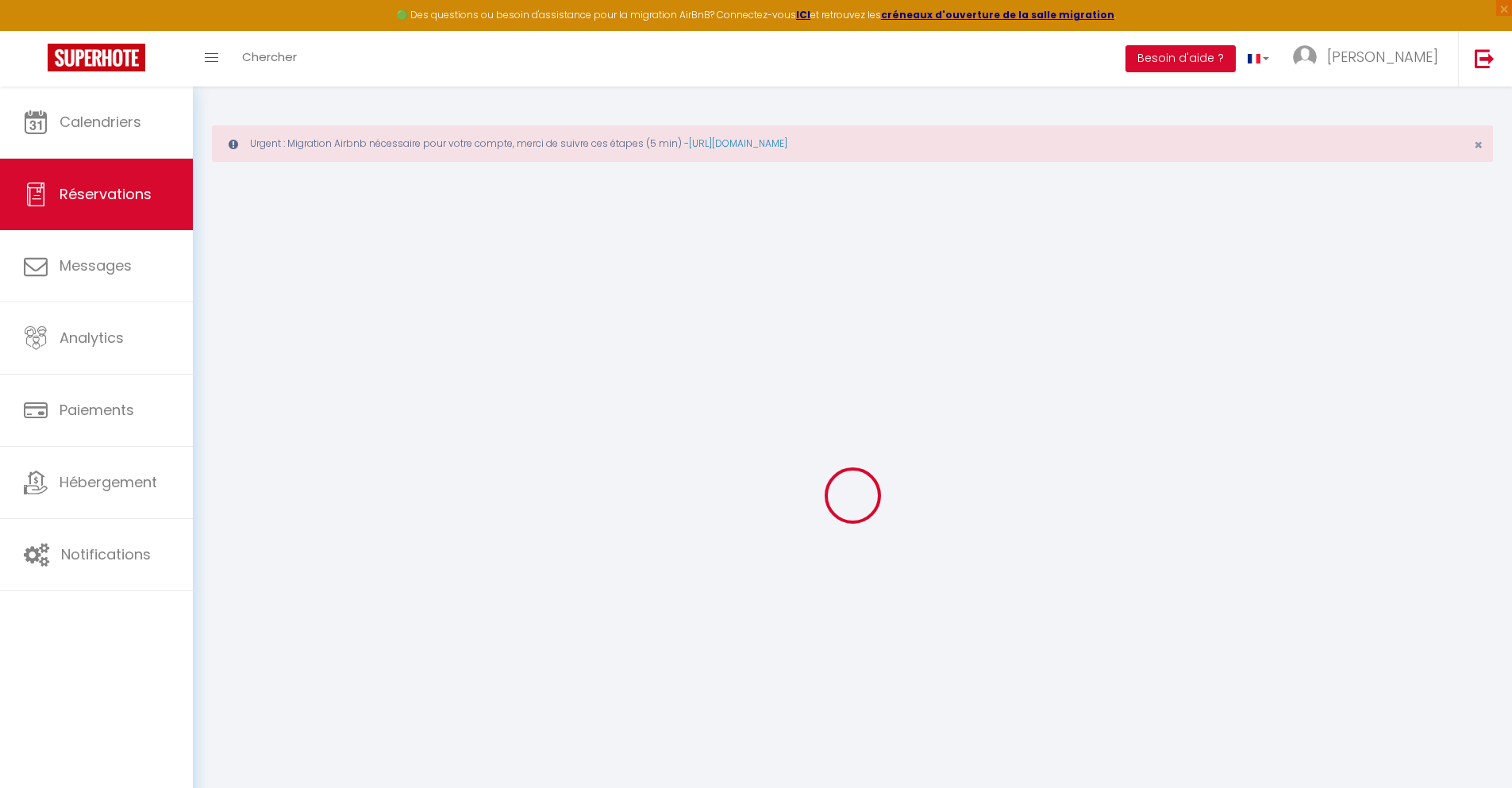
type input "35.21"
select select "61586"
select select "1"
select select
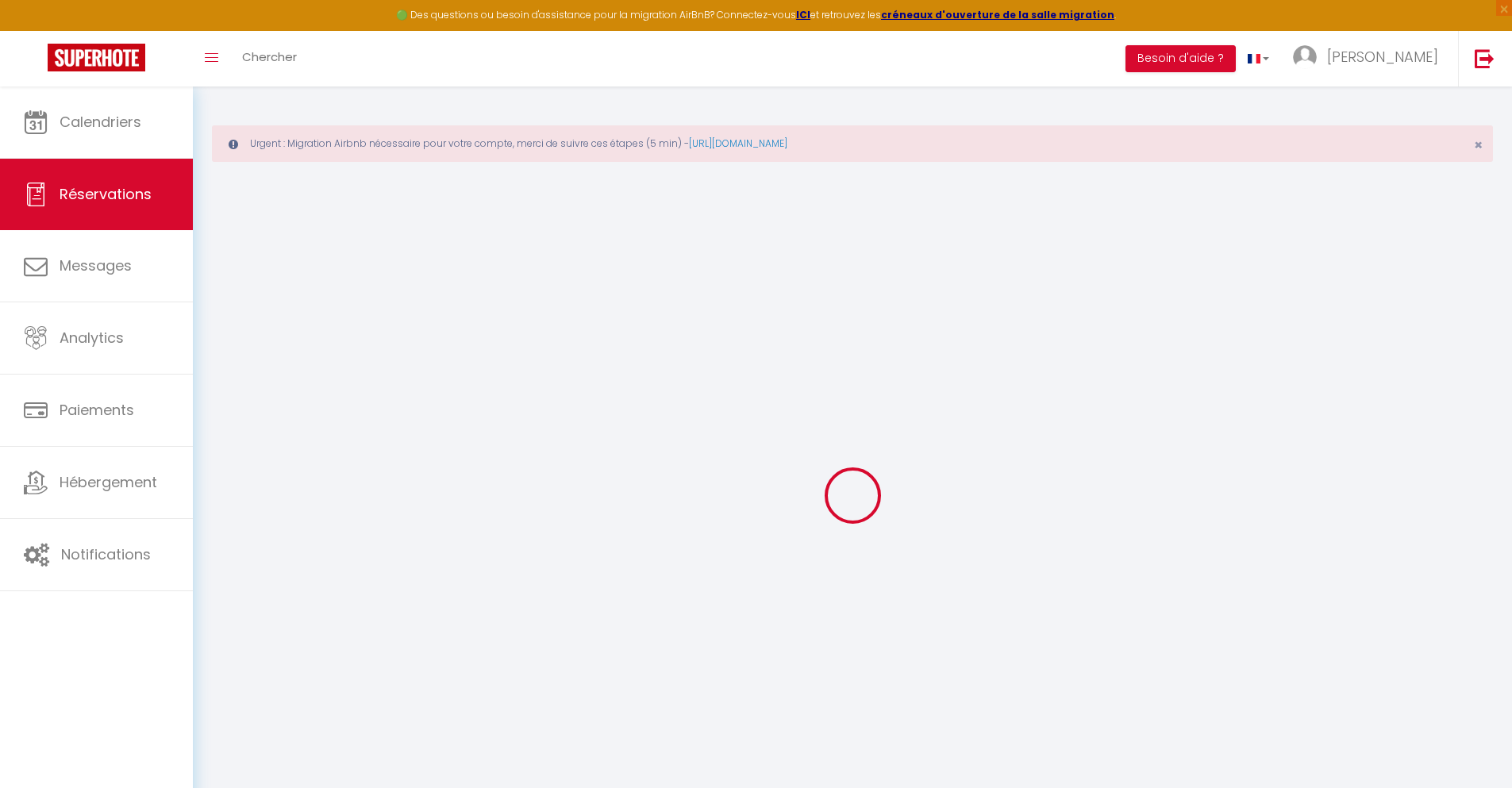
type input "1"
select select "12"
select select
type input "144"
checkbox input "false"
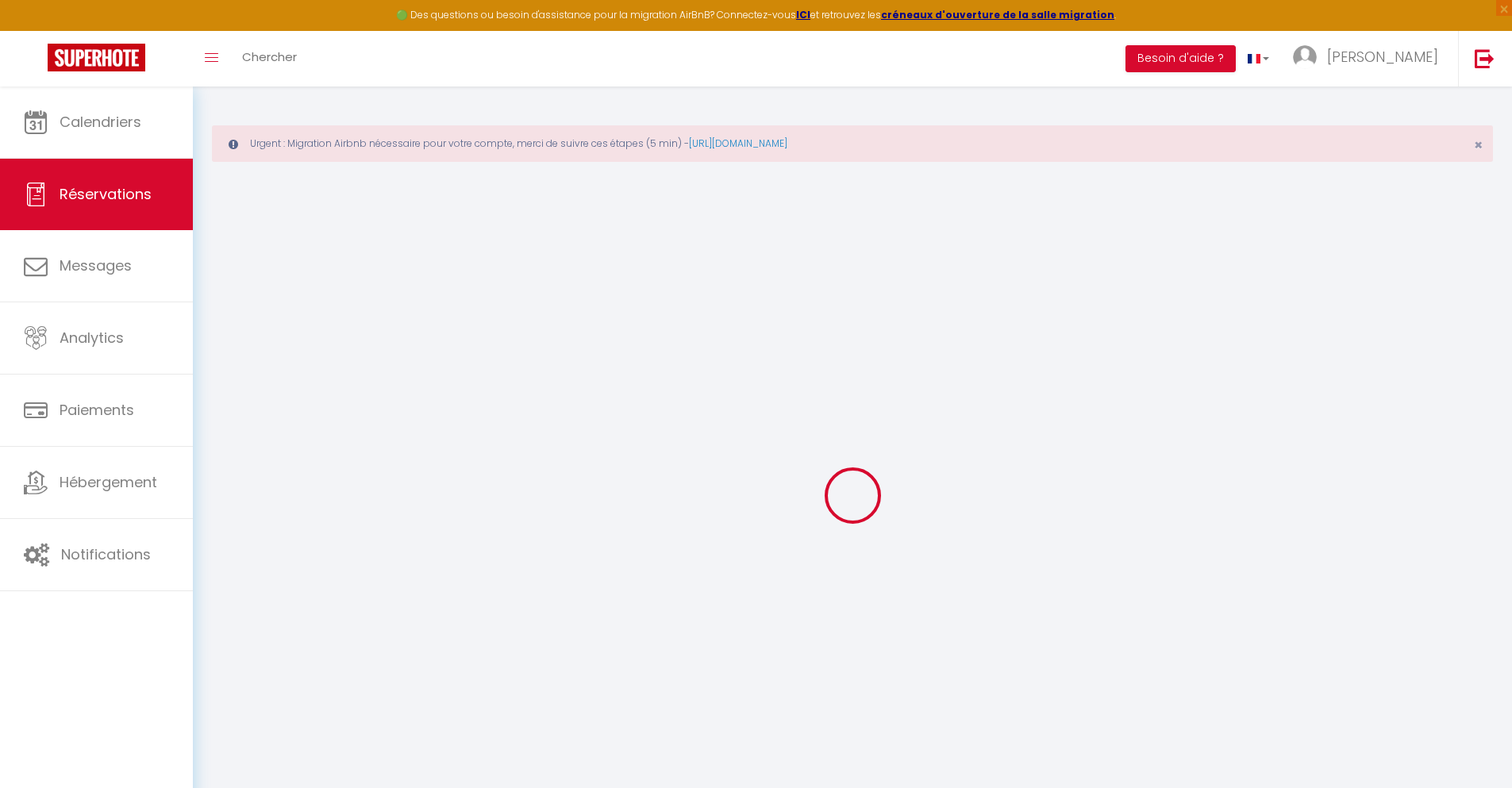
type input "14.4"
select select "1"
type input "0"
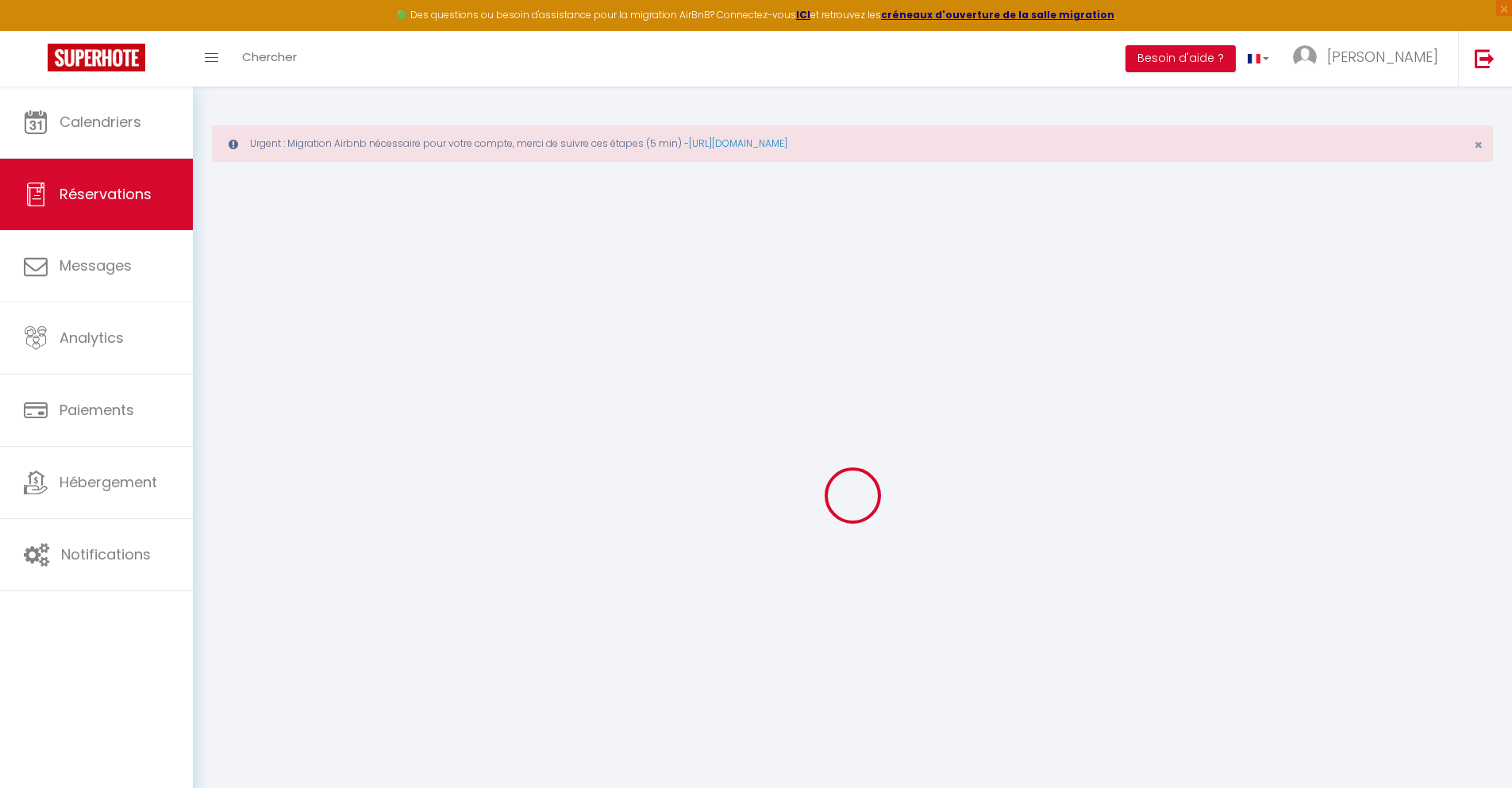
select select
select select "15"
checkbox input "false"
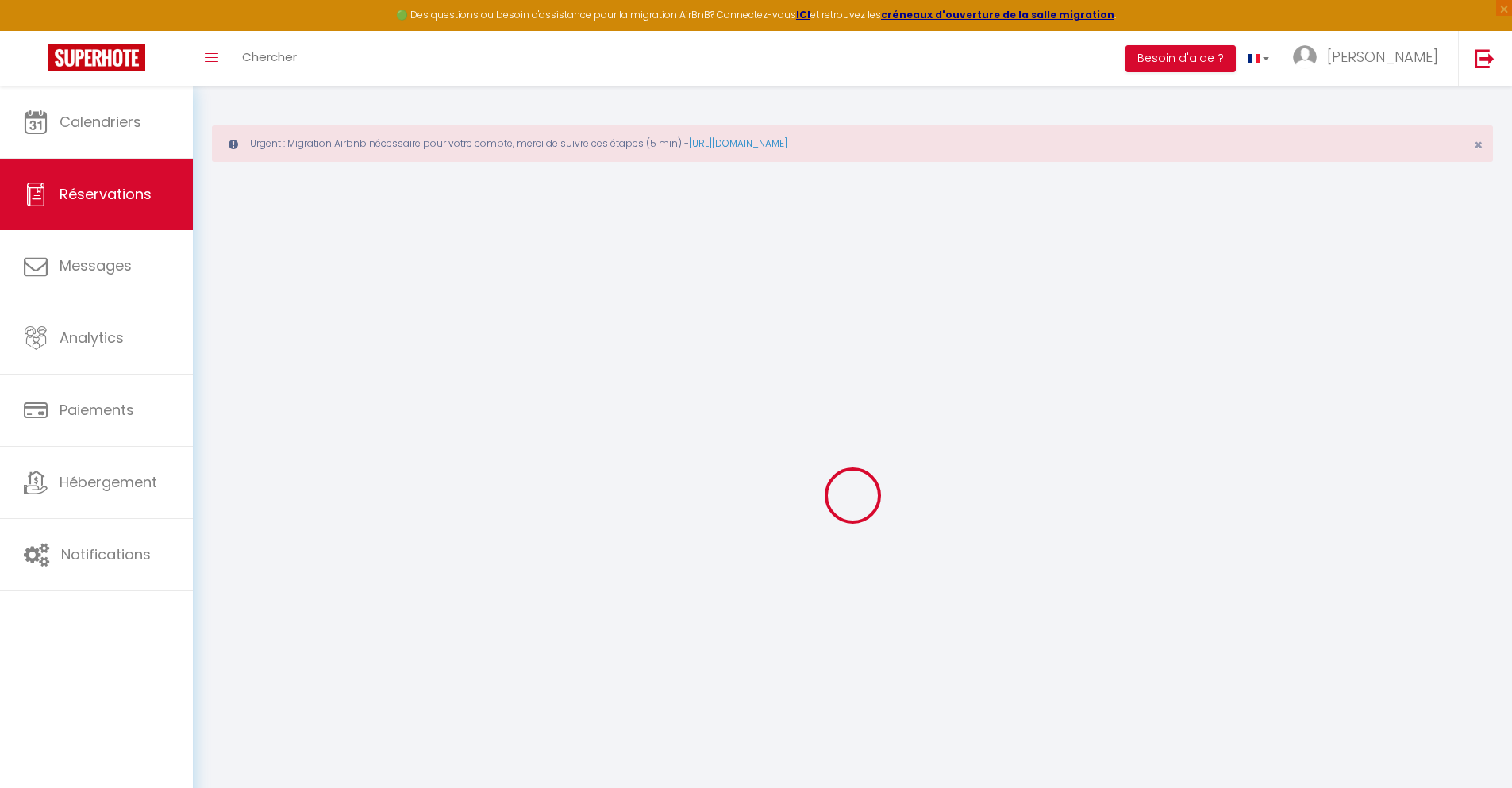
select select
checkbox input "false"
select select
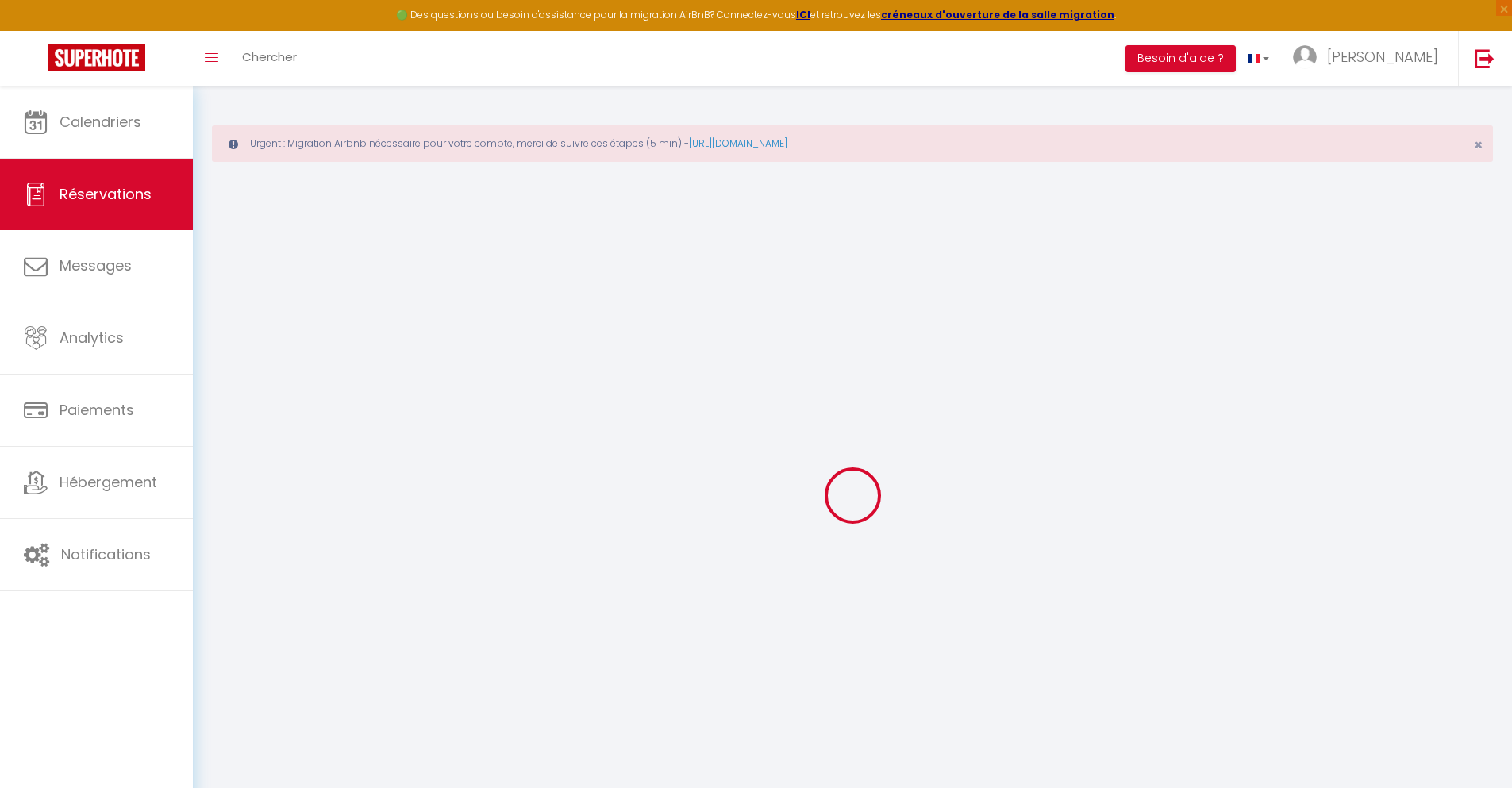
select select
checkbox input "false"
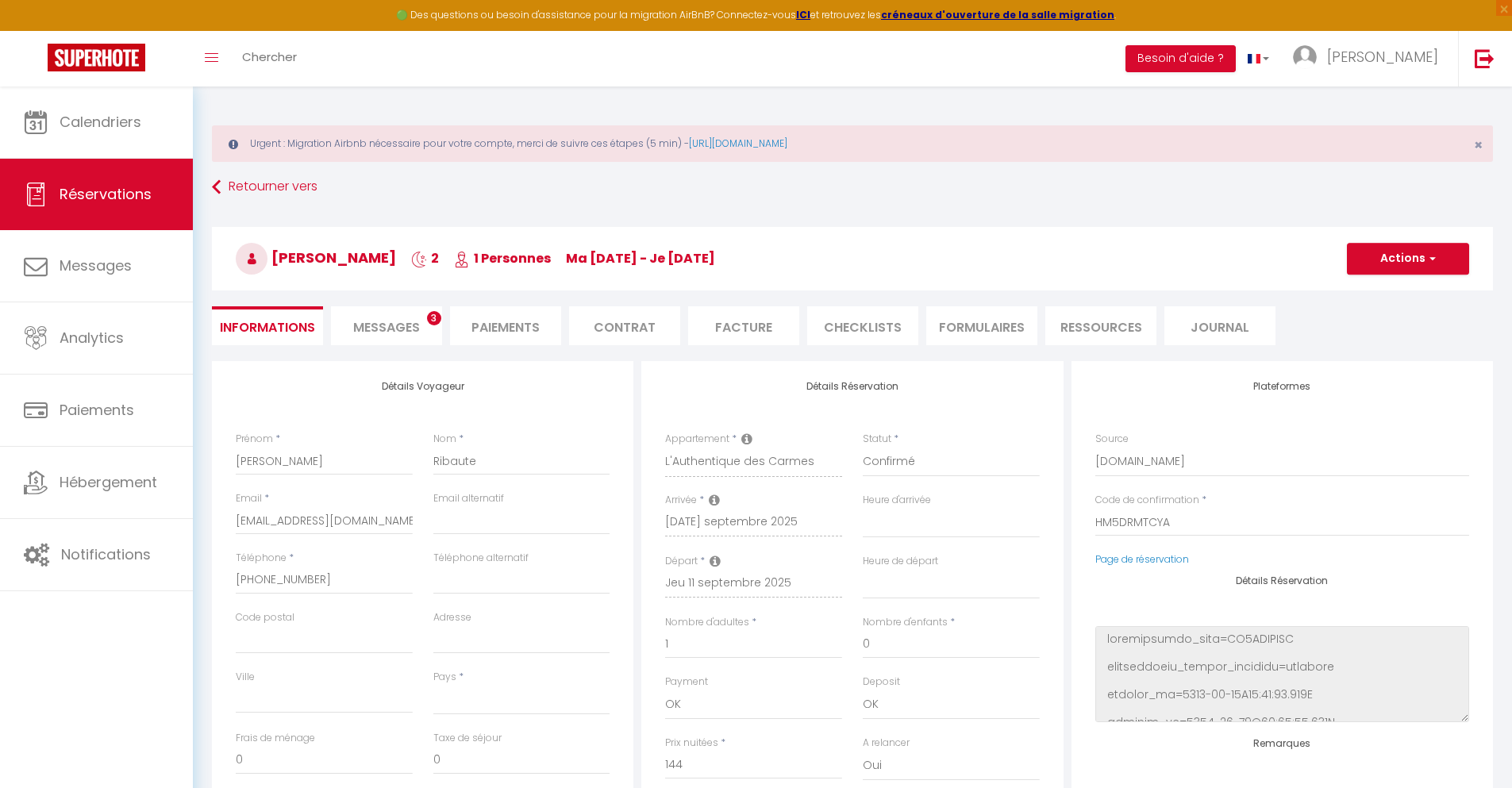
select select
type input "66"
type input "9.33"
select select
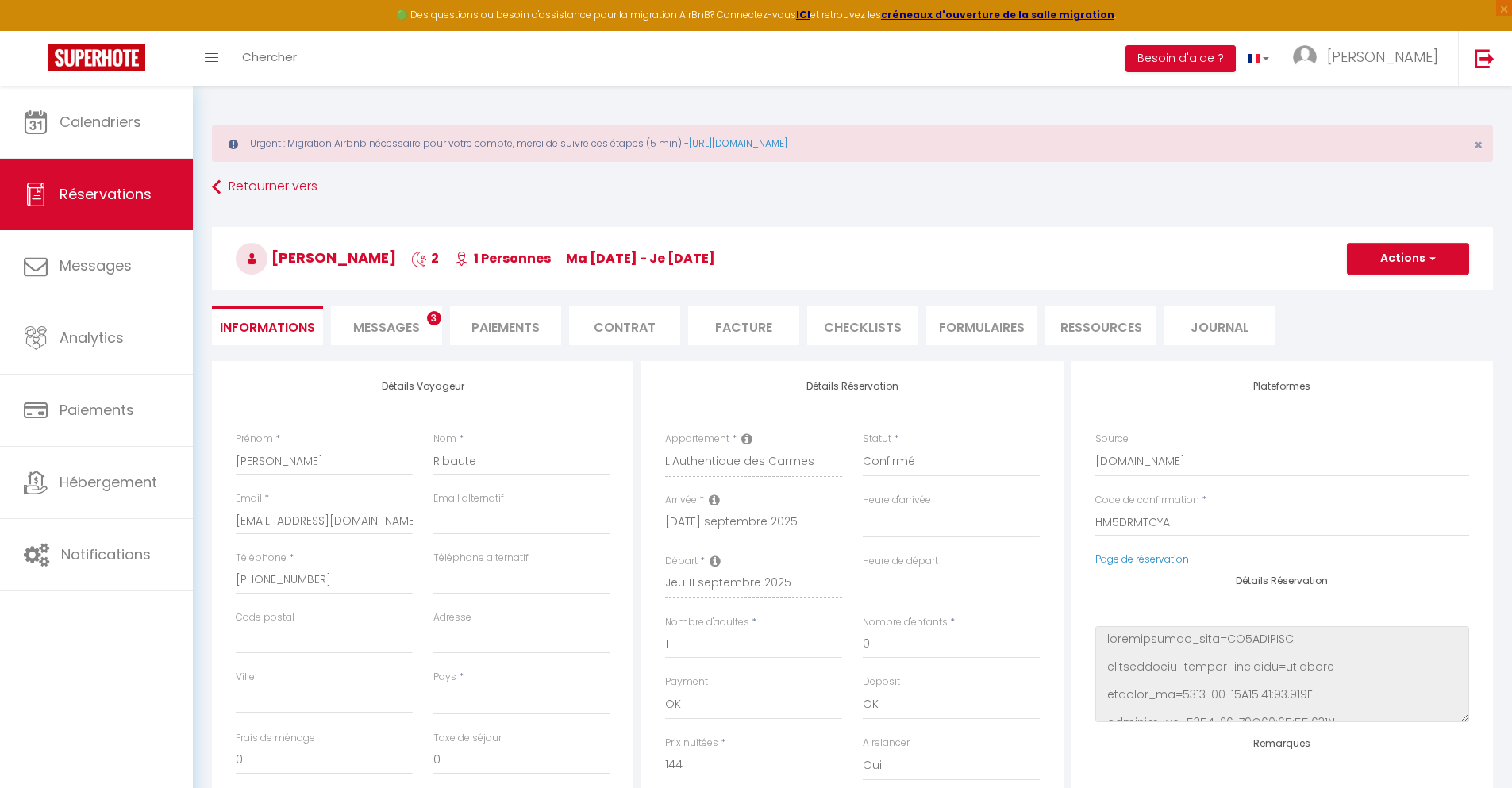
checkbox input "false"
select select
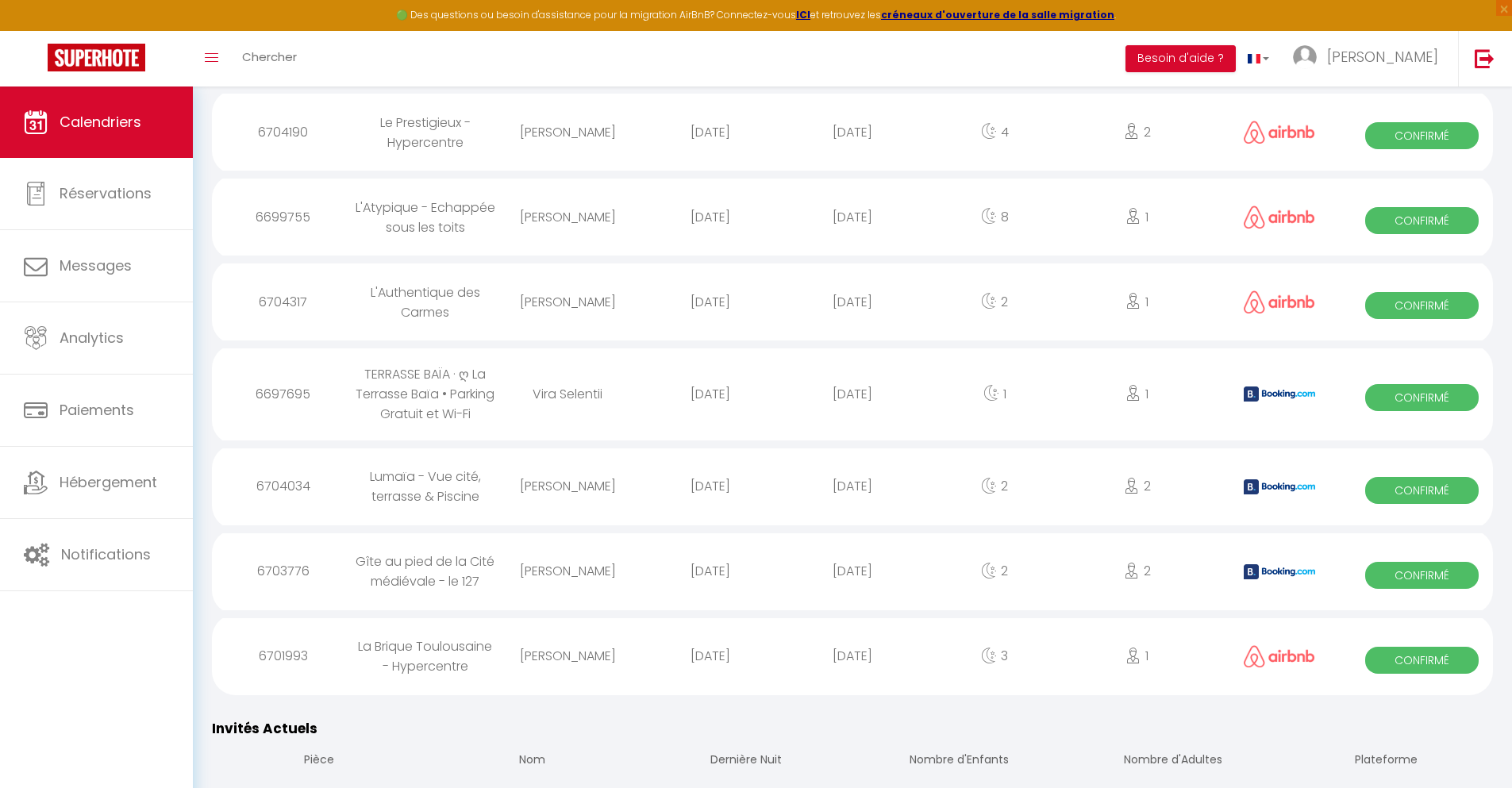
scroll to position [2141, 0]
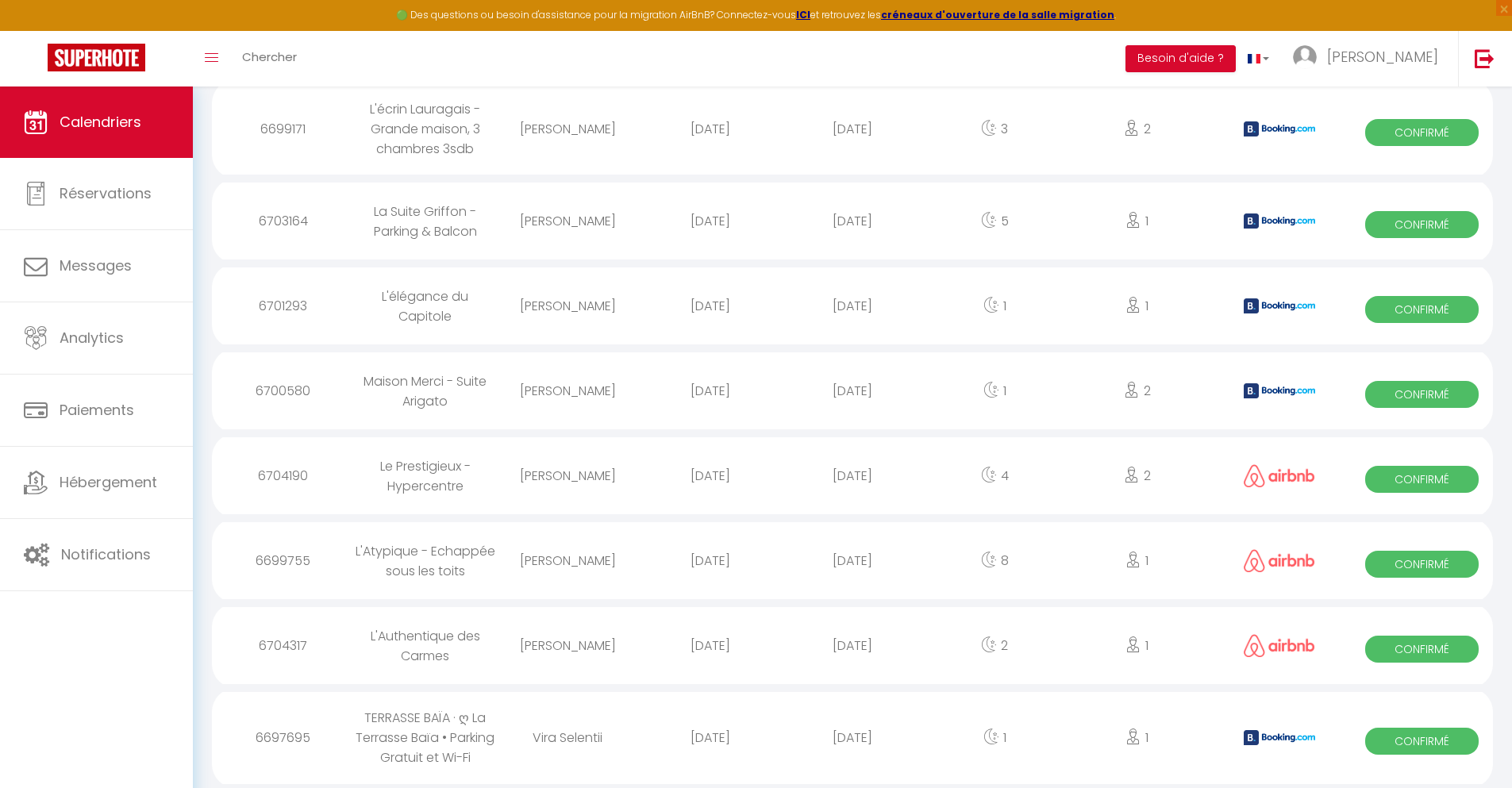
click at [853, 737] on div "[DATE]" at bounding box center [851, 738] width 142 height 51
